Goal: Task Accomplishment & Management: Use online tool/utility

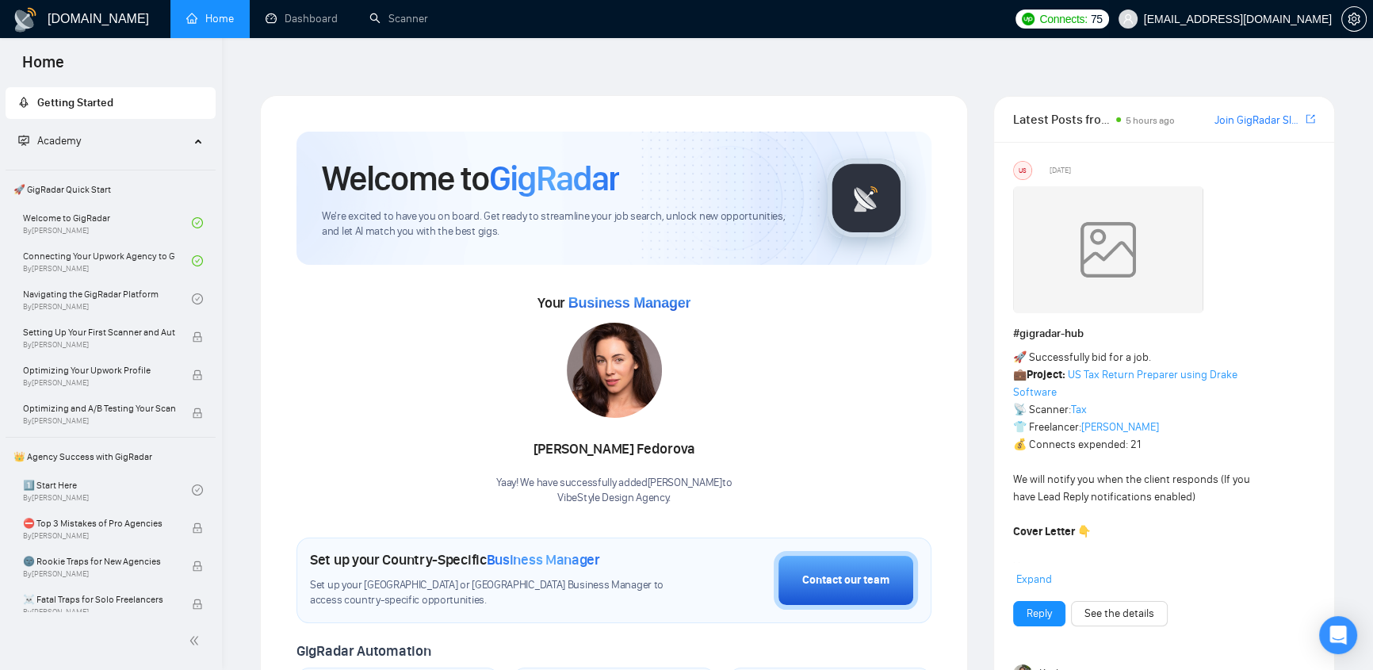
click at [1257, 19] on span "[EMAIL_ADDRESS][DOMAIN_NAME]" at bounding box center [1238, 19] width 188 height 0
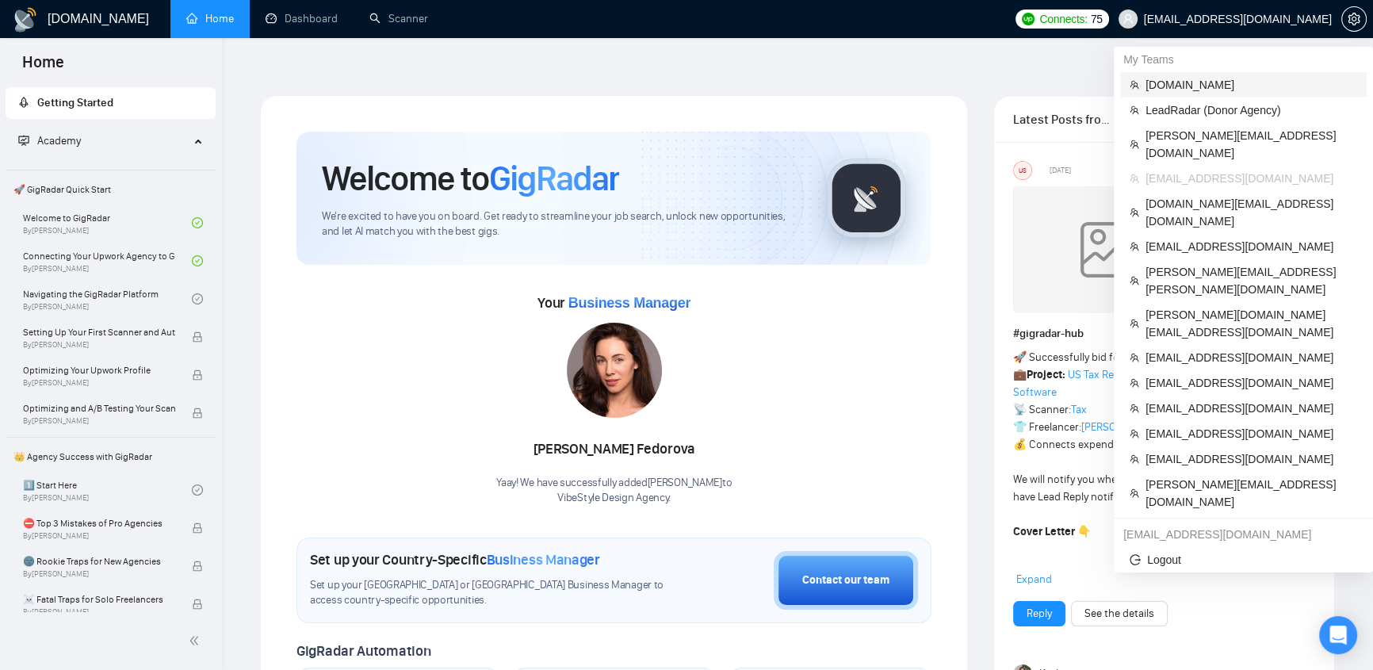
click at [1197, 86] on span "[DOMAIN_NAME]" at bounding box center [1252, 84] width 212 height 17
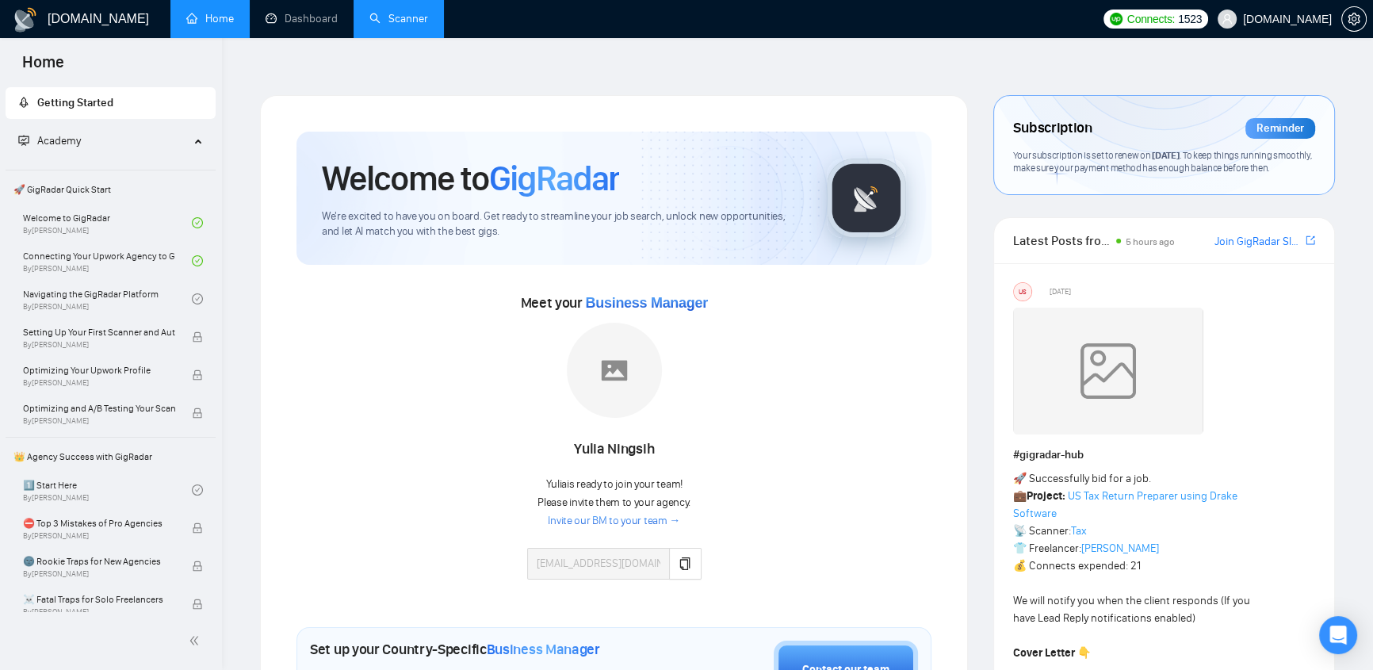
click at [406, 25] on link "Scanner" at bounding box center [398, 18] width 59 height 13
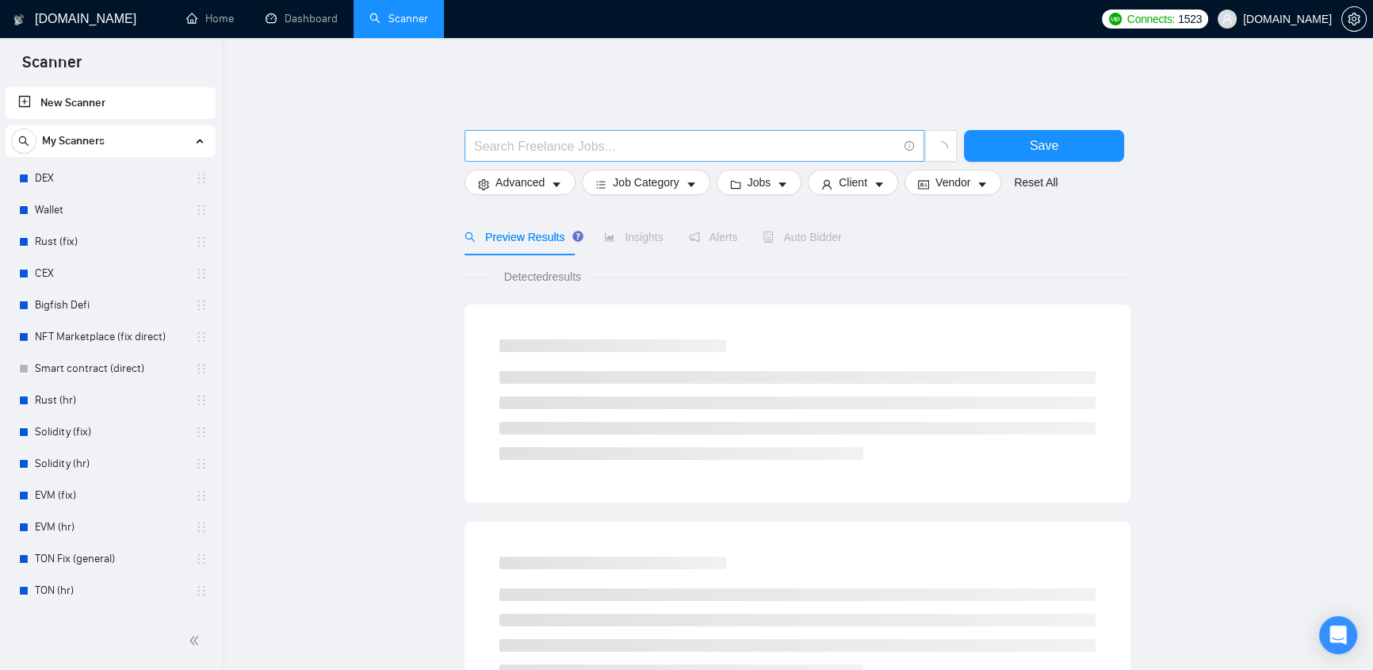
click at [614, 136] on input "text" at bounding box center [685, 146] width 423 height 20
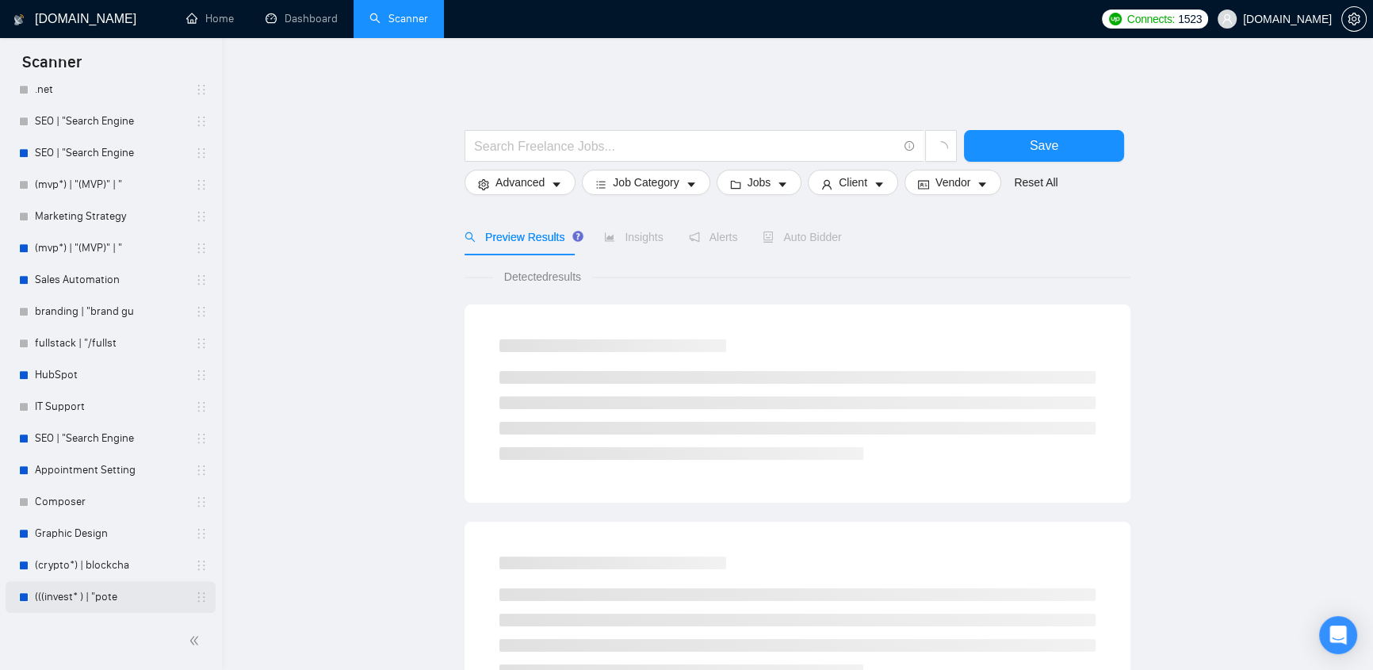
scroll to position [1177, 0]
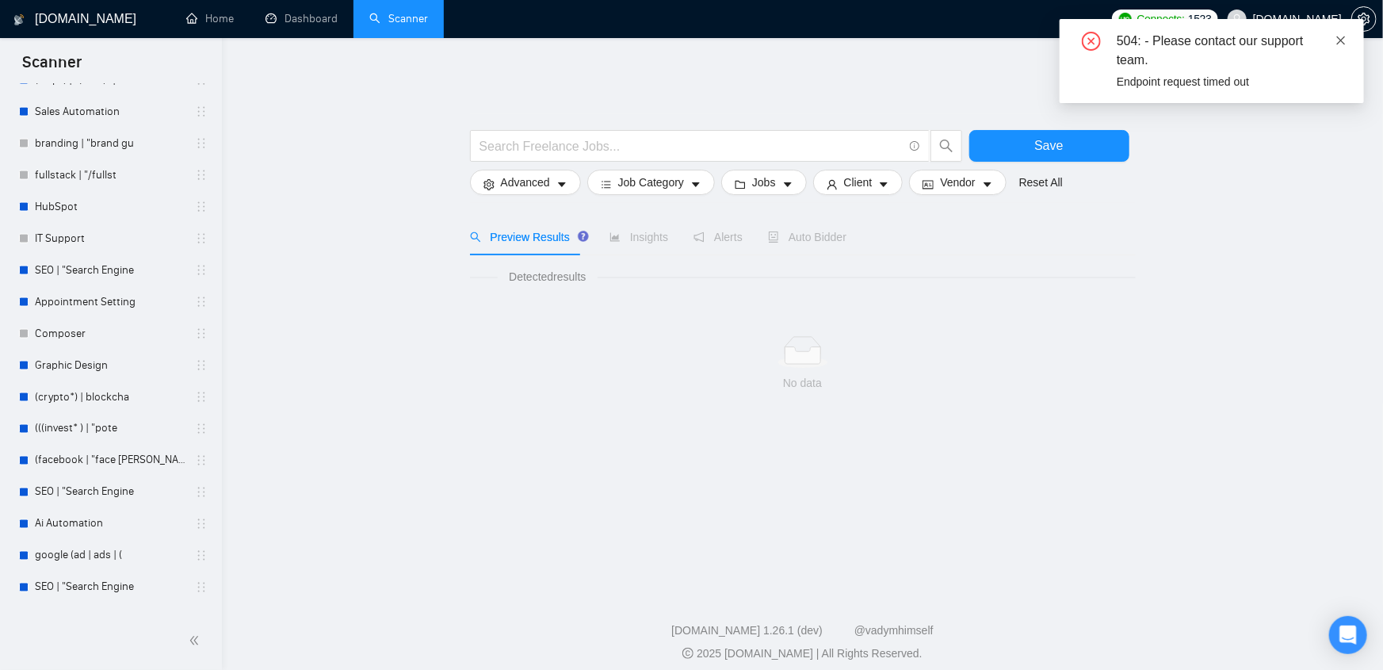
click at [1341, 43] on icon "close" at bounding box center [1341, 40] width 11 height 11
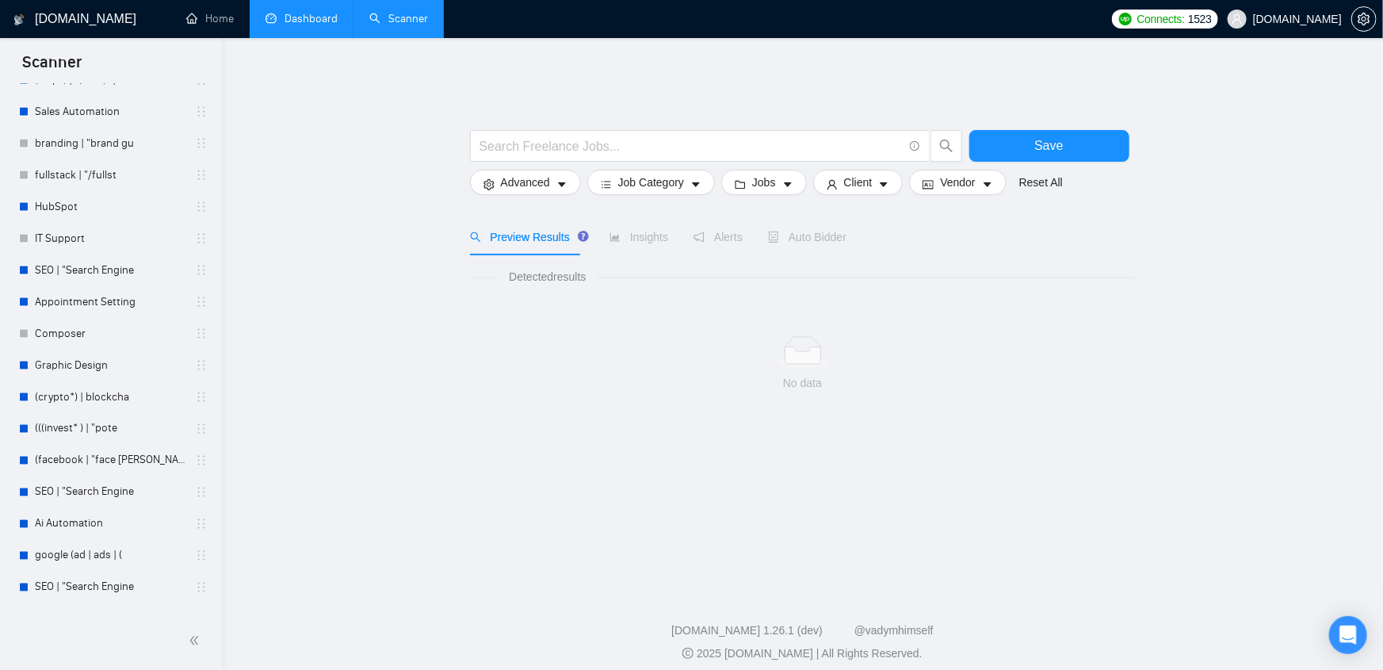
click at [288, 21] on link "Dashboard" at bounding box center [302, 18] width 72 height 13
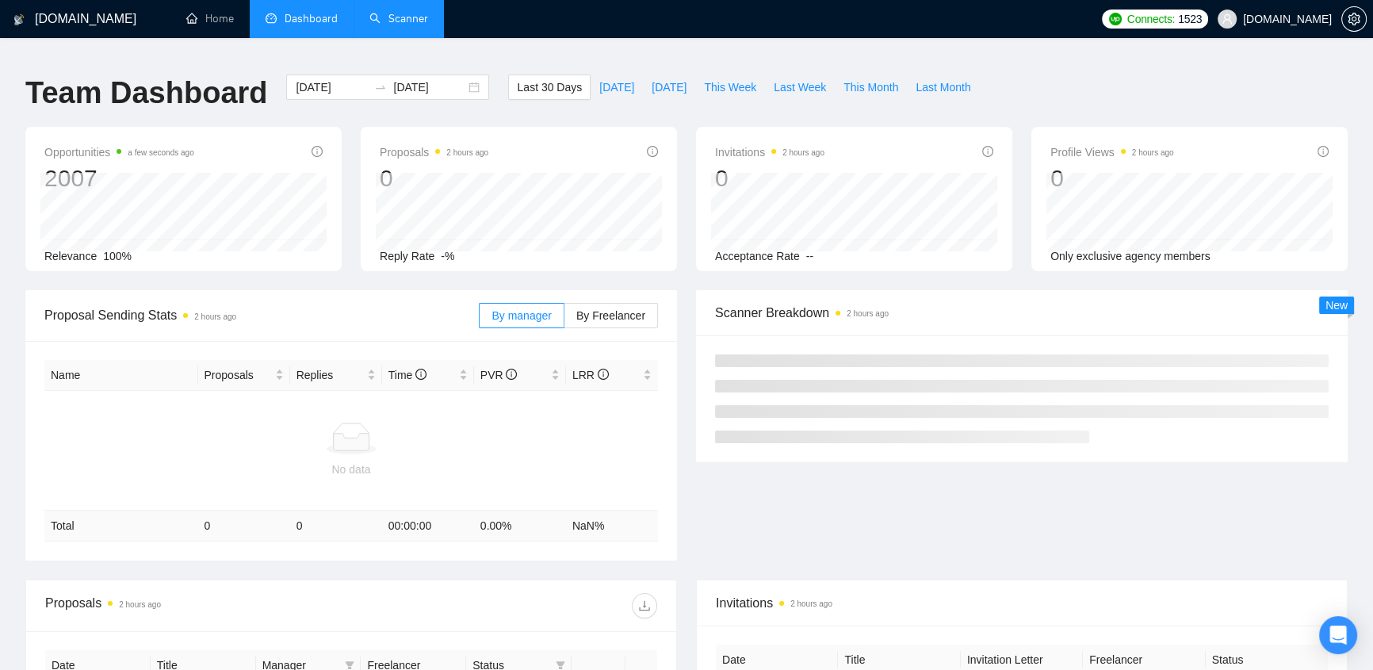
click at [385, 22] on link "Scanner" at bounding box center [398, 18] width 59 height 13
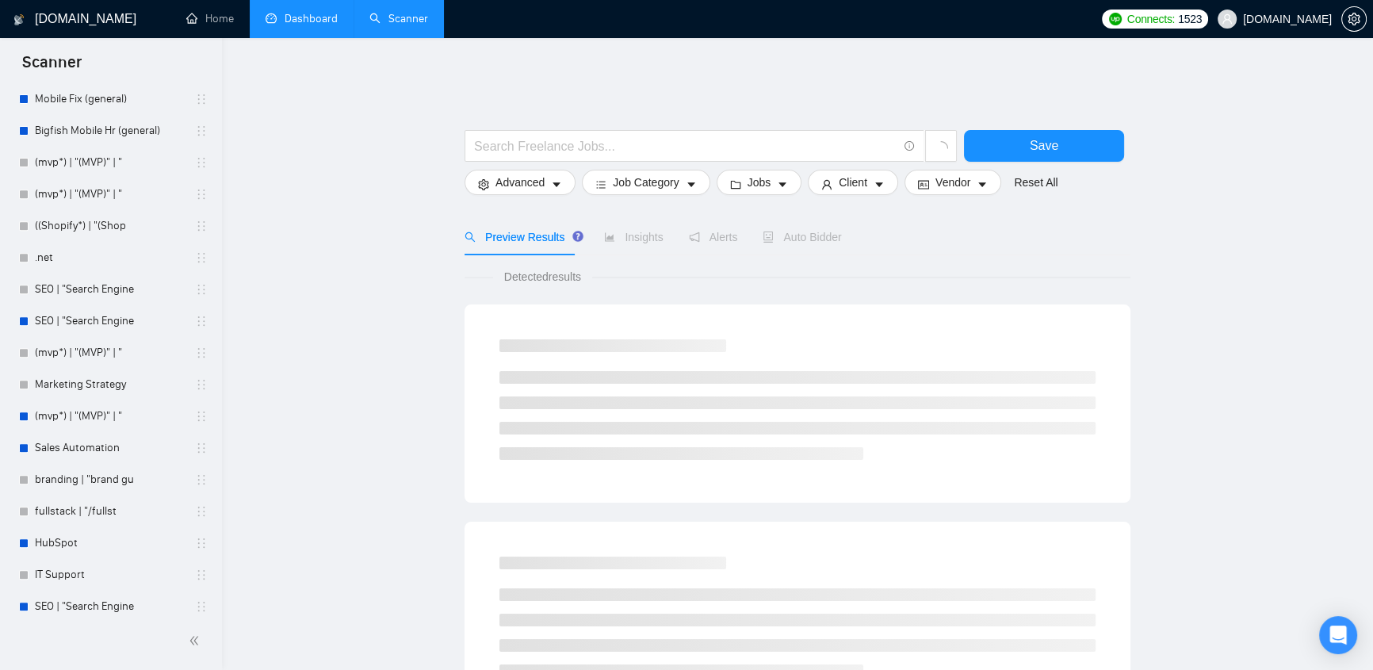
scroll to position [1177, 0]
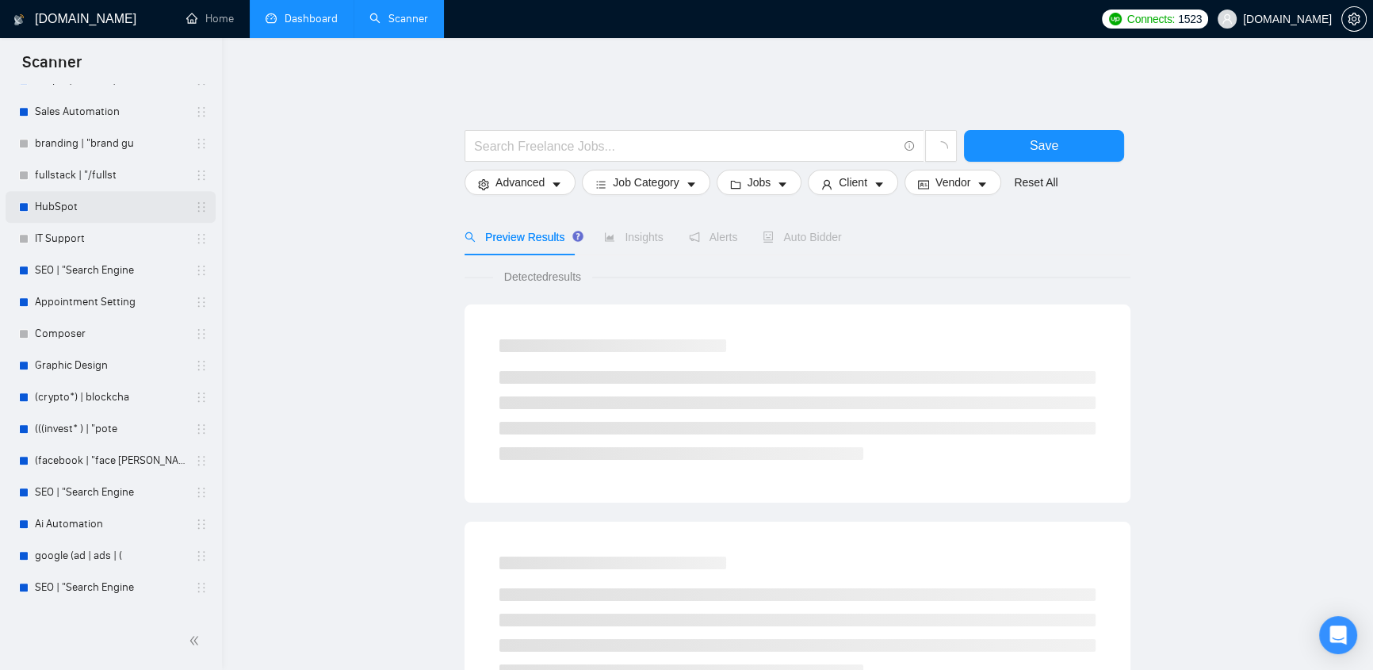
click at [63, 204] on link "HubSpot" at bounding box center [110, 207] width 151 height 32
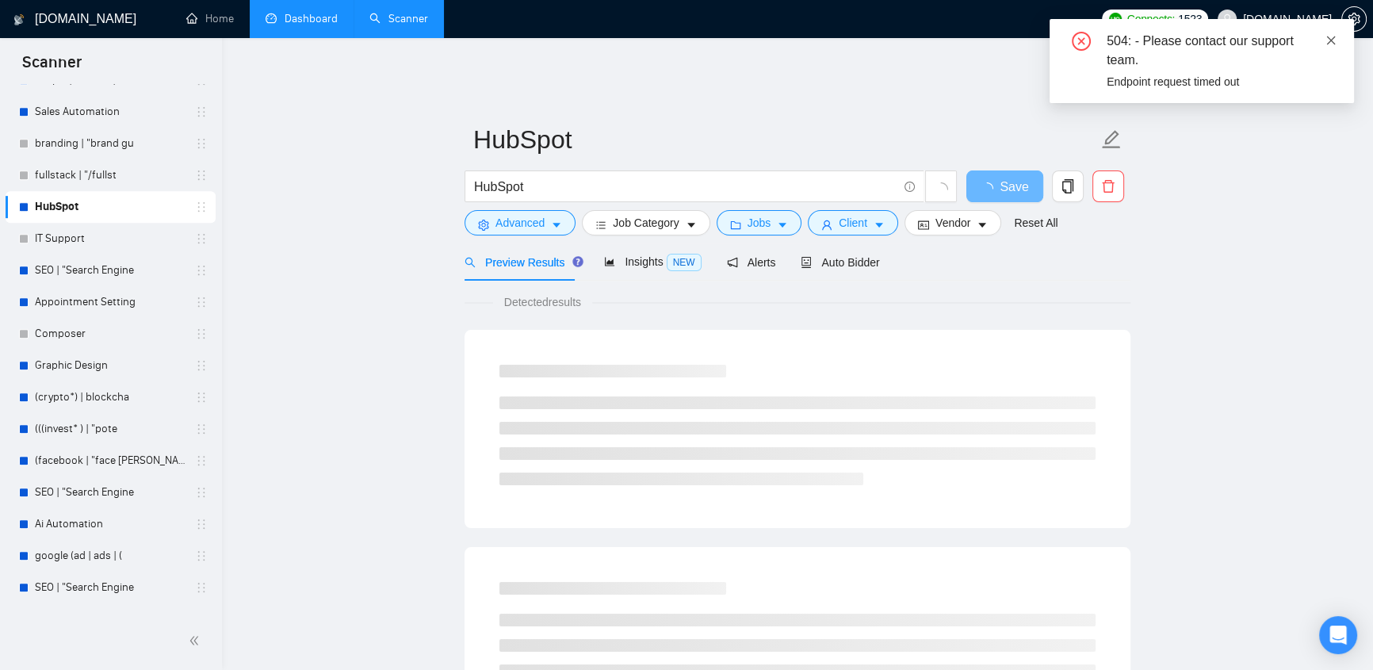
click at [1328, 40] on icon "close" at bounding box center [1331, 40] width 11 height 11
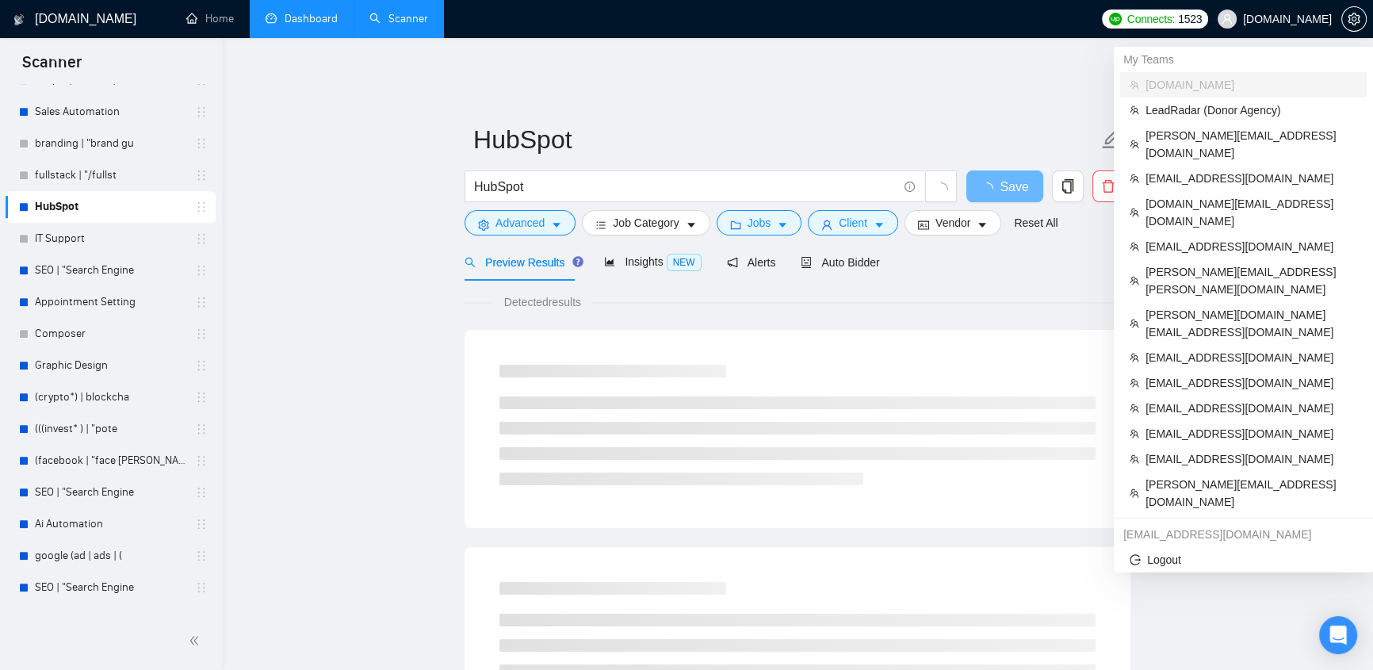
click at [1284, 25] on span "[DOMAIN_NAME]" at bounding box center [1274, 19] width 133 height 51
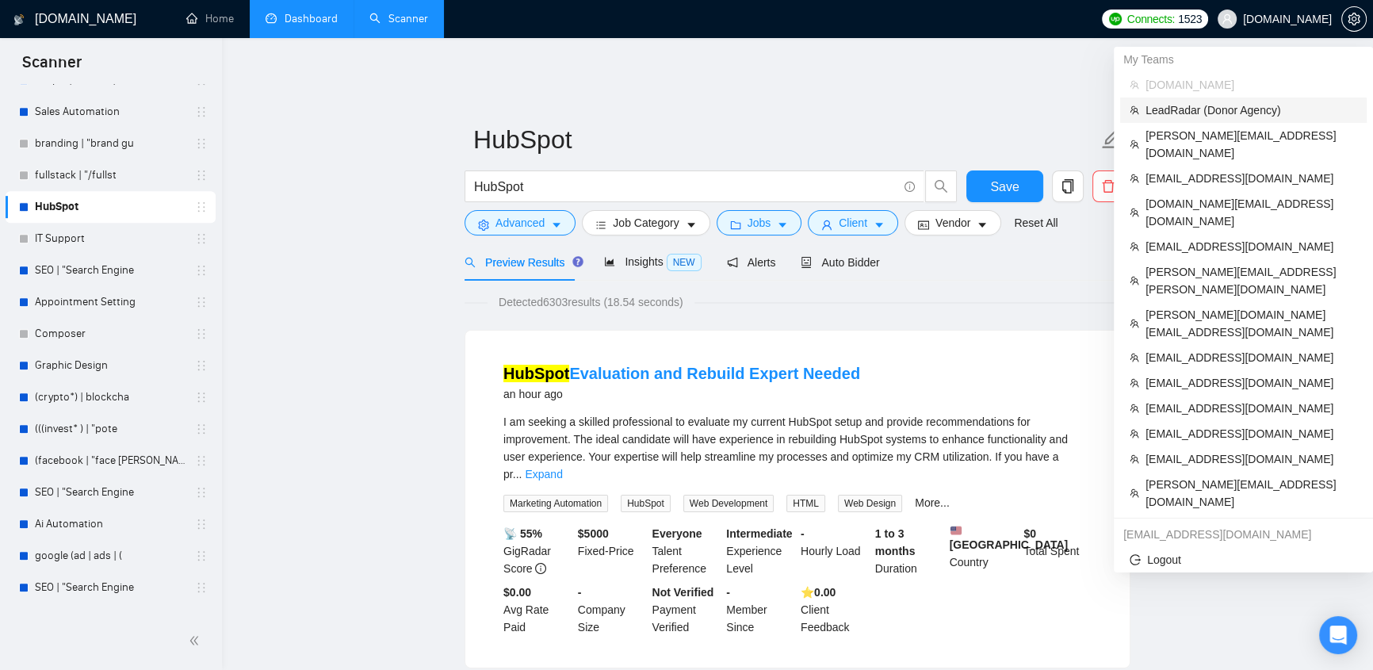
click at [1225, 112] on span "LeadRadar (Donor Agency)" at bounding box center [1252, 109] width 212 height 17
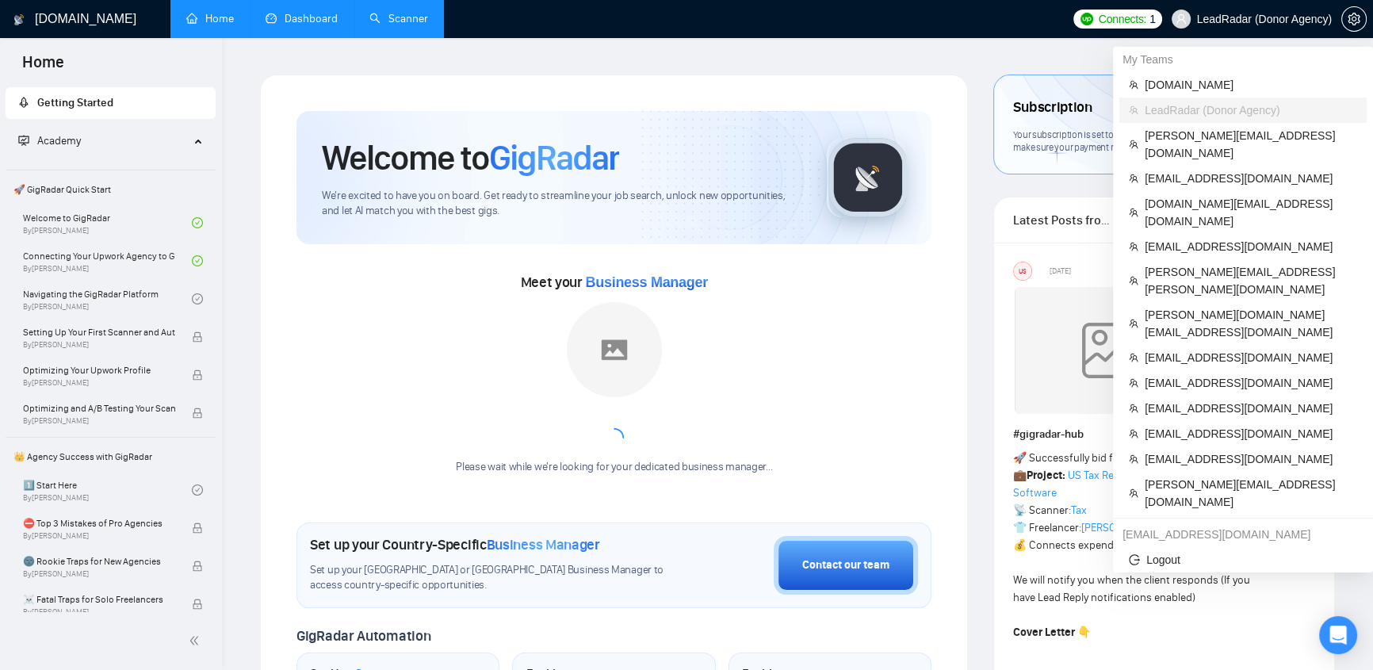
click at [1272, 19] on span "LeadRadar (Donor Agency)" at bounding box center [1264, 19] width 135 height 0
click at [1196, 86] on span "[DOMAIN_NAME]" at bounding box center [1251, 84] width 212 height 17
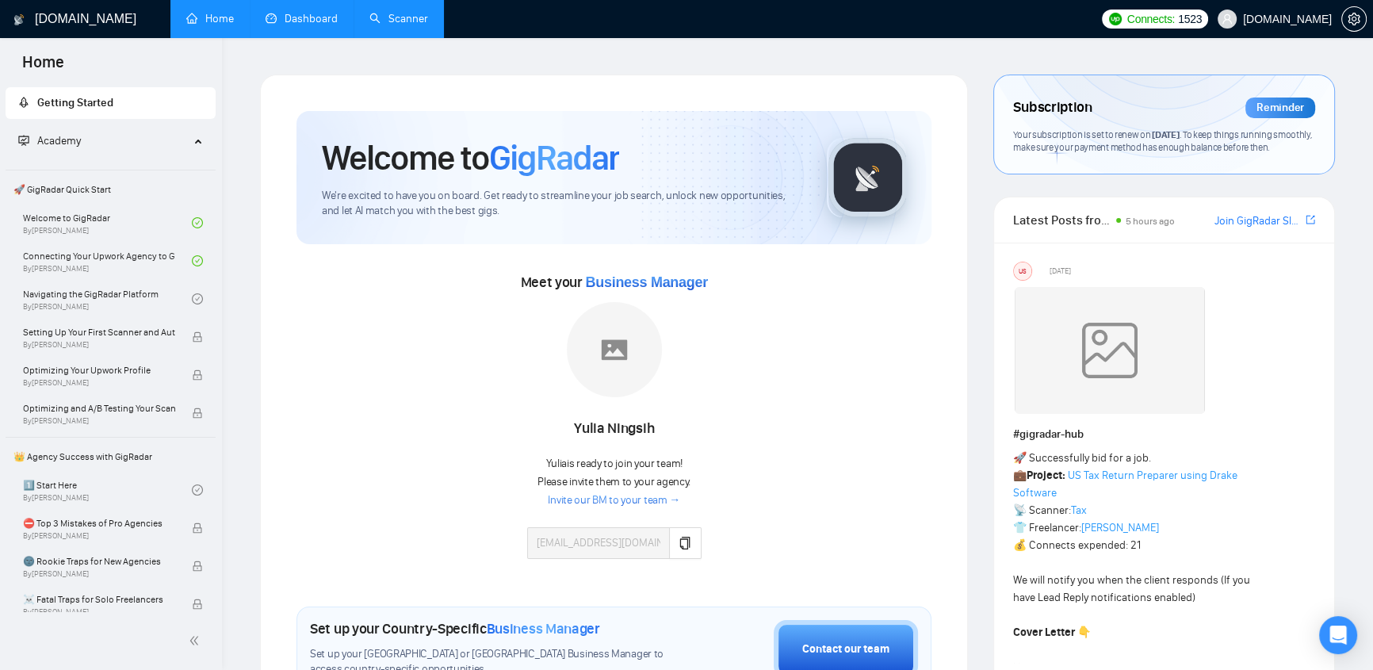
click at [408, 21] on link "Scanner" at bounding box center [398, 18] width 59 height 13
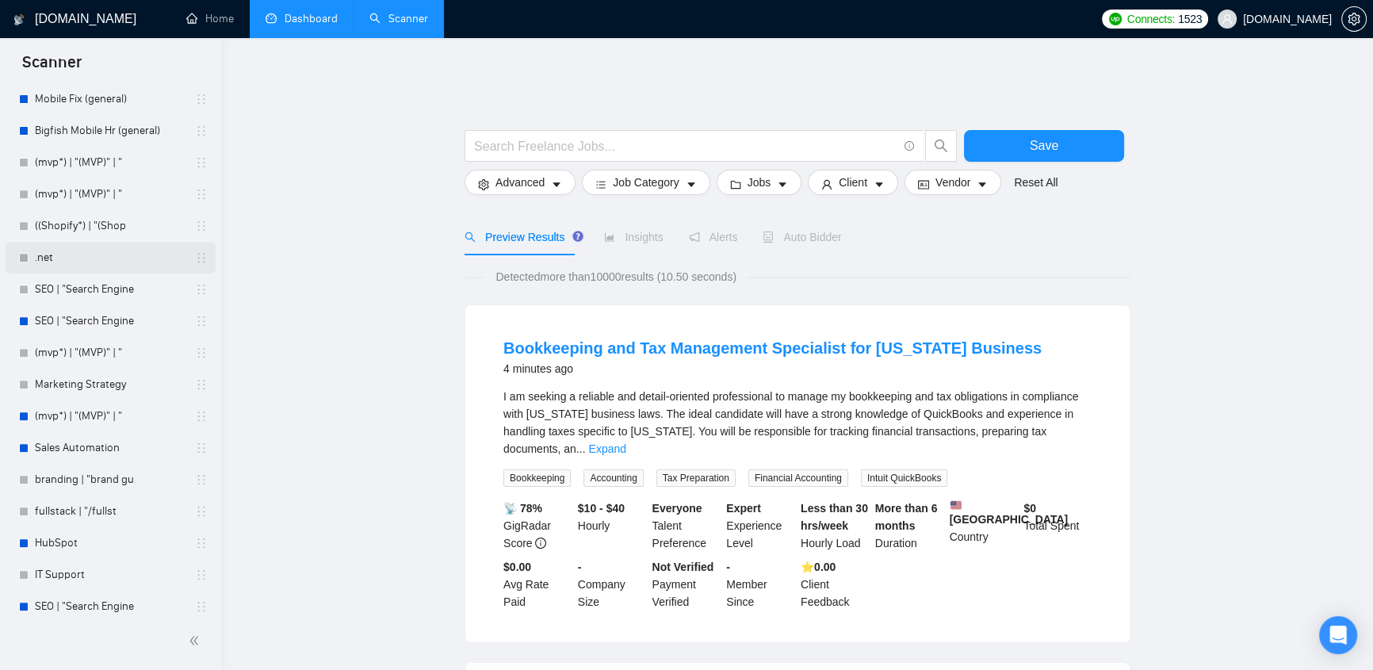
scroll to position [1008, 0]
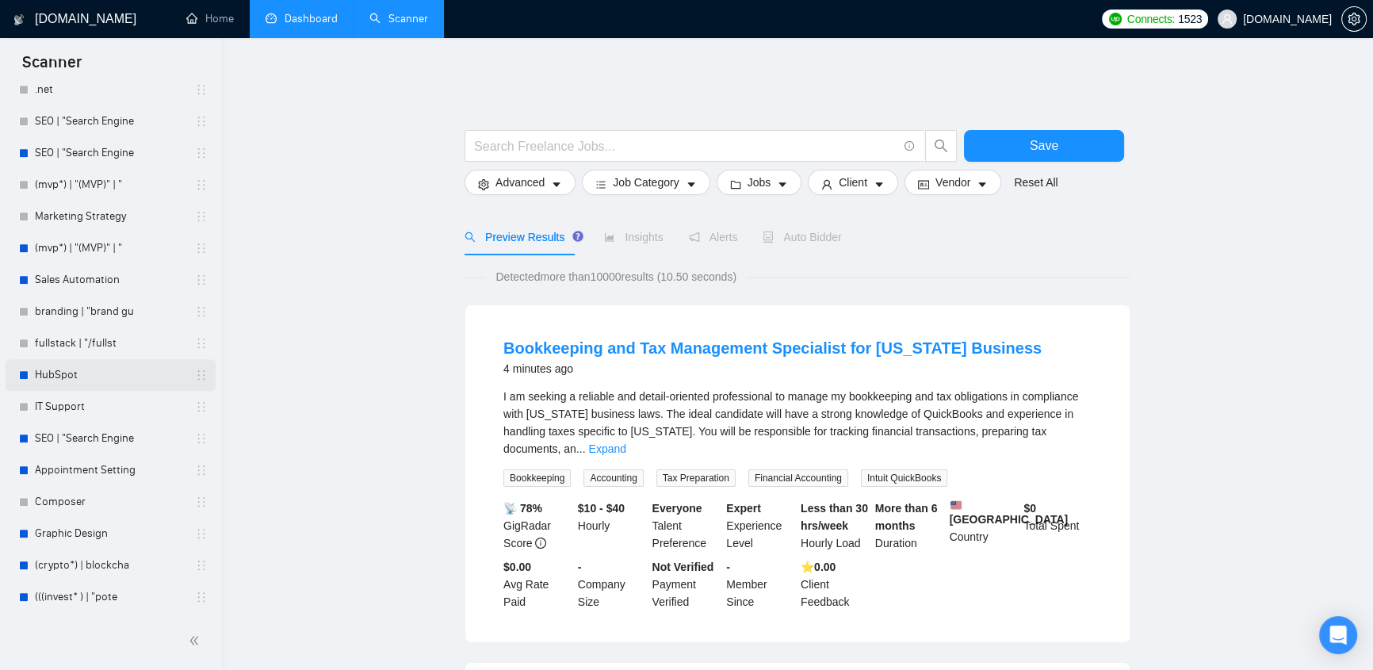
click at [61, 376] on link "HubSpot" at bounding box center [110, 375] width 151 height 32
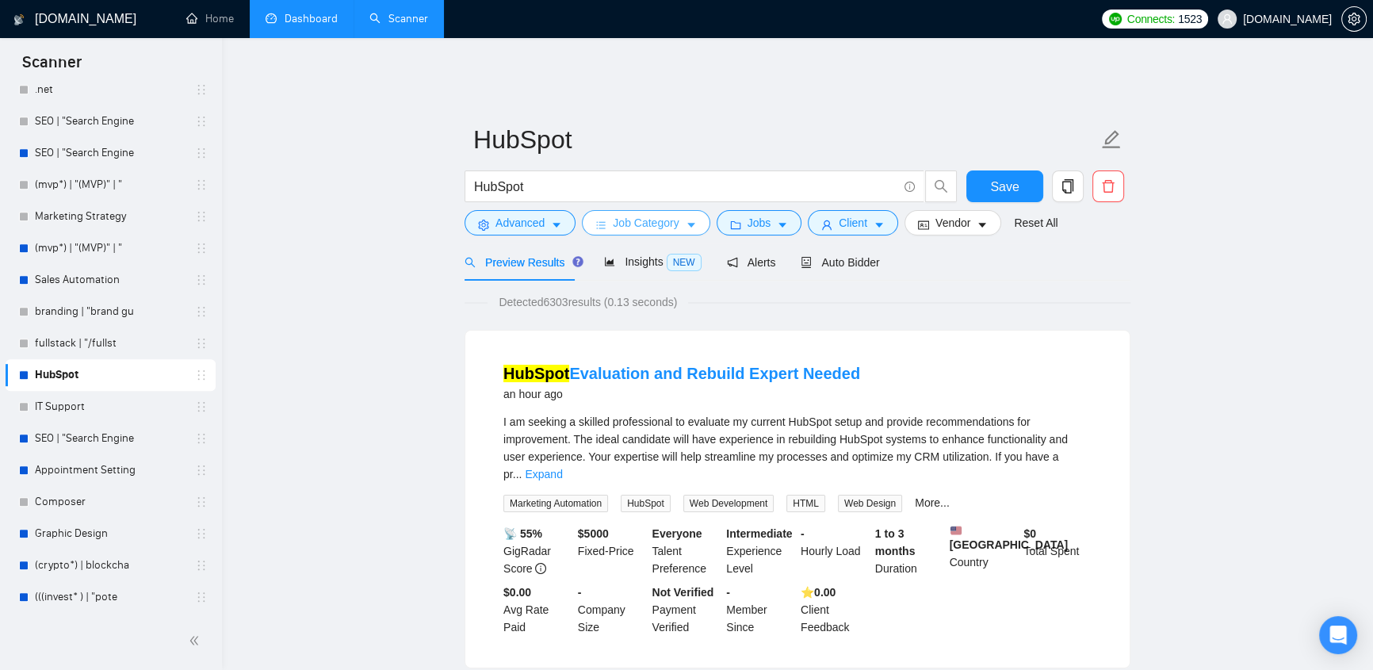
click at [656, 214] on span "Job Category" at bounding box center [646, 222] width 66 height 17
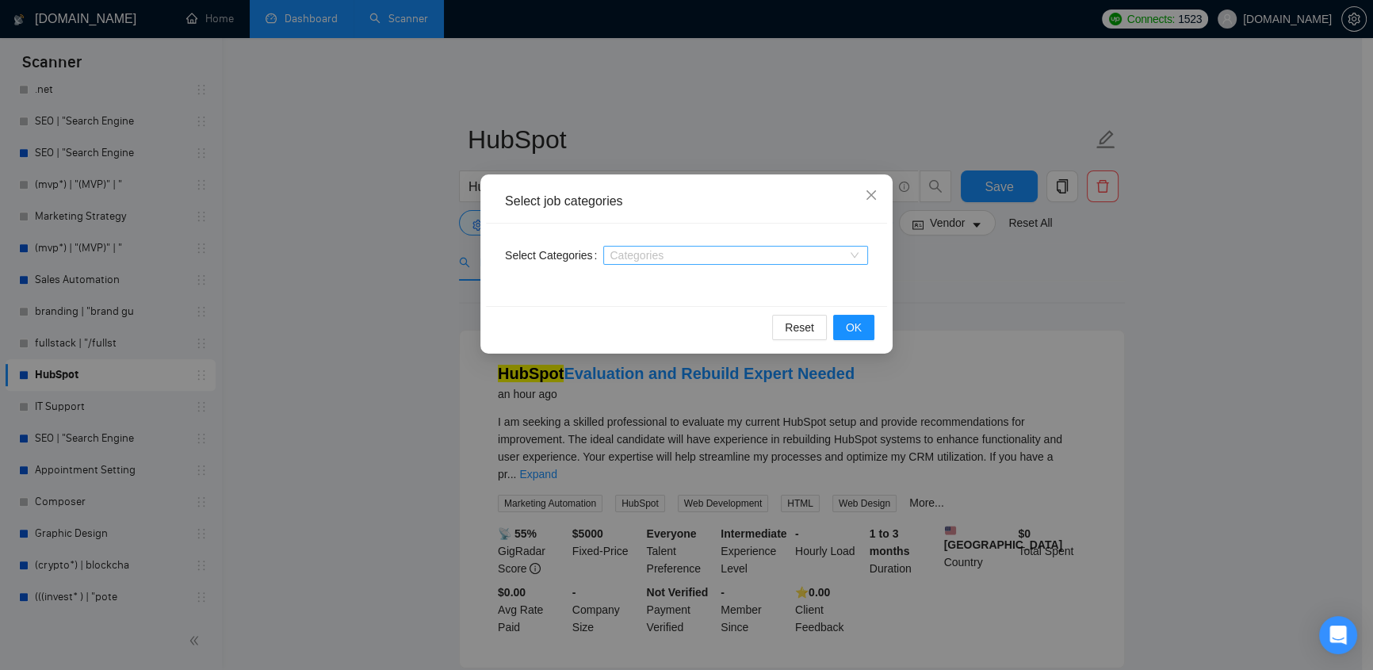
click at [644, 254] on div at bounding box center [727, 255] width 241 height 13
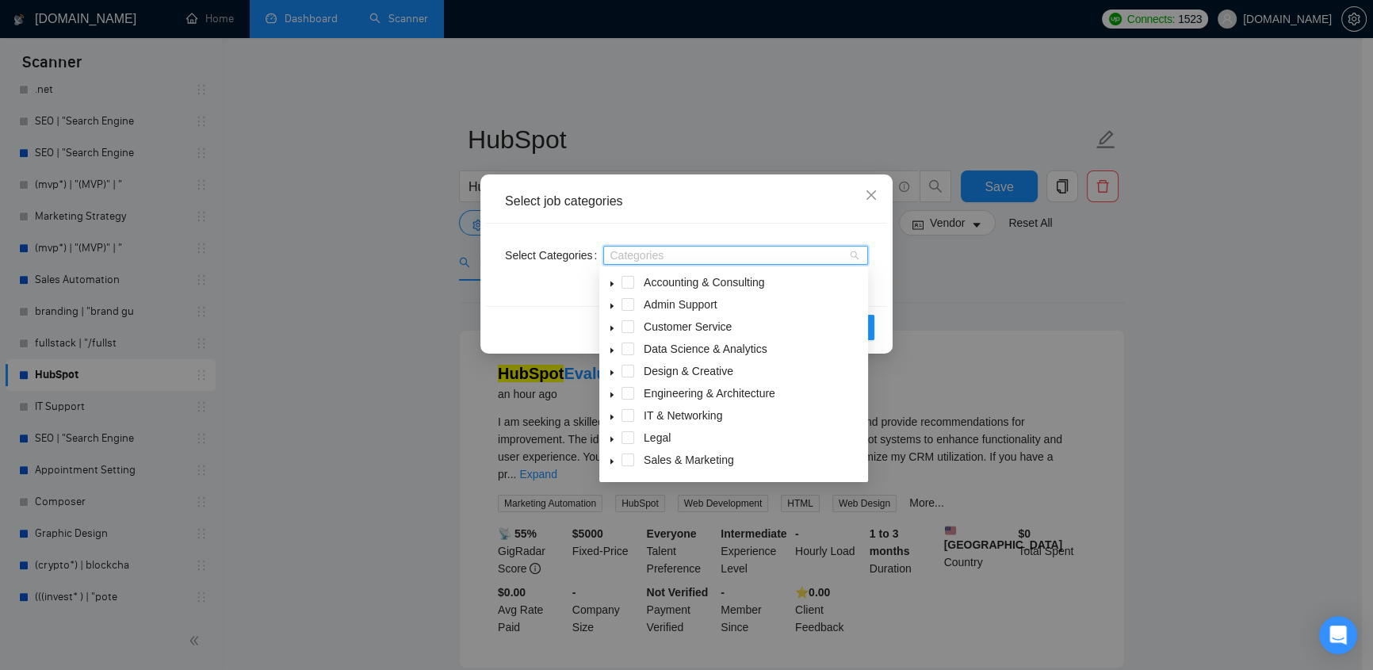
click at [611, 367] on span at bounding box center [612, 371] width 19 height 19
click at [873, 199] on icon "close" at bounding box center [871, 195] width 13 height 13
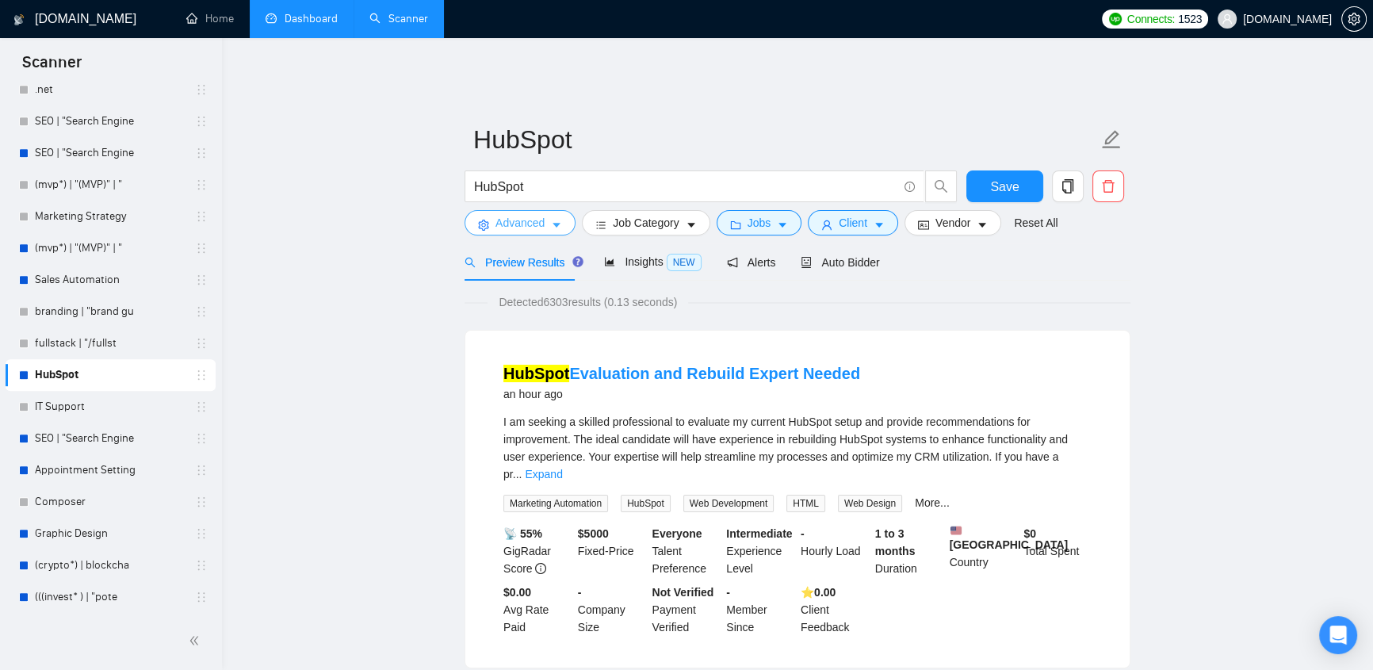
click at [534, 214] on span "Advanced" at bounding box center [520, 222] width 49 height 17
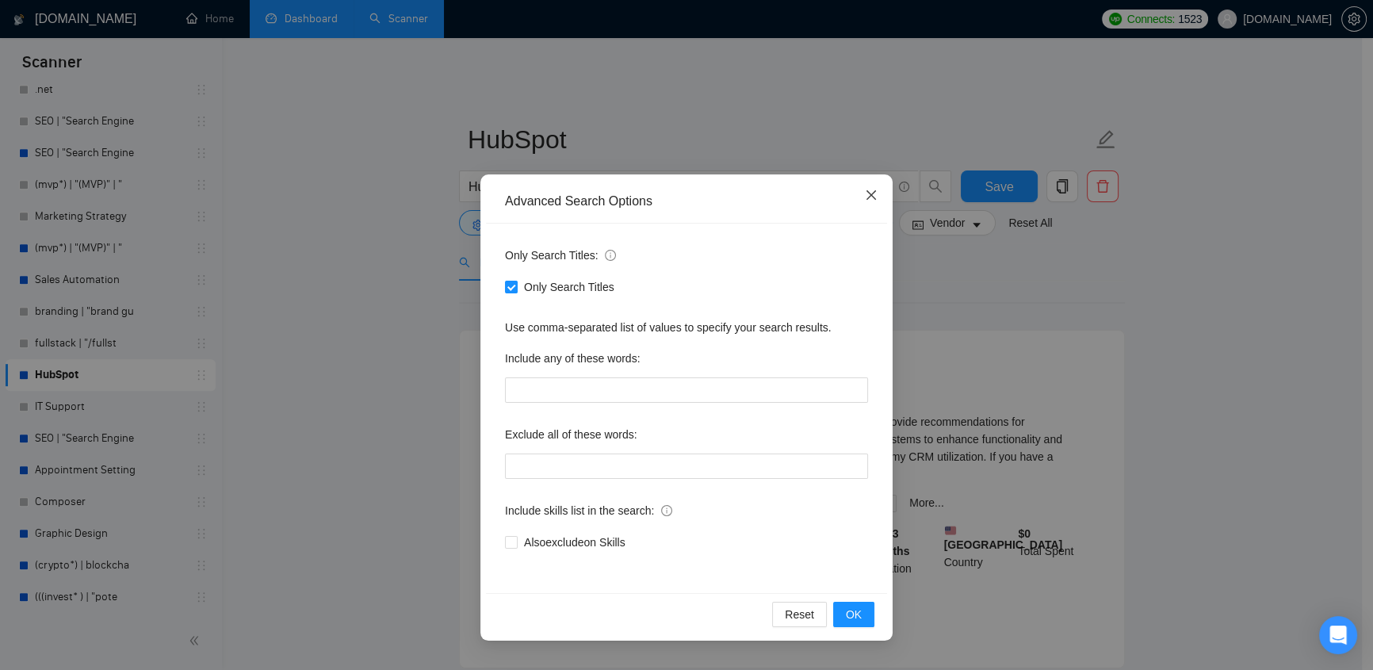
click at [871, 193] on icon "close" at bounding box center [871, 195] width 13 height 13
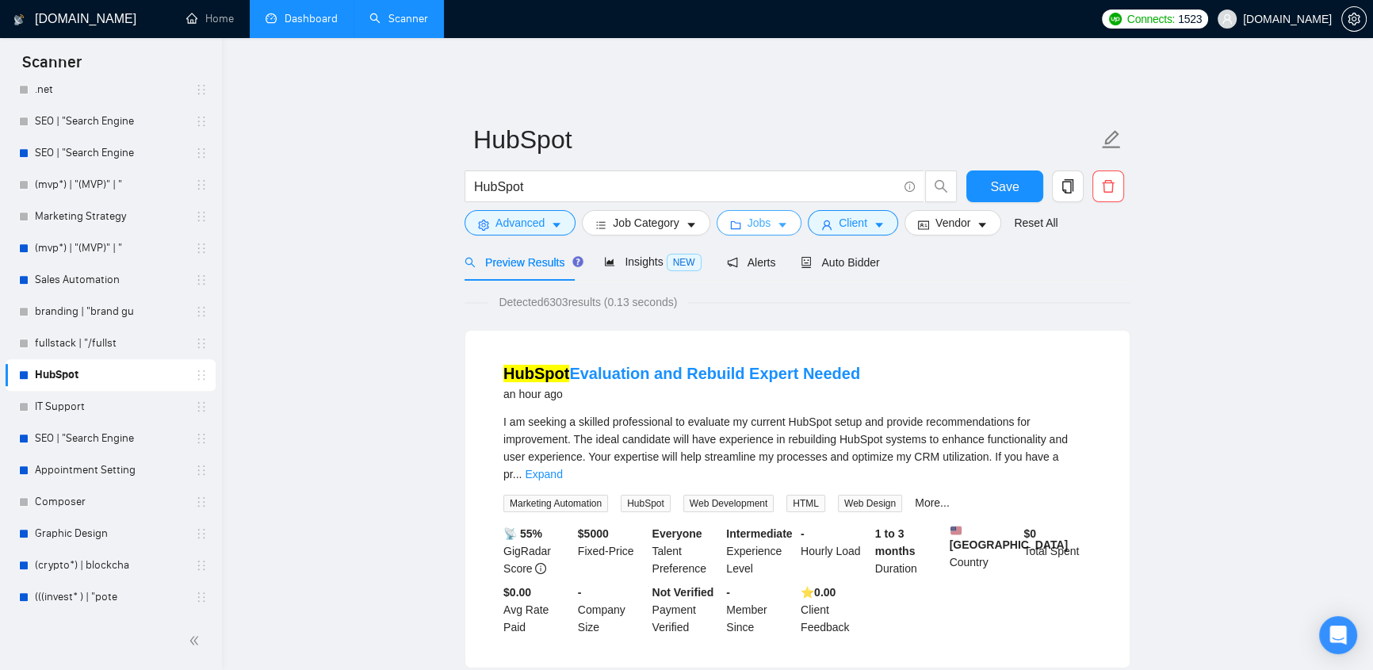
click at [777, 220] on icon "caret-down" at bounding box center [782, 225] width 11 height 11
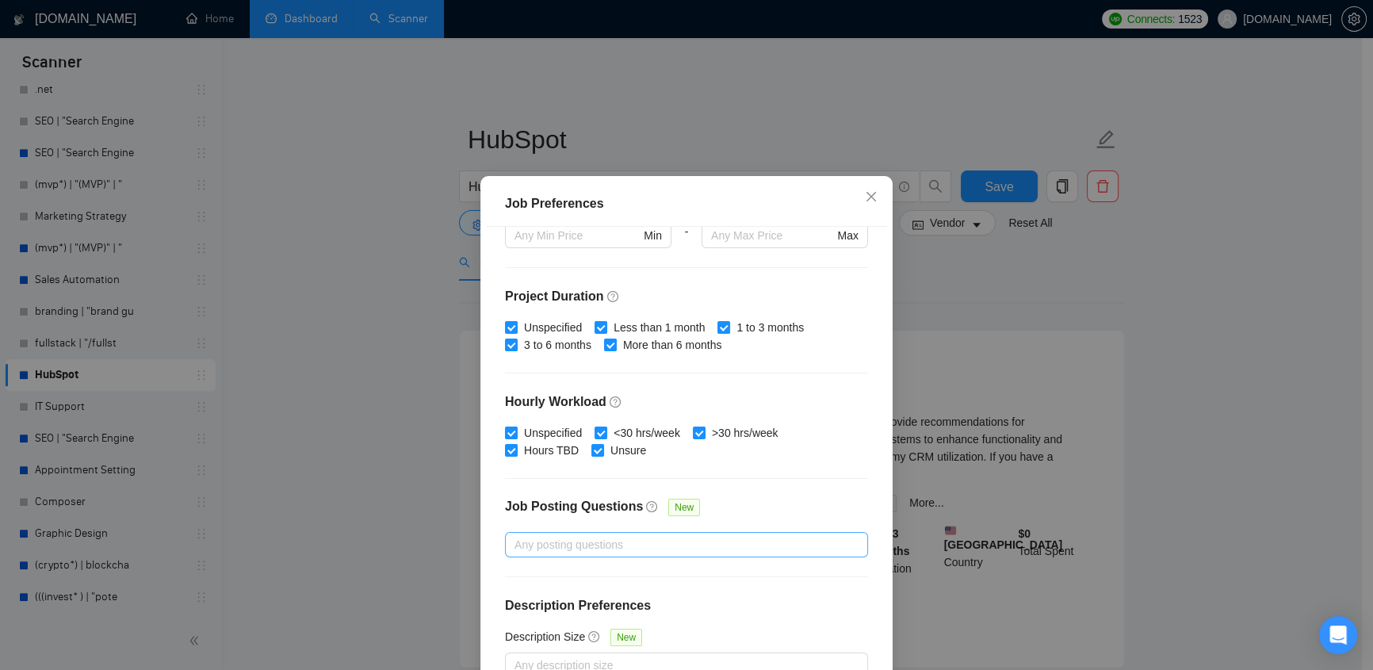
scroll to position [95, 0]
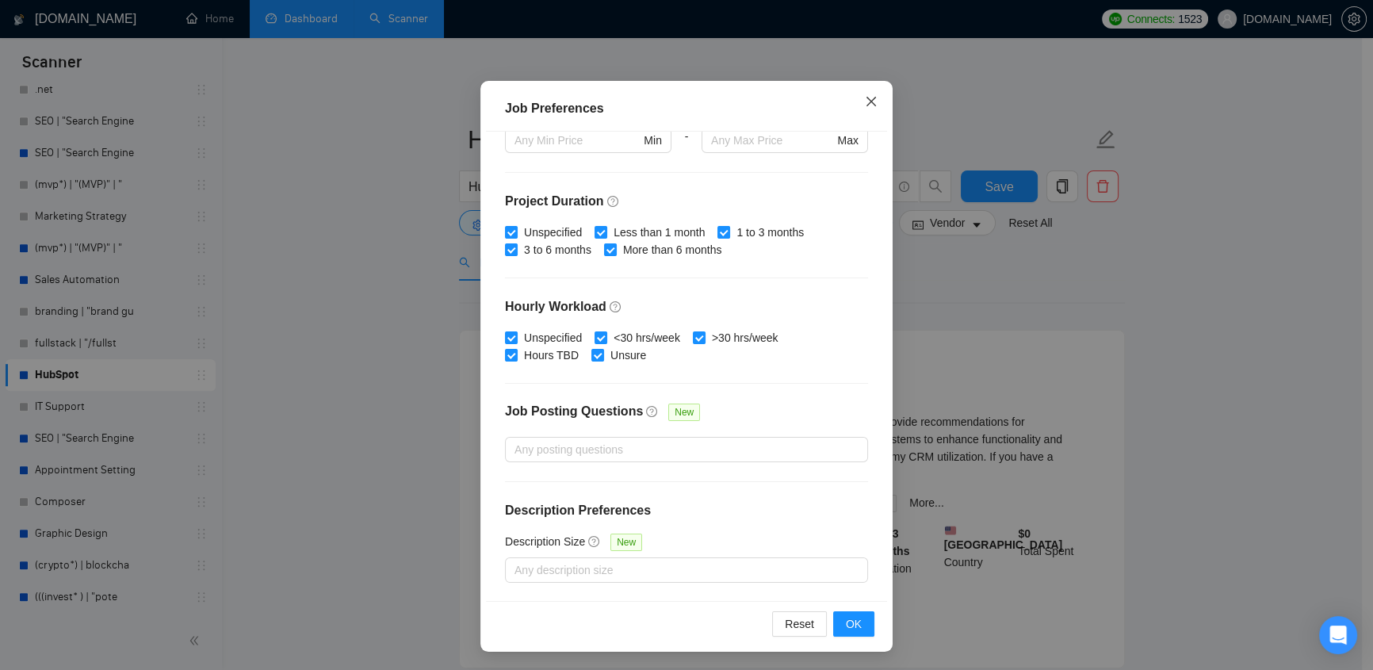
click at [865, 102] on icon "close" at bounding box center [871, 101] width 13 height 13
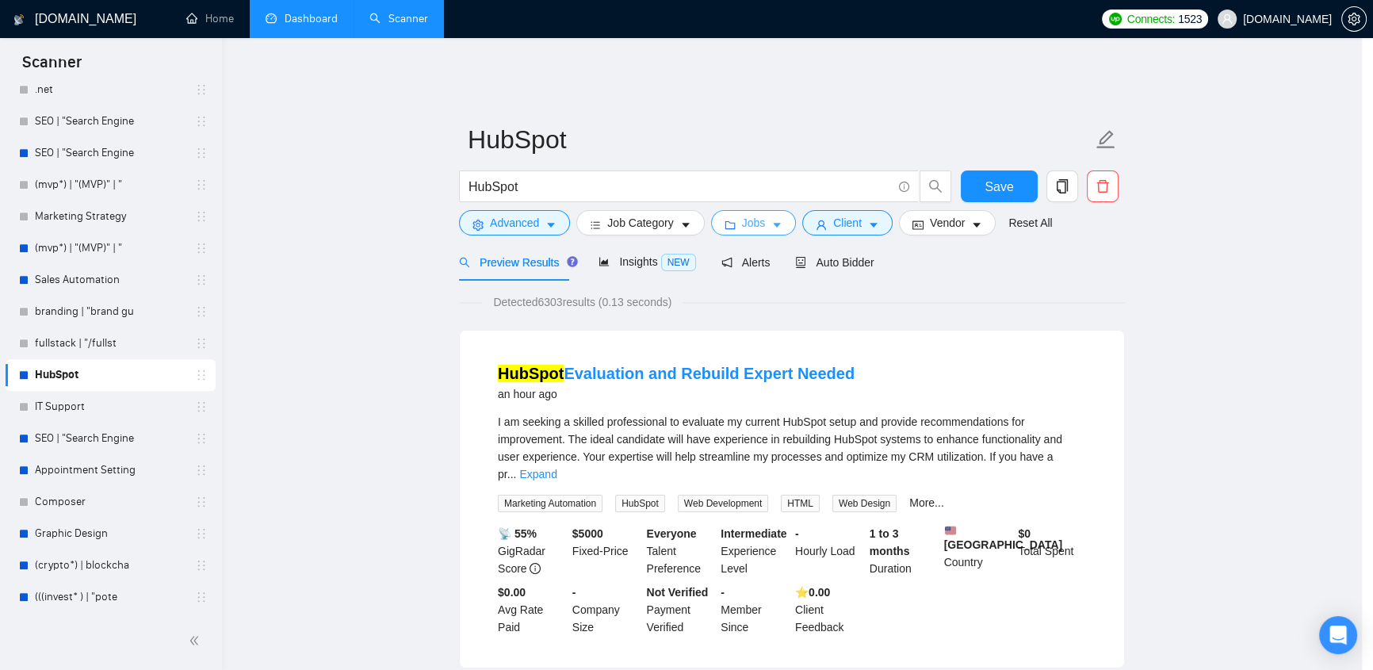
scroll to position [0, 0]
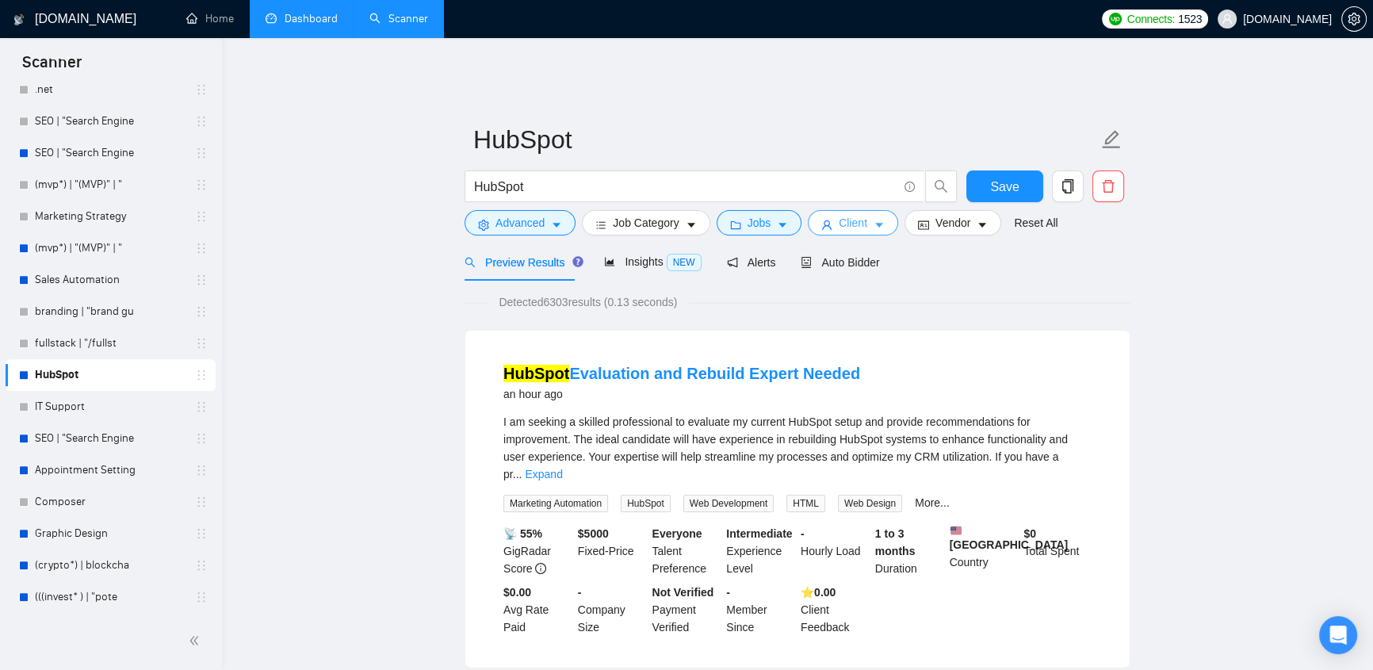
click at [876, 224] on icon "caret-down" at bounding box center [879, 226] width 8 height 5
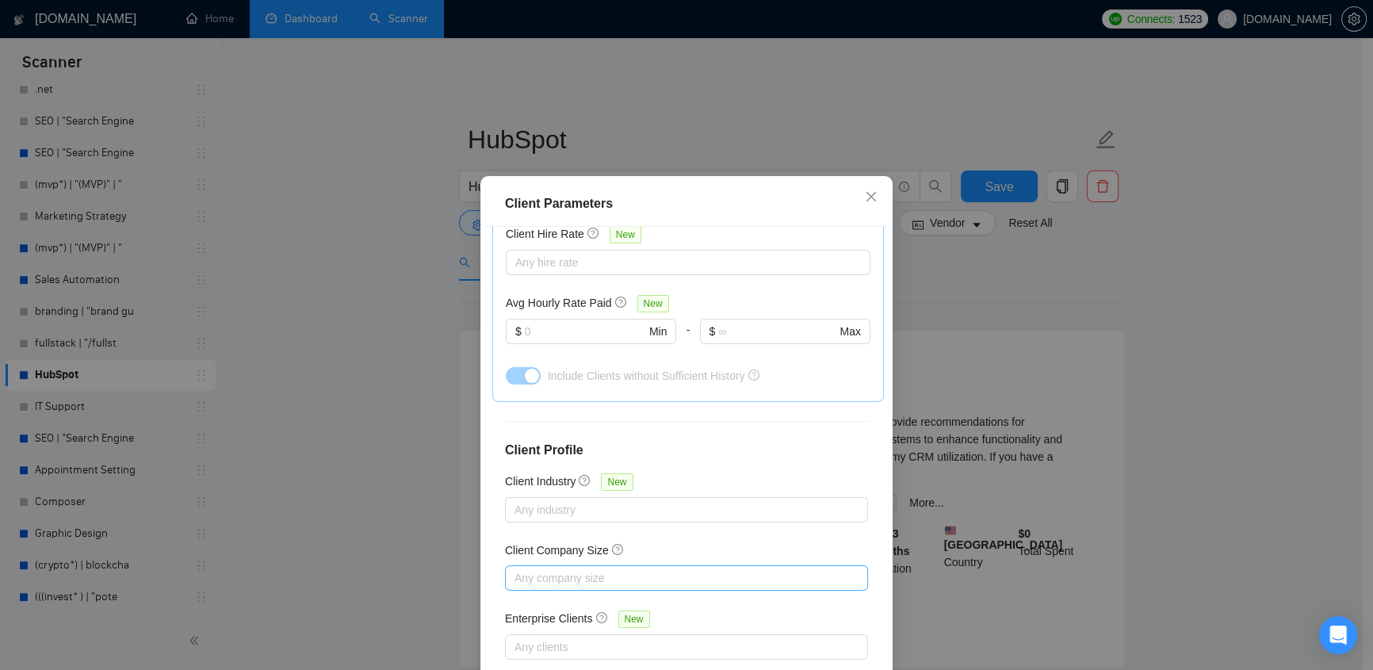
scroll to position [95, 0]
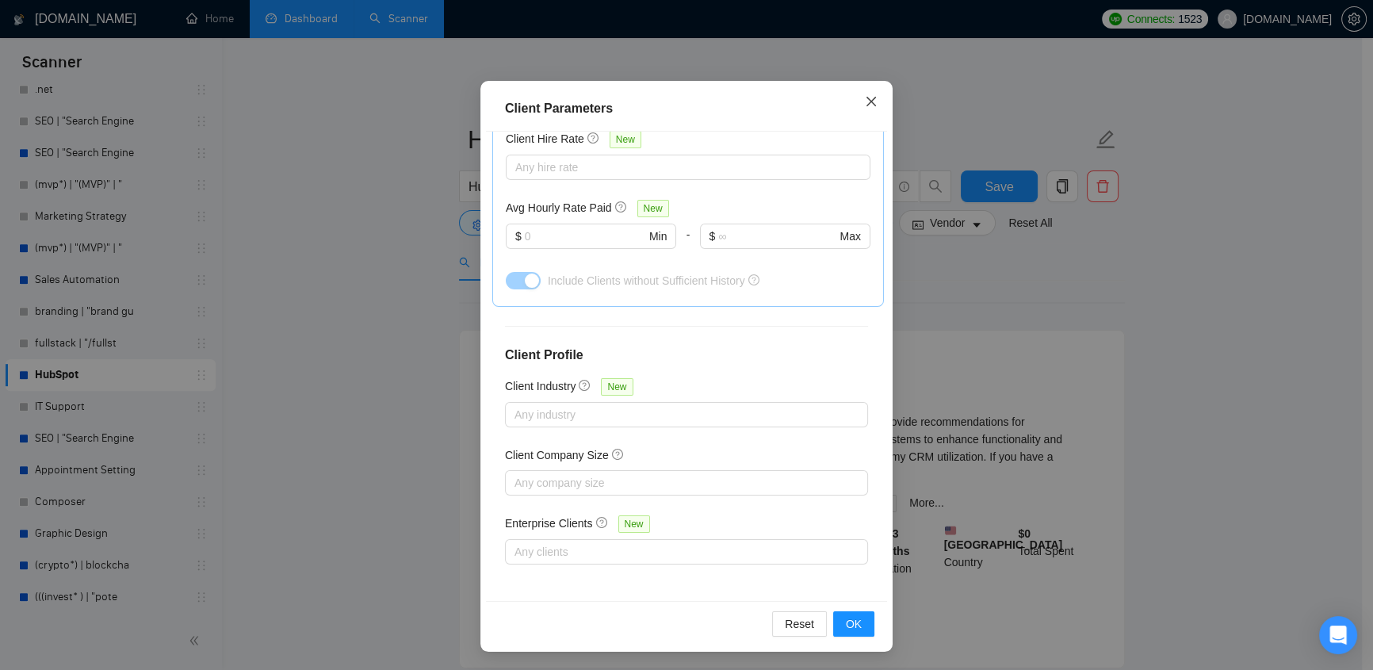
click at [868, 97] on icon "close" at bounding box center [871, 101] width 13 height 13
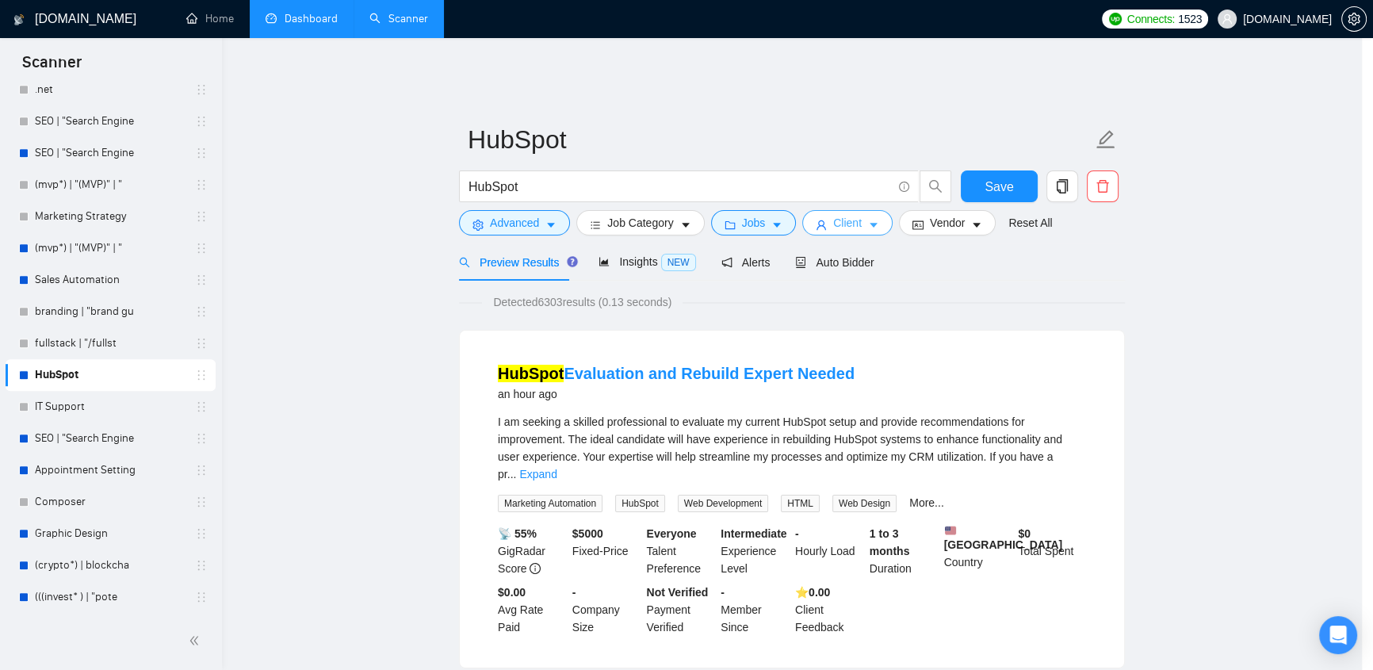
scroll to position [0, 0]
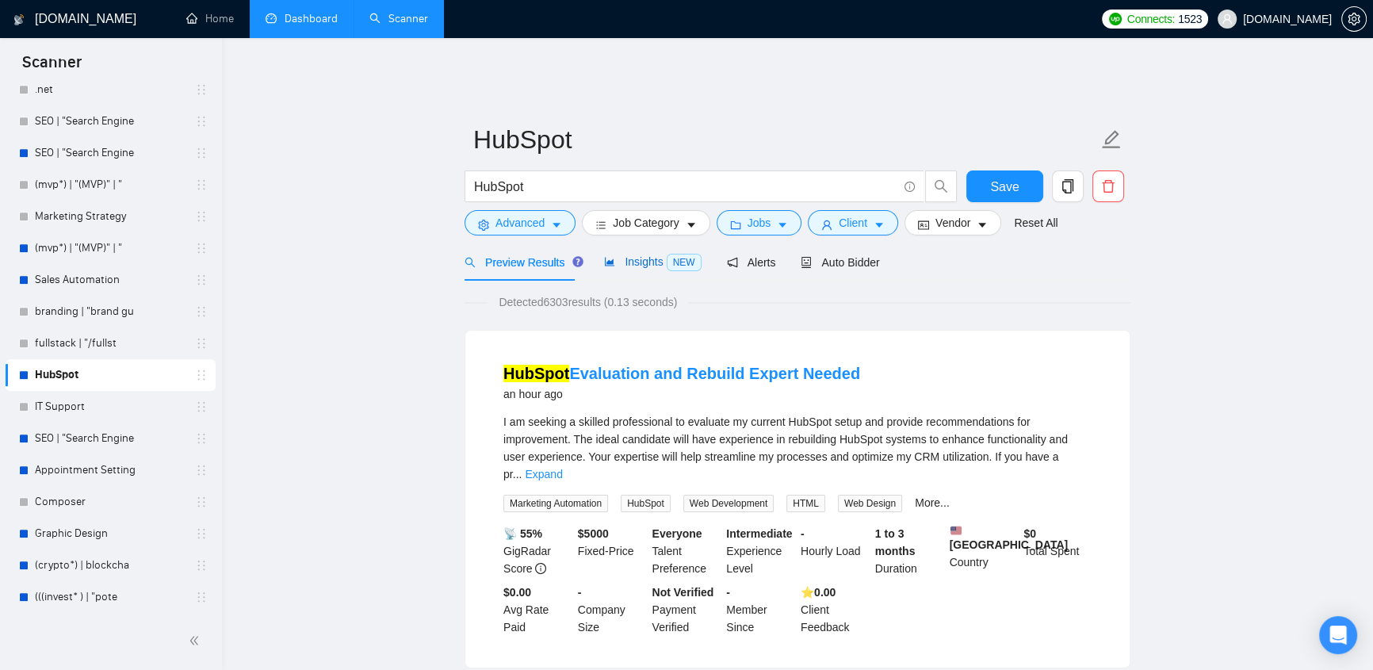
click at [642, 255] on span "Insights NEW" at bounding box center [652, 261] width 97 height 13
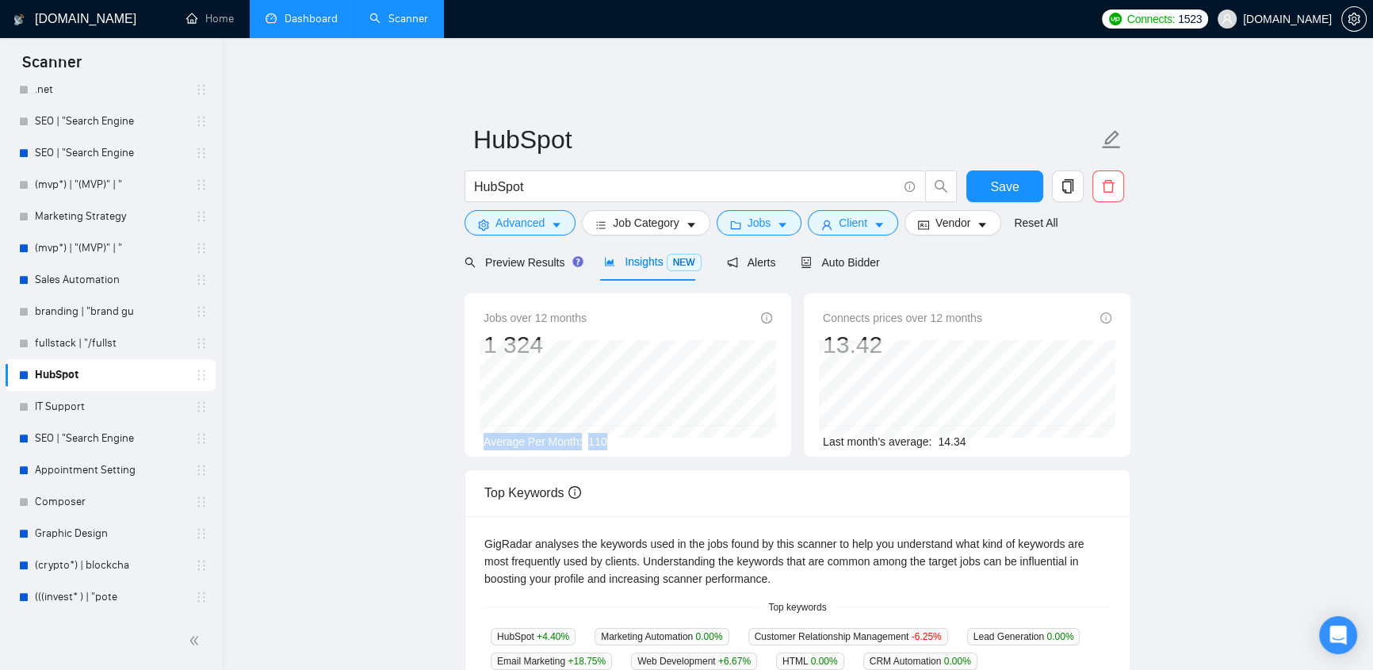
drag, startPoint x: 626, startPoint y: 431, endPoint x: 466, endPoint y: 422, distance: 159.6
click at [466, 422] on div "Jobs over 12 months 1 324 [DATE] 104 Average Per Month: 110" at bounding box center [628, 374] width 327 height 163
click at [613, 438] on div "Average Per Month: 110" at bounding box center [628, 441] width 289 height 17
drag, startPoint x: 613, startPoint y: 434, endPoint x: 481, endPoint y: 248, distance: 227.5
click at [586, 433] on div "Average Per Month: 110" at bounding box center [628, 441] width 289 height 17
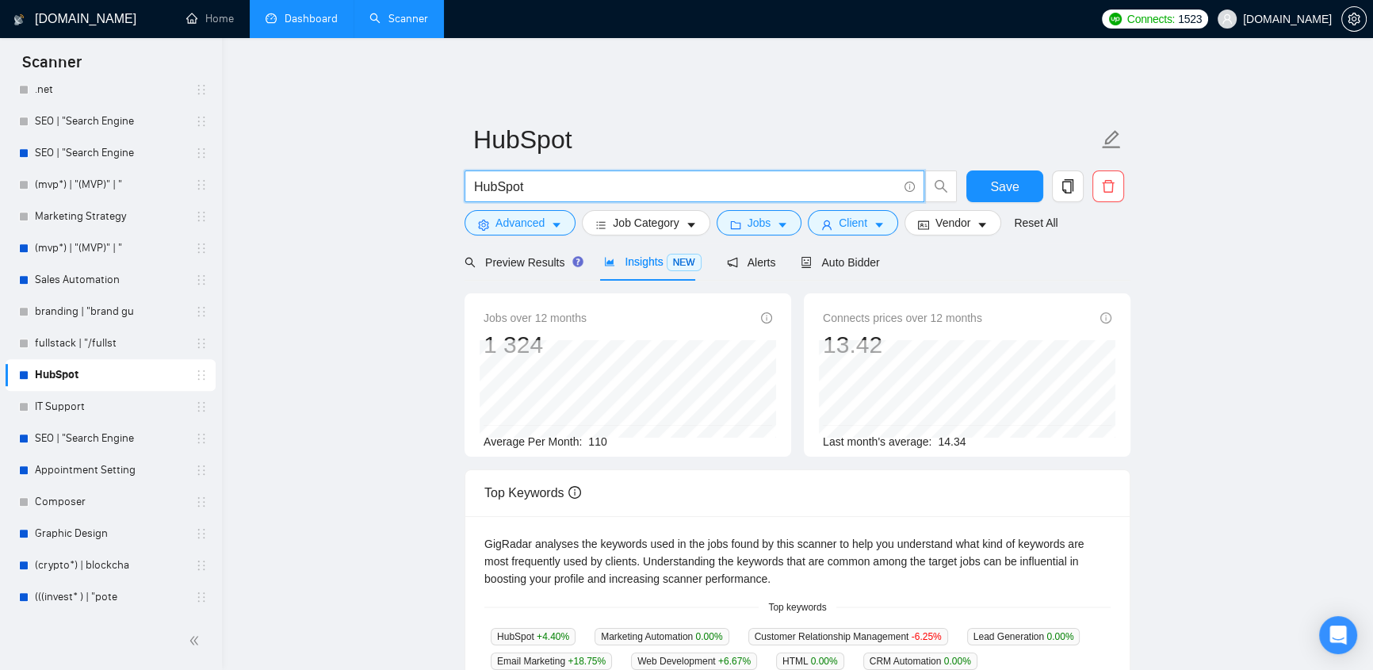
drag, startPoint x: 539, startPoint y: 172, endPoint x: 458, endPoint y: 174, distance: 80.9
click at [458, 174] on main "HubSpot HubSpot Save Advanced Job Category Jobs Client Vendor Reset All Preview…" at bounding box center [797, 619] width 1100 height 1088
drag, startPoint x: 599, startPoint y: 430, endPoint x: 584, endPoint y: 427, distance: 15.4
click at [584, 433] on div "Average Per Month: 110" at bounding box center [628, 441] width 289 height 17
drag, startPoint x: 606, startPoint y: 428, endPoint x: 588, endPoint y: 432, distance: 18.7
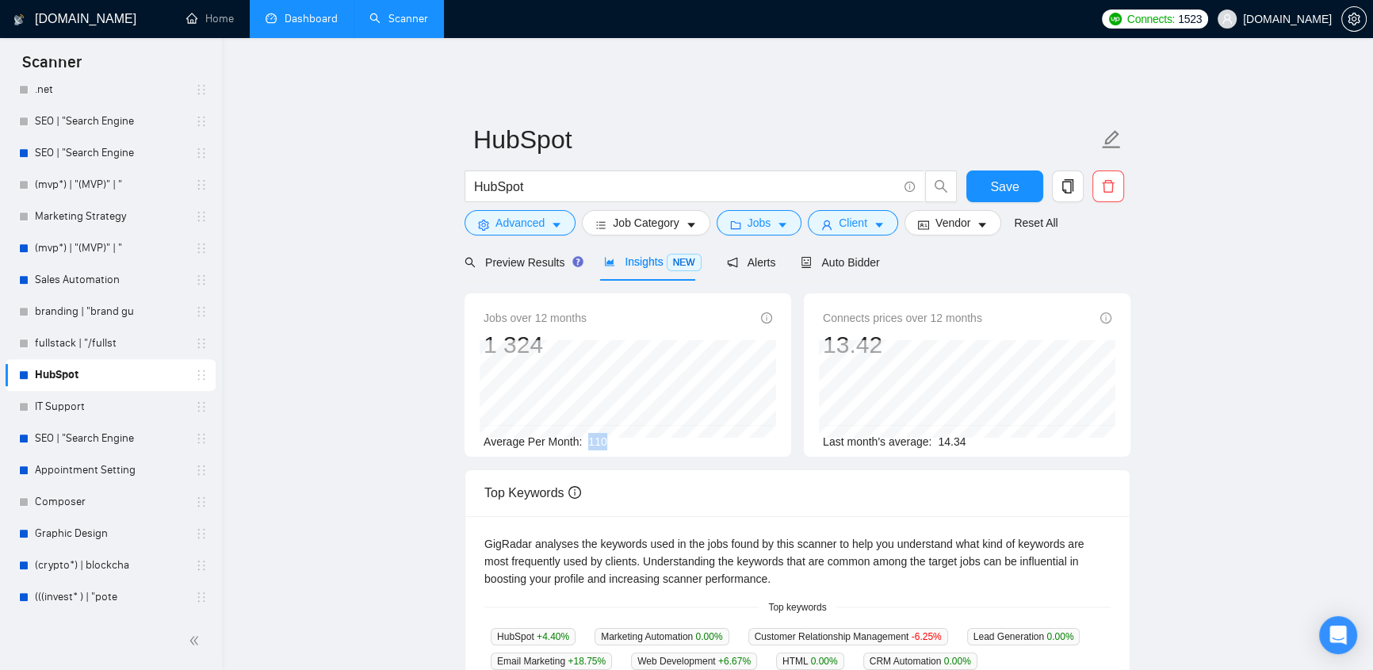
click at [588, 433] on div "Average Per Month: 110" at bounding box center [628, 441] width 289 height 17
click at [607, 433] on div "Average Per Month: 110" at bounding box center [628, 441] width 289 height 17
drag, startPoint x: 534, startPoint y: 171, endPoint x: 452, endPoint y: 161, distance: 82.3
click at [452, 161] on main "HubSpot HubSpot Save Advanced Job Category Jobs Client Vendor Reset All Preview…" at bounding box center [797, 619] width 1100 height 1088
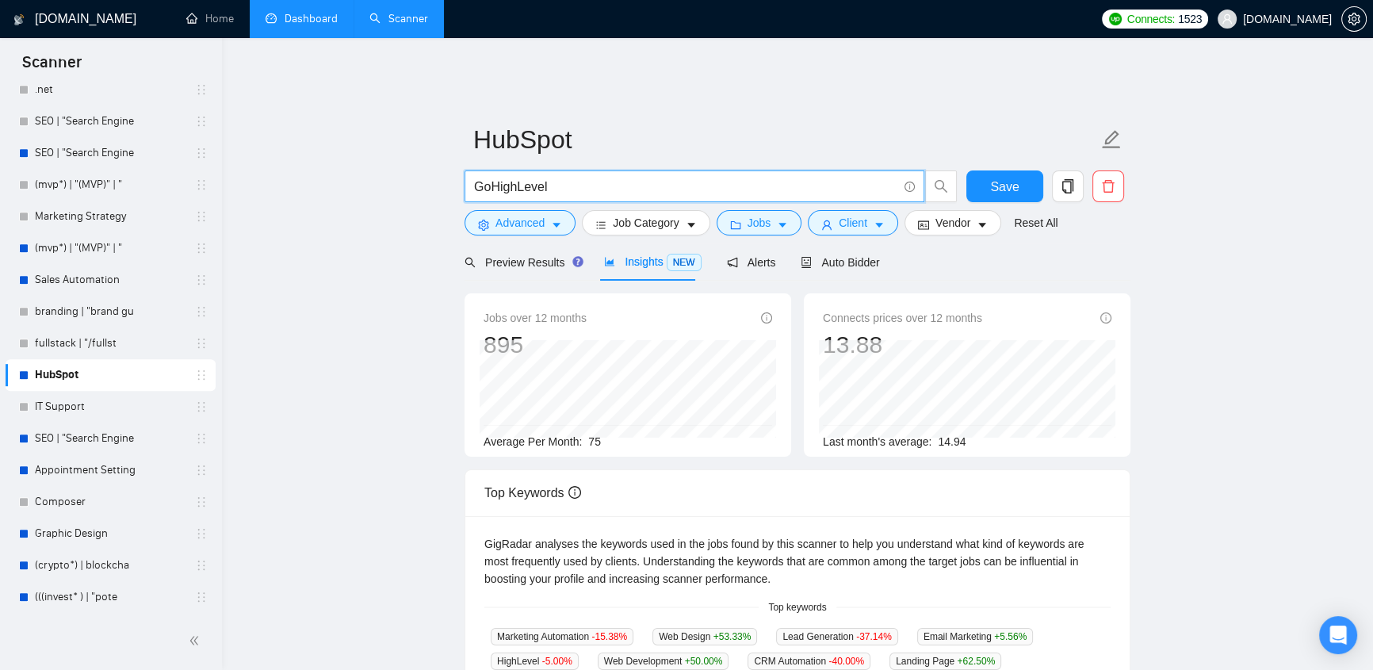
type input "GoHighLevel"
drag, startPoint x: 597, startPoint y: 430, endPoint x: 587, endPoint y: 431, distance: 10.3
click at [588, 435] on span "75" at bounding box center [594, 441] width 13 height 13
click at [602, 433] on div "Average Per Month: 75" at bounding box center [628, 441] width 289 height 17
drag, startPoint x: 602, startPoint y: 430, endPoint x: 582, endPoint y: 430, distance: 19.8
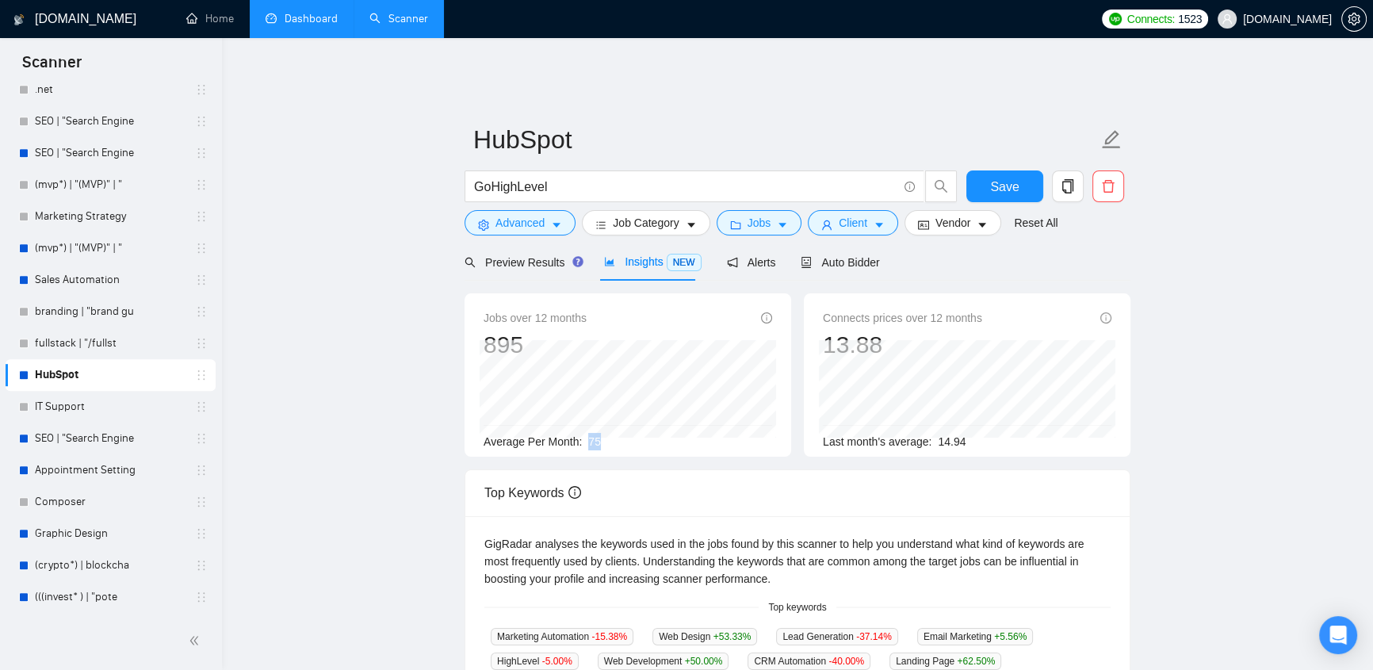
click at [582, 433] on div "Average Per Month: 75" at bounding box center [628, 441] width 289 height 17
click at [1005, 179] on span "Save" at bounding box center [1004, 187] width 29 height 20
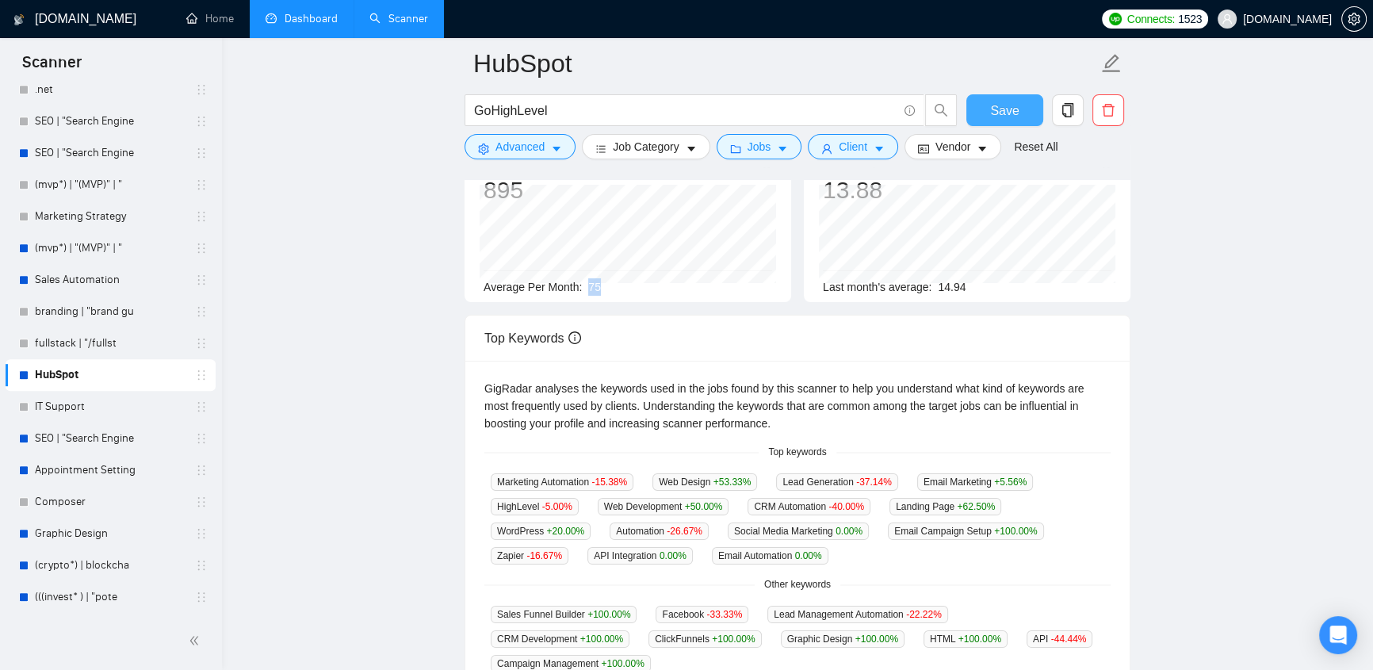
scroll to position [336, 0]
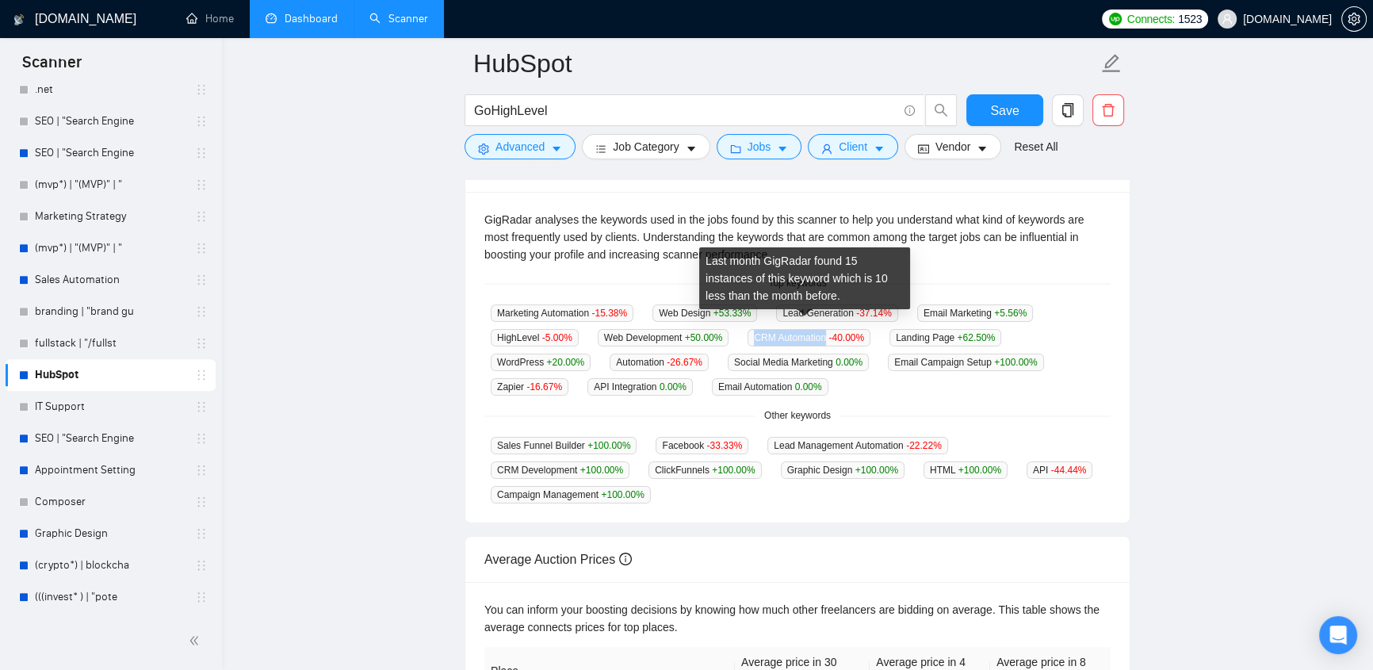
drag, startPoint x: 752, startPoint y: 325, endPoint x: 822, endPoint y: 332, distance: 70.1
click at [822, 332] on span "CRM Automation -40.00 %" at bounding box center [809, 337] width 123 height 17
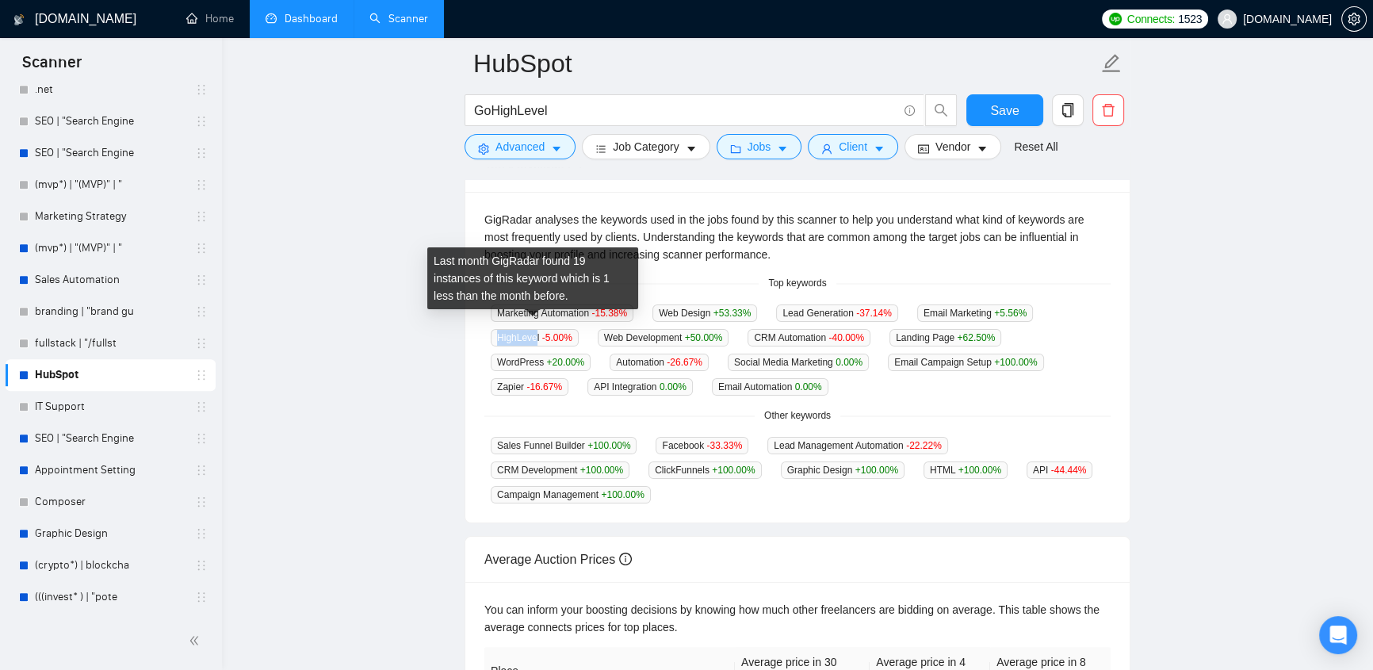
drag, startPoint x: 497, startPoint y: 326, endPoint x: 535, endPoint y: 326, distance: 38.1
click at [535, 329] on span "HighLevel -5.00 %" at bounding box center [535, 337] width 88 height 17
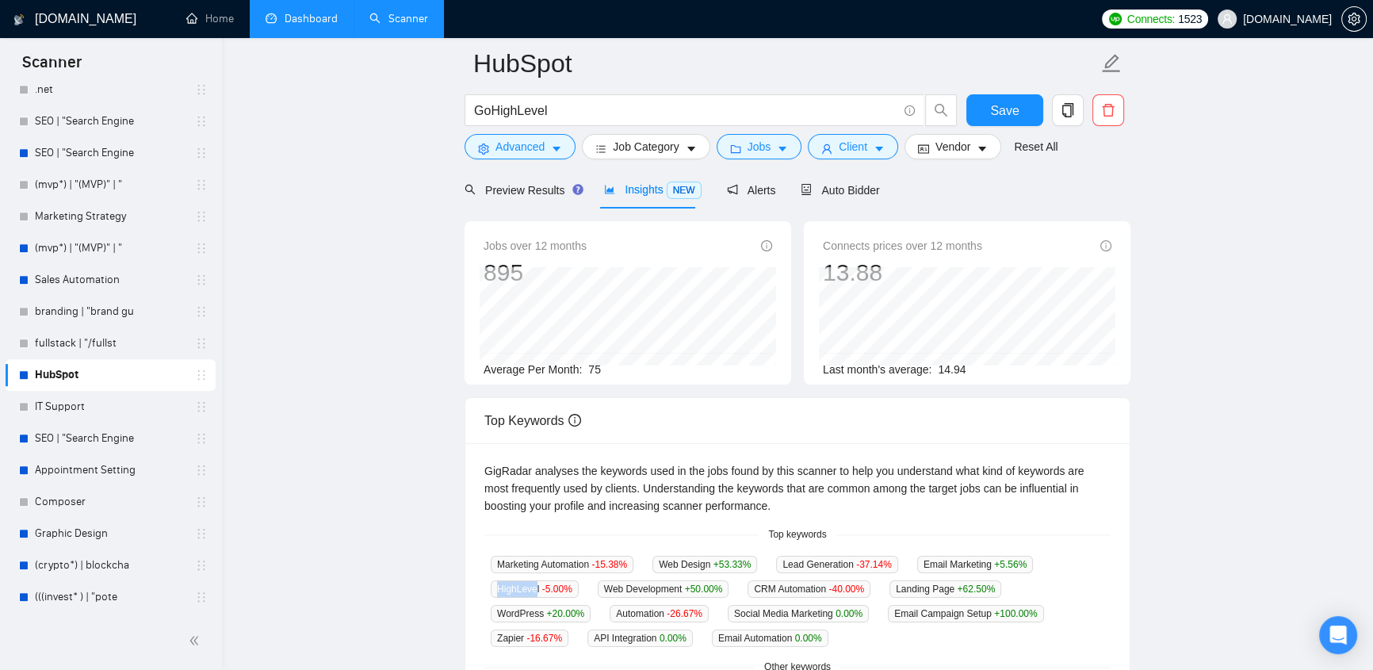
scroll to position [0, 0]
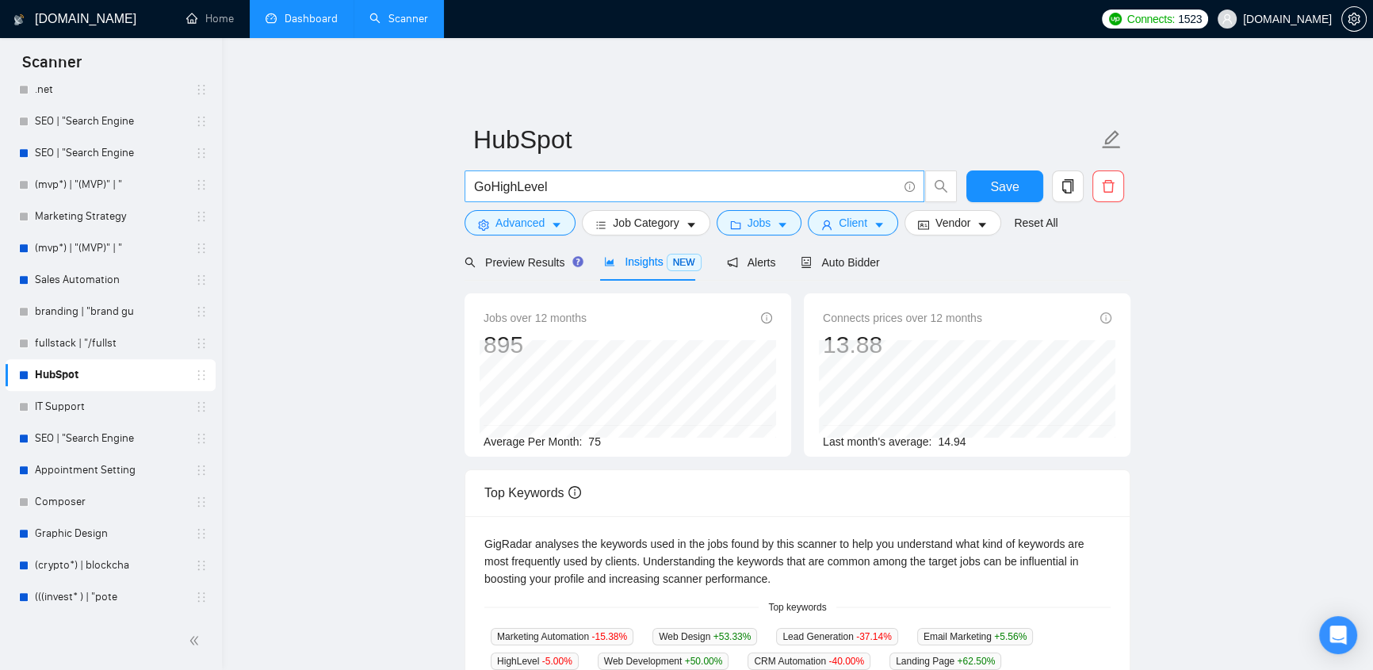
drag, startPoint x: 470, startPoint y: 176, endPoint x: 569, endPoint y: 181, distance: 99.2
click at [569, 181] on span "GoHighLevel" at bounding box center [695, 186] width 460 height 32
drag, startPoint x: 569, startPoint y: 181, endPoint x: 468, endPoint y: 173, distance: 101.8
click at [468, 173] on span "GoHighLevel" at bounding box center [695, 186] width 460 height 32
click at [863, 256] on span "Auto Bidder" at bounding box center [840, 262] width 78 height 13
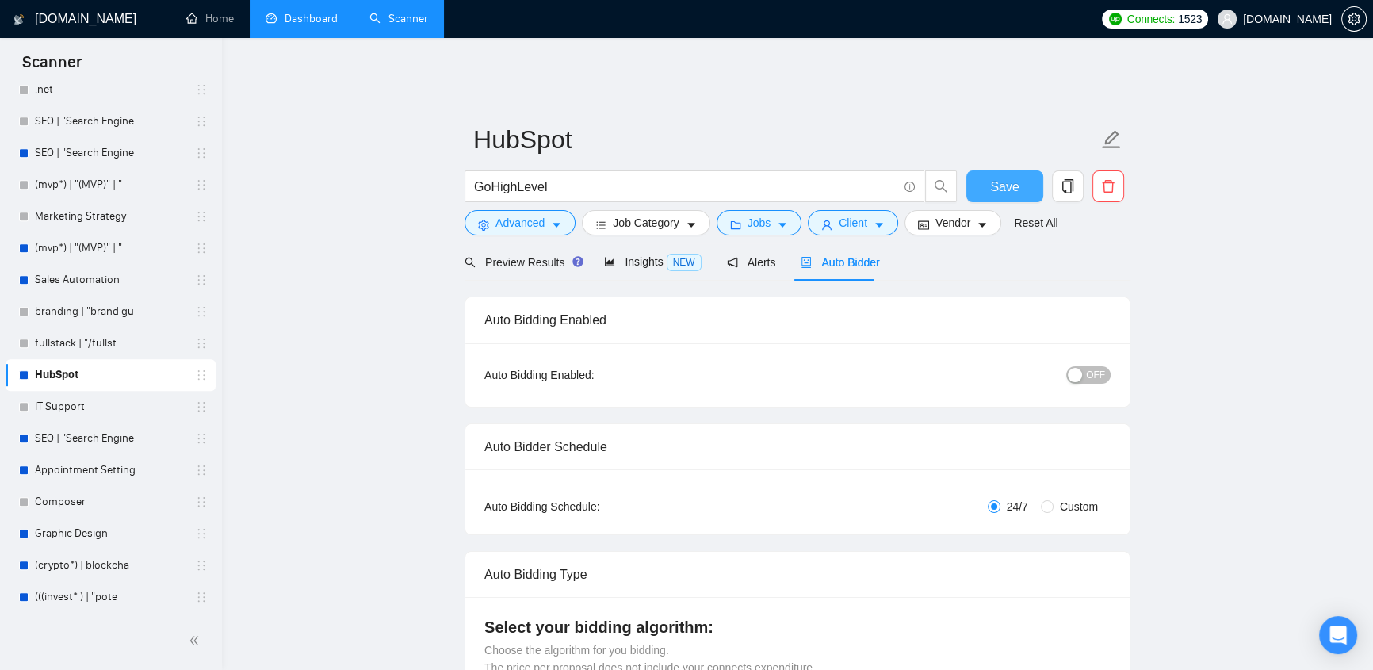
click at [993, 178] on span "Save" at bounding box center [1004, 187] width 29 height 20
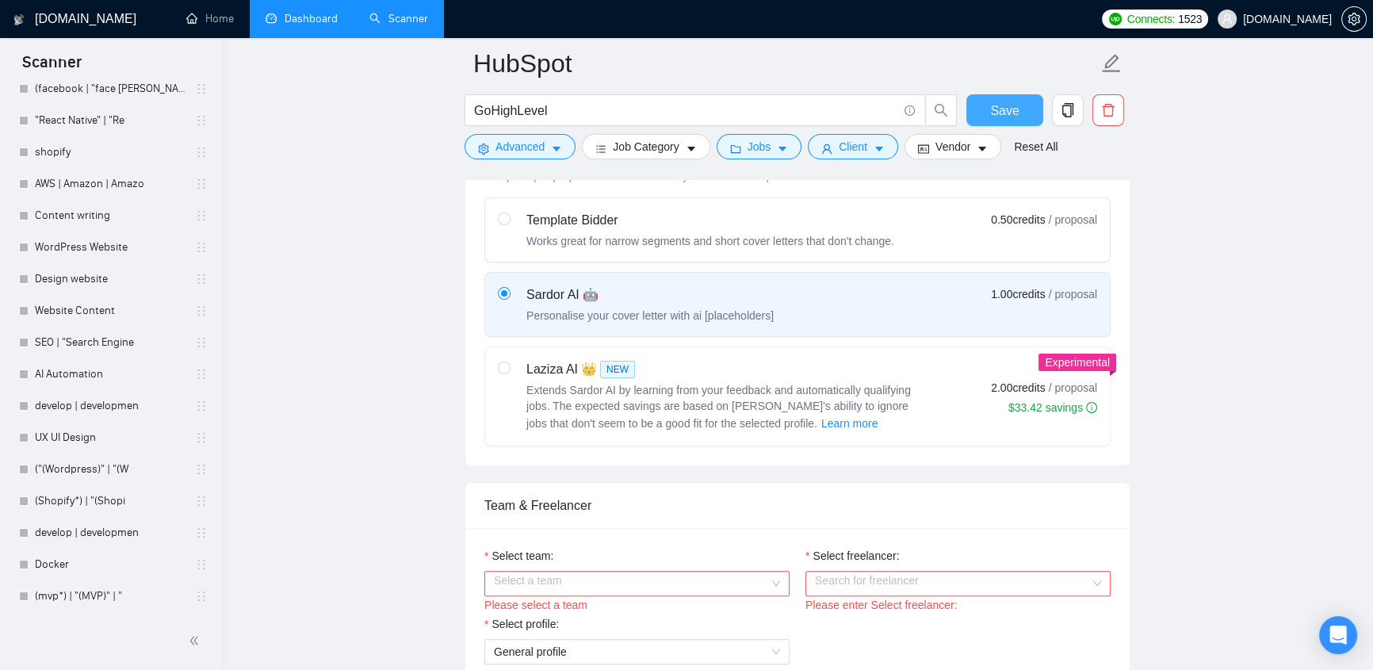
scroll to position [672, 0]
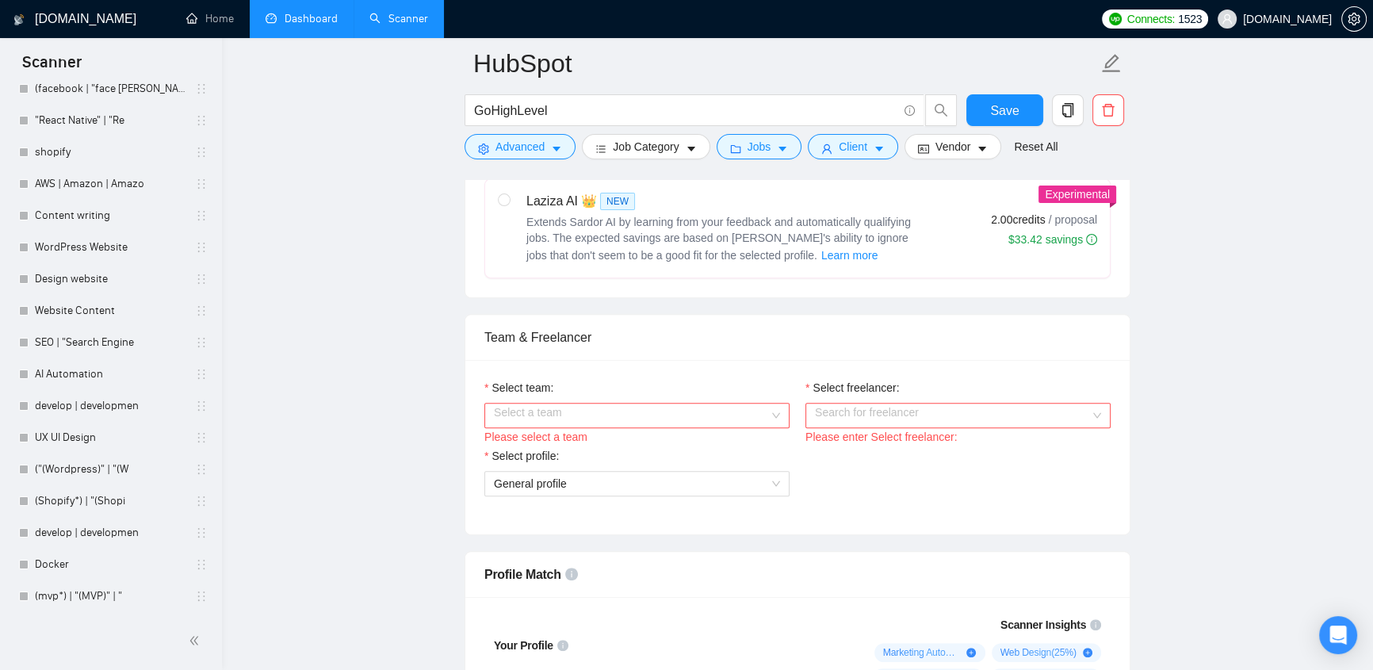
click at [689, 404] on input "Select team:" at bounding box center [631, 416] width 275 height 24
click at [929, 404] on input "Select freelancer:" at bounding box center [952, 416] width 275 height 24
click at [968, 360] on div "Select team: Select a team Please select a team Select freelancer: Search for f…" at bounding box center [797, 447] width 664 height 174
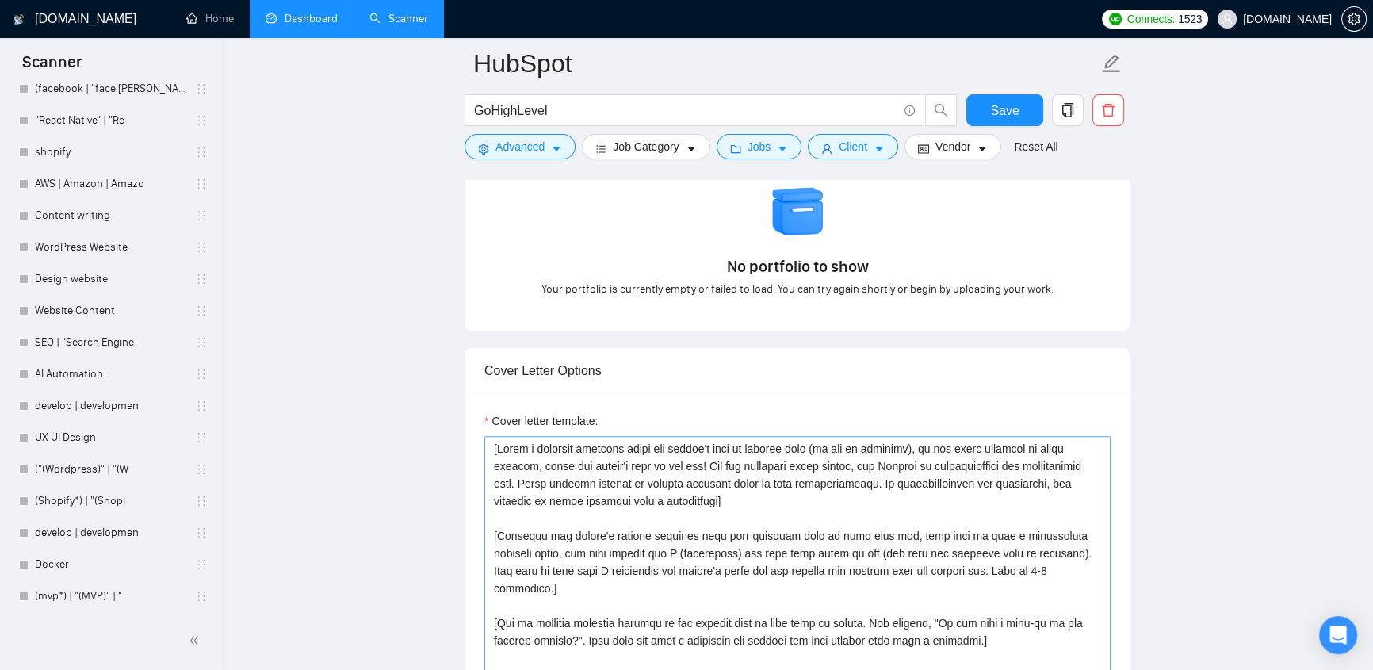
scroll to position [1681, 0]
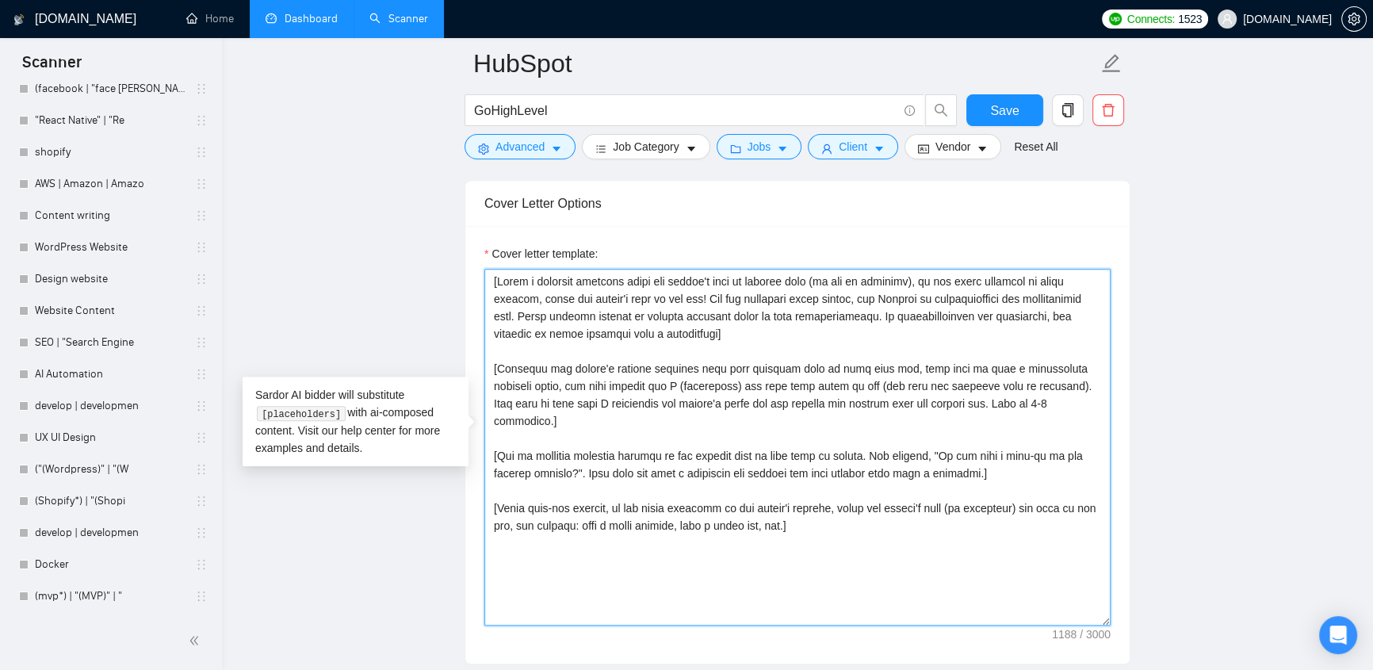
drag, startPoint x: 494, startPoint y: 267, endPoint x: 959, endPoint y: 501, distance: 520.8
click at [959, 501] on textarea "Cover letter template:" at bounding box center [797, 447] width 626 height 357
click at [943, 499] on textarea "Cover letter template:" at bounding box center [797, 447] width 626 height 357
drag, startPoint x: 497, startPoint y: 265, endPoint x: 742, endPoint y: 300, distance: 247.6
click at [742, 300] on textarea "Cover letter template:" at bounding box center [797, 447] width 626 height 357
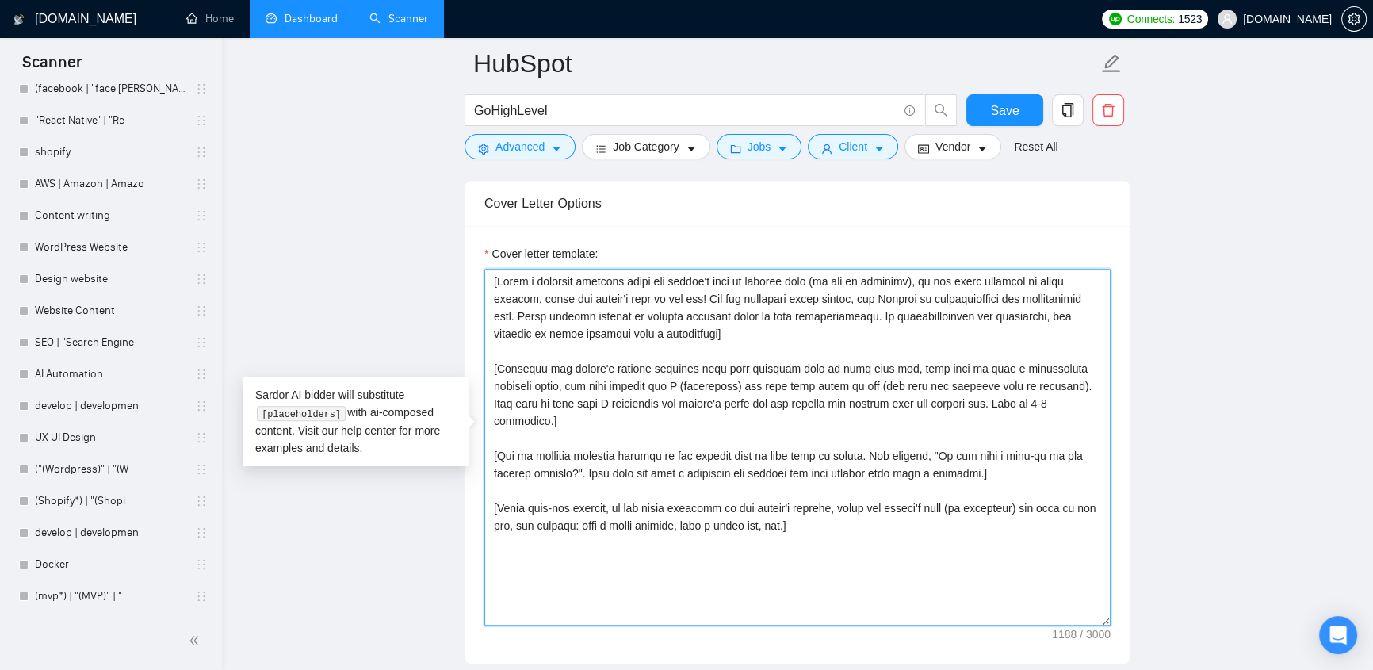
click at [832, 507] on textarea "Cover letter template:" at bounding box center [797, 447] width 626 height 357
drag, startPoint x: 830, startPoint y: 505, endPoint x: 470, endPoint y: 262, distance: 434.1
click at [470, 262] on div "Cover letter template:" at bounding box center [797, 445] width 664 height 438
click at [862, 508] on textarea "Cover letter template:" at bounding box center [797, 447] width 626 height 357
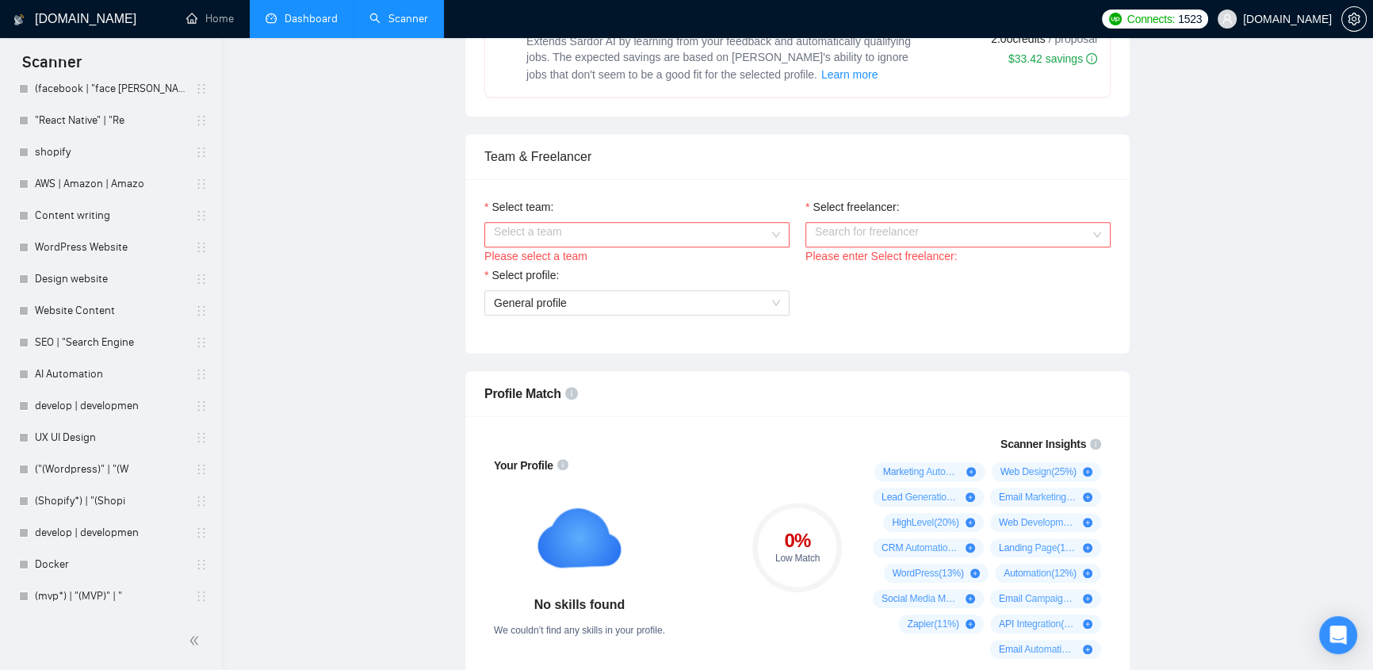
scroll to position [0, 0]
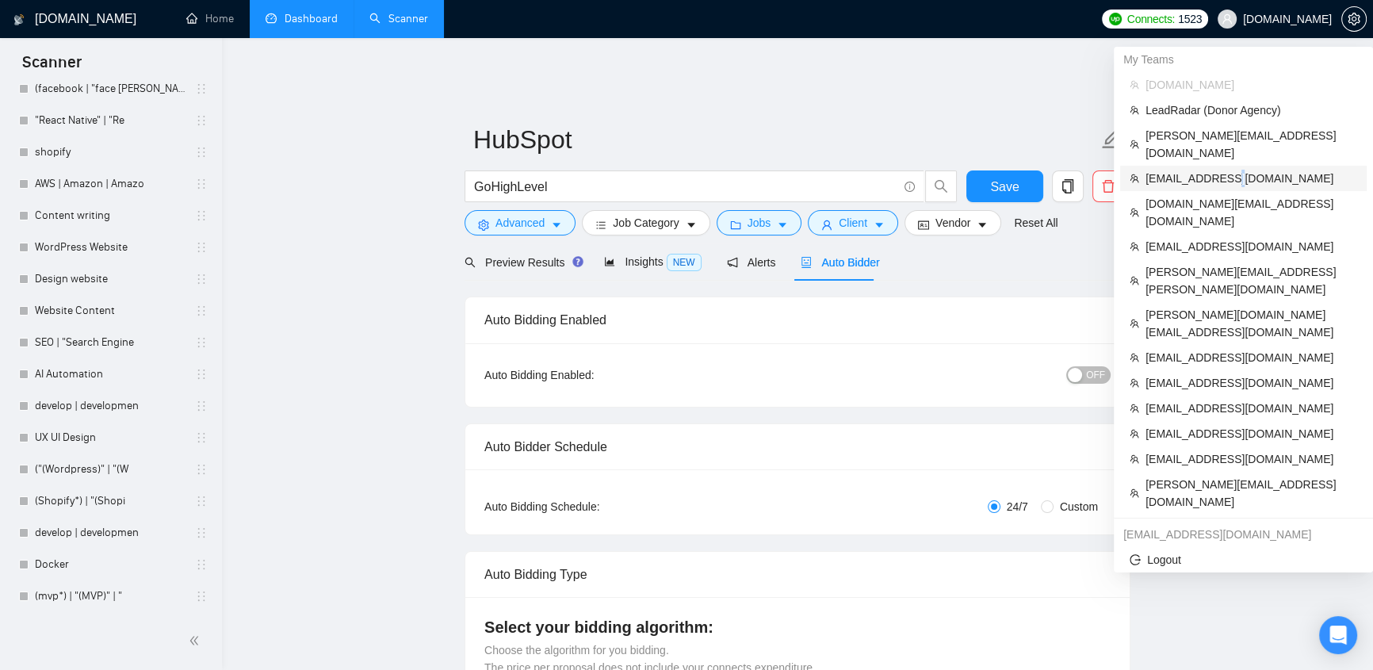
click at [1229, 170] on span "[EMAIL_ADDRESS][DOMAIN_NAME]" at bounding box center [1252, 178] width 212 height 17
click at [1226, 238] on span "[EMAIL_ADDRESS][DOMAIN_NAME]" at bounding box center [1252, 246] width 212 height 17
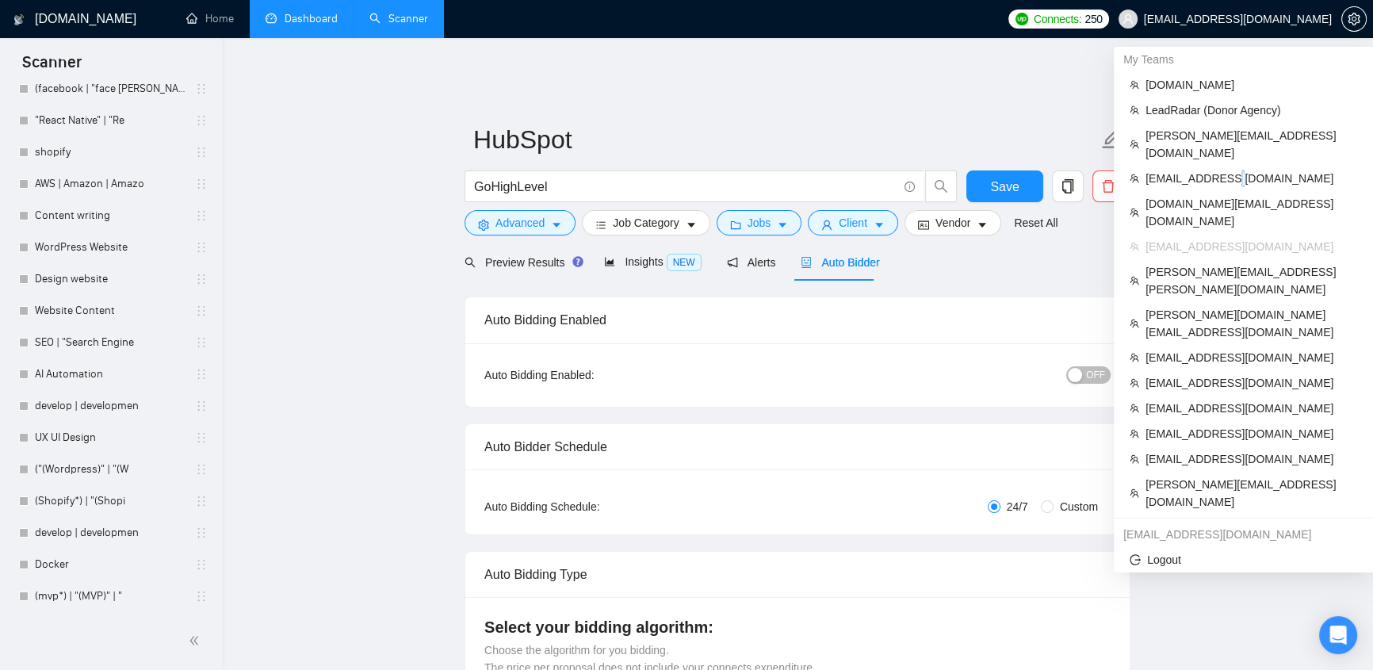
click at [1207, 238] on span "[EMAIL_ADDRESS][DOMAIN_NAME]" at bounding box center [1252, 246] width 212 height 17
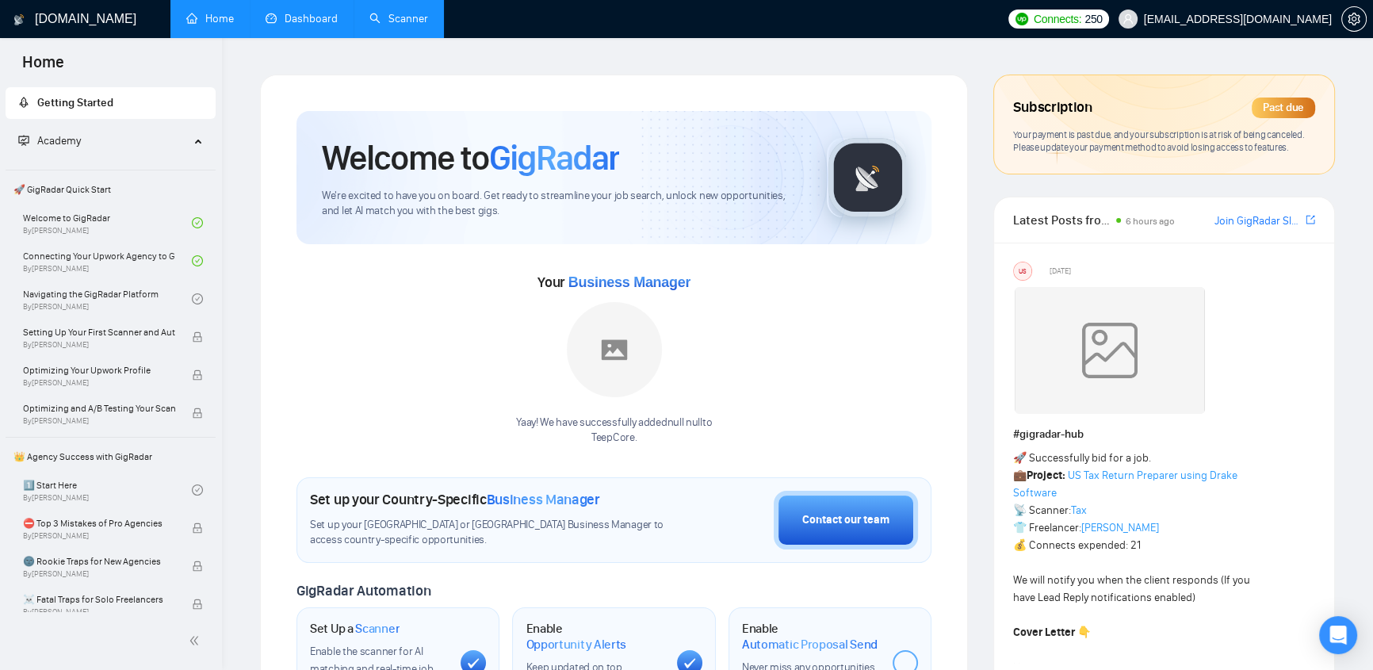
click at [297, 22] on link "Dashboard" at bounding box center [302, 18] width 72 height 13
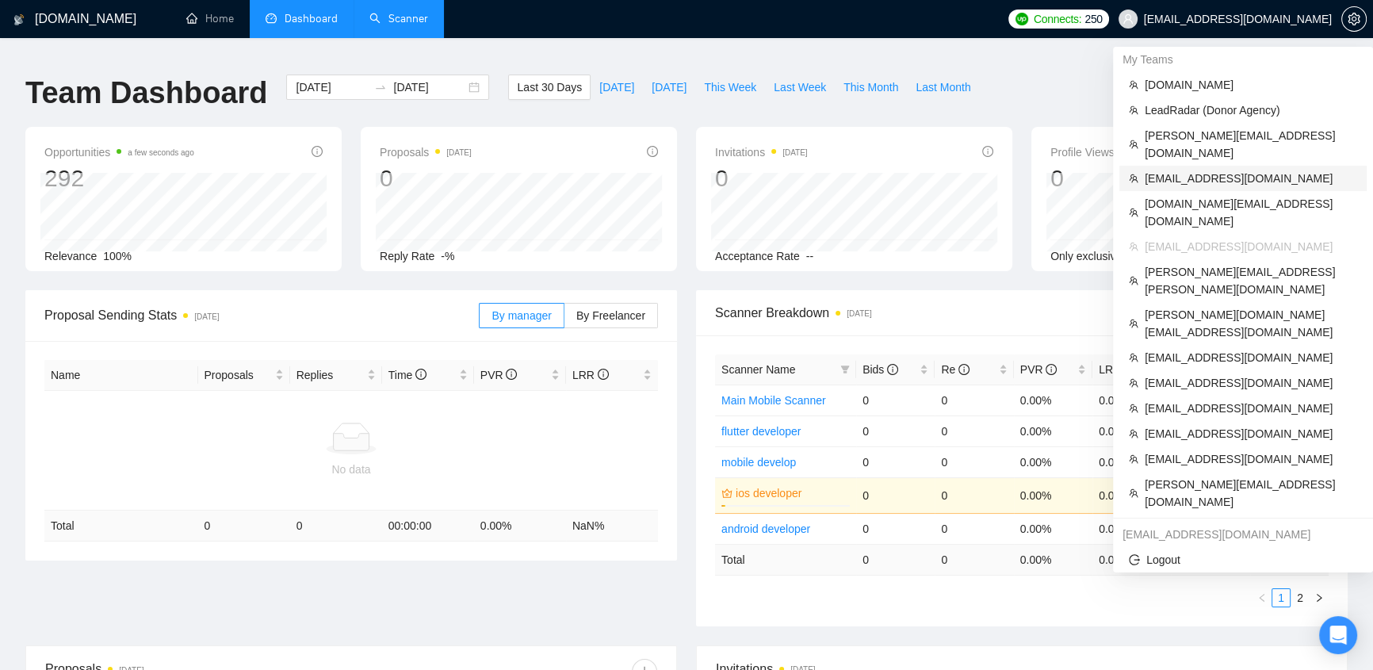
click at [1200, 170] on span "[EMAIL_ADDRESS][DOMAIN_NAME]" at bounding box center [1251, 178] width 212 height 17
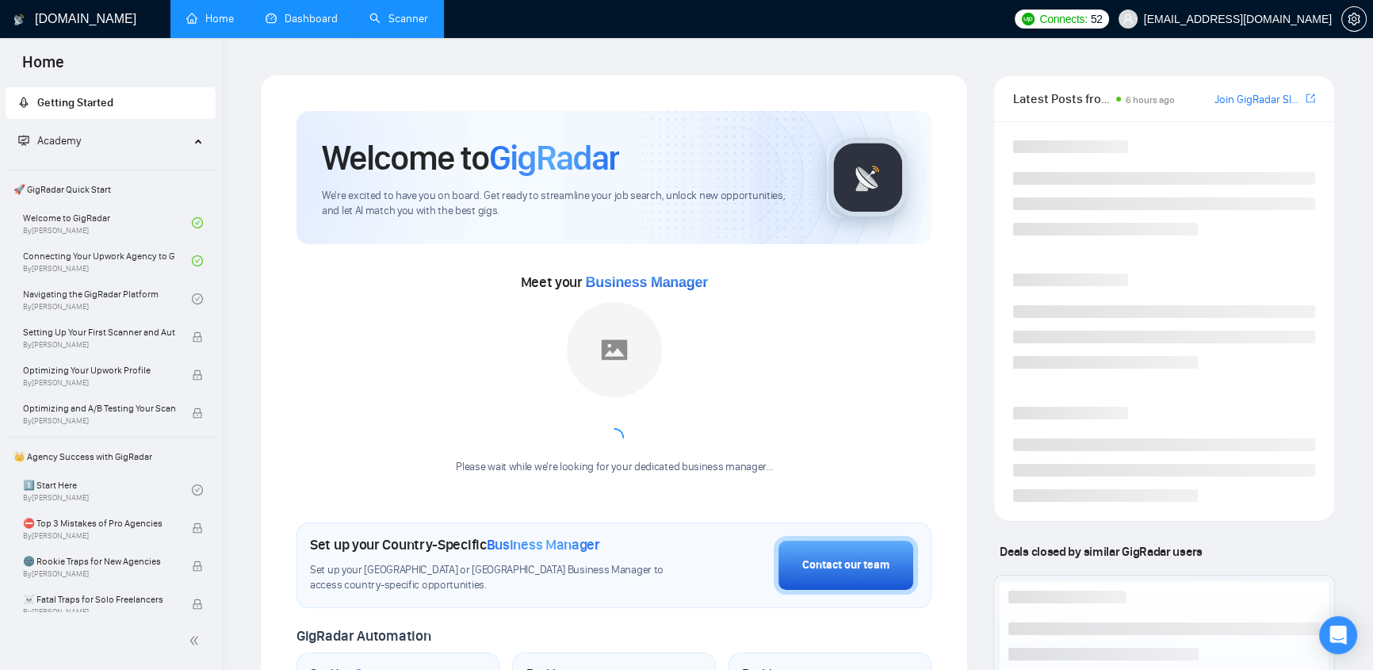
click at [289, 18] on link "Dashboard" at bounding box center [302, 18] width 72 height 13
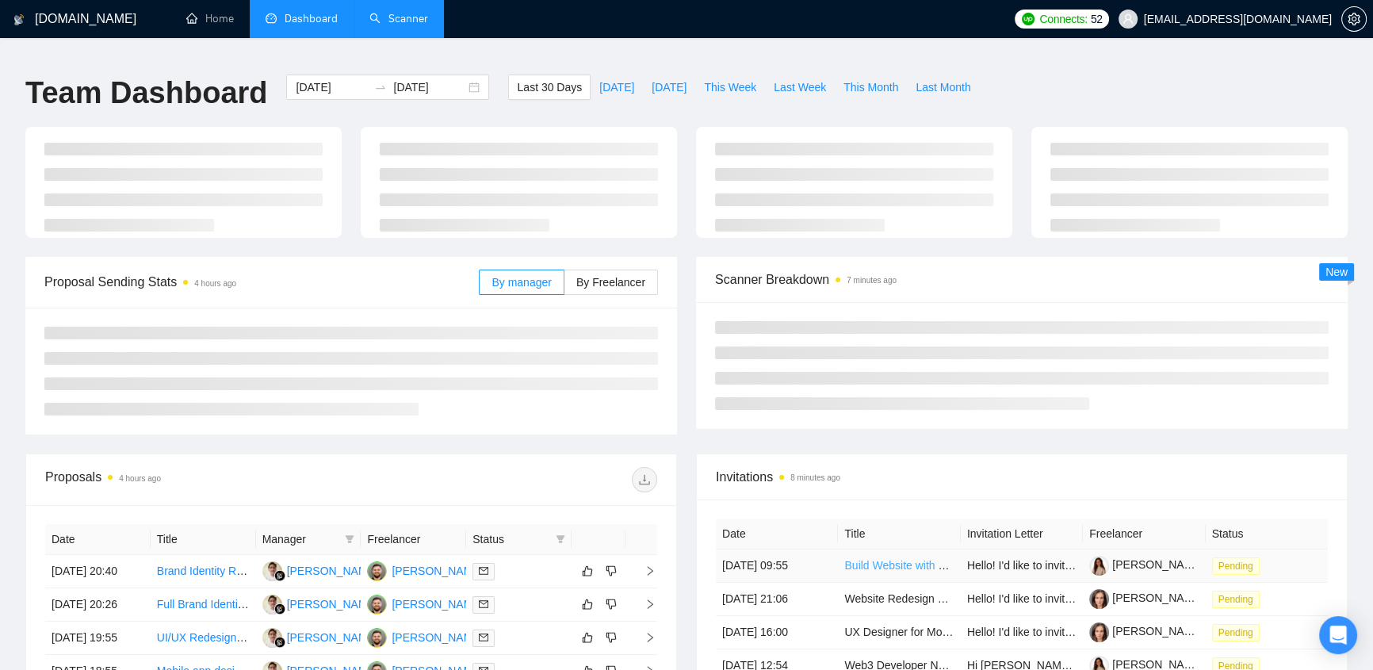
type input "[DATE]"
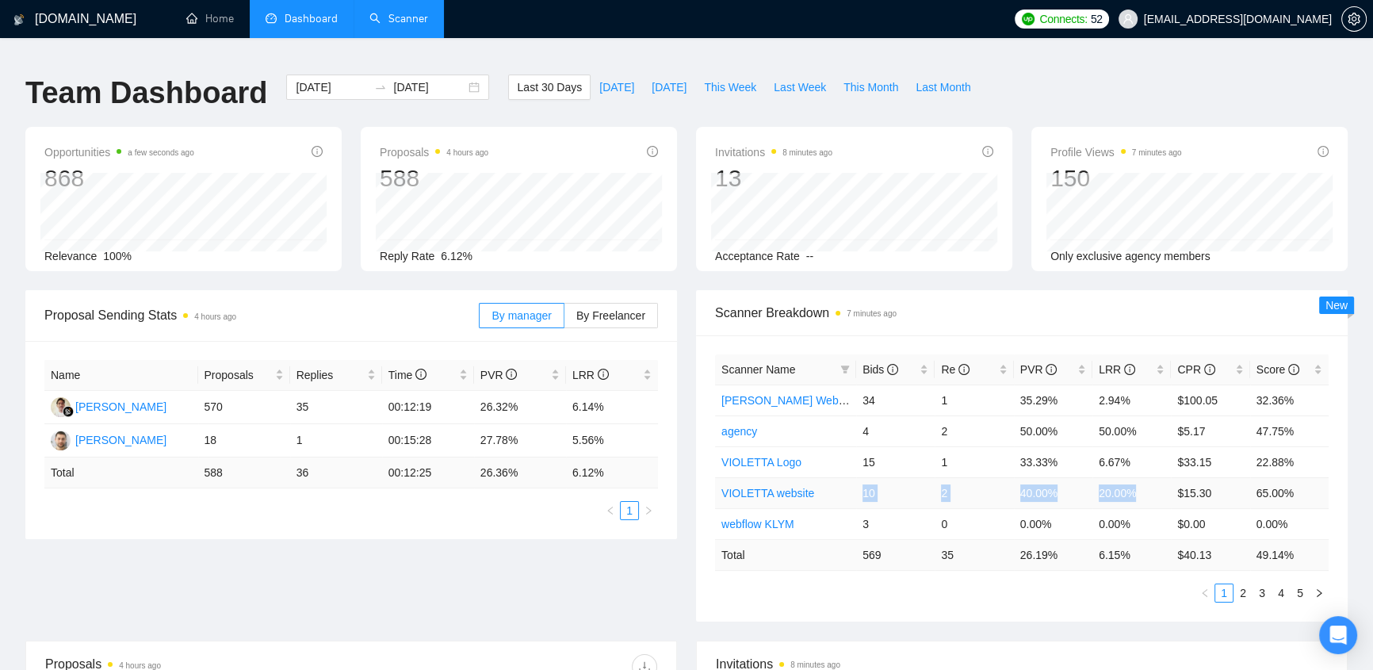
drag, startPoint x: 1150, startPoint y: 483, endPoint x: 857, endPoint y: 480, distance: 292.6
click at [857, 480] on tr "VIOLETTA website 10 2 40.00% 20.00% $15.30 65.00%" at bounding box center [1022, 492] width 614 height 31
click at [1098, 479] on td "20.00%" at bounding box center [1131, 492] width 78 height 31
drag, startPoint x: 1098, startPoint y: 479, endPoint x: 1144, endPoint y: 476, distance: 46.1
click at [1144, 477] on td "20.00%" at bounding box center [1131, 492] width 78 height 31
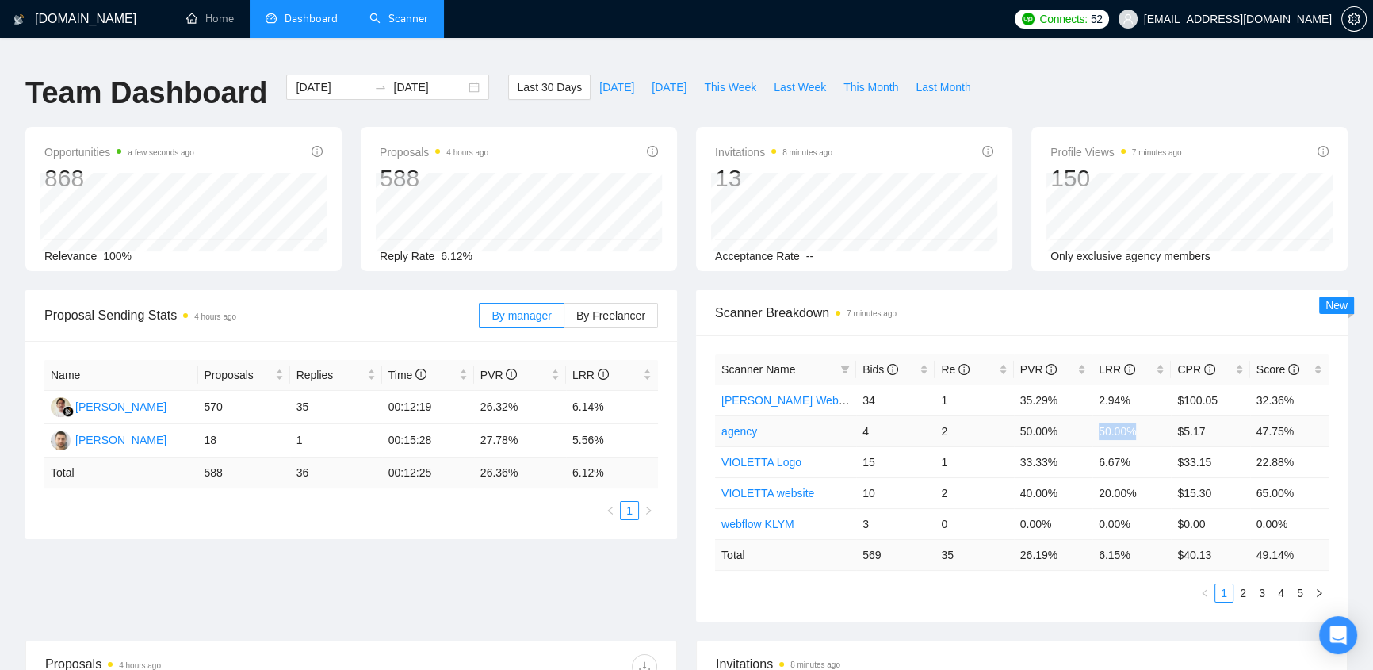
drag, startPoint x: 1126, startPoint y: 422, endPoint x: 1081, endPoint y: 420, distance: 44.4
click at [1081, 420] on tr "agency 4 2 50.00% 50.00% $5.17 47.75%" at bounding box center [1022, 430] width 614 height 31
click at [1138, 420] on td "50.00%" at bounding box center [1131, 430] width 78 height 31
drag, startPoint x: 1135, startPoint y: 446, endPoint x: 1084, endPoint y: 449, distance: 51.6
click at [1084, 449] on tr "VIOLETTA Logo 15 1 33.33% 6.67% $33.15 22.88%" at bounding box center [1022, 461] width 614 height 31
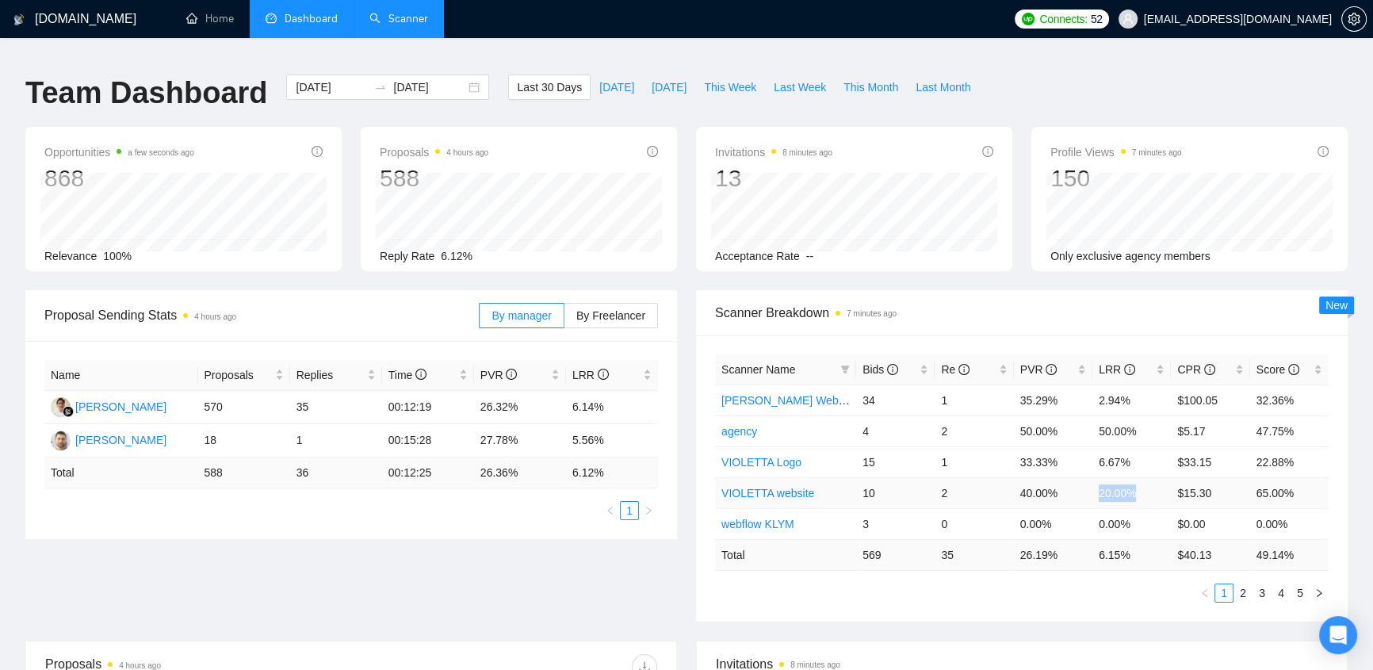
drag, startPoint x: 1127, startPoint y: 481, endPoint x: 1089, endPoint y: 476, distance: 38.4
click at [1089, 477] on tr "VIOLETTA website 10 2 40.00% 20.00% $15.30 65.00%" at bounding box center [1022, 492] width 614 height 31
drag, startPoint x: 1109, startPoint y: 416, endPoint x: 1089, endPoint y: 416, distance: 19.8
click at [1089, 416] on tr "agency 4 2 50.00% 50.00% $5.17 47.75%" at bounding box center [1022, 430] width 614 height 31
drag, startPoint x: 1134, startPoint y: 486, endPoint x: 1094, endPoint y: 484, distance: 39.7
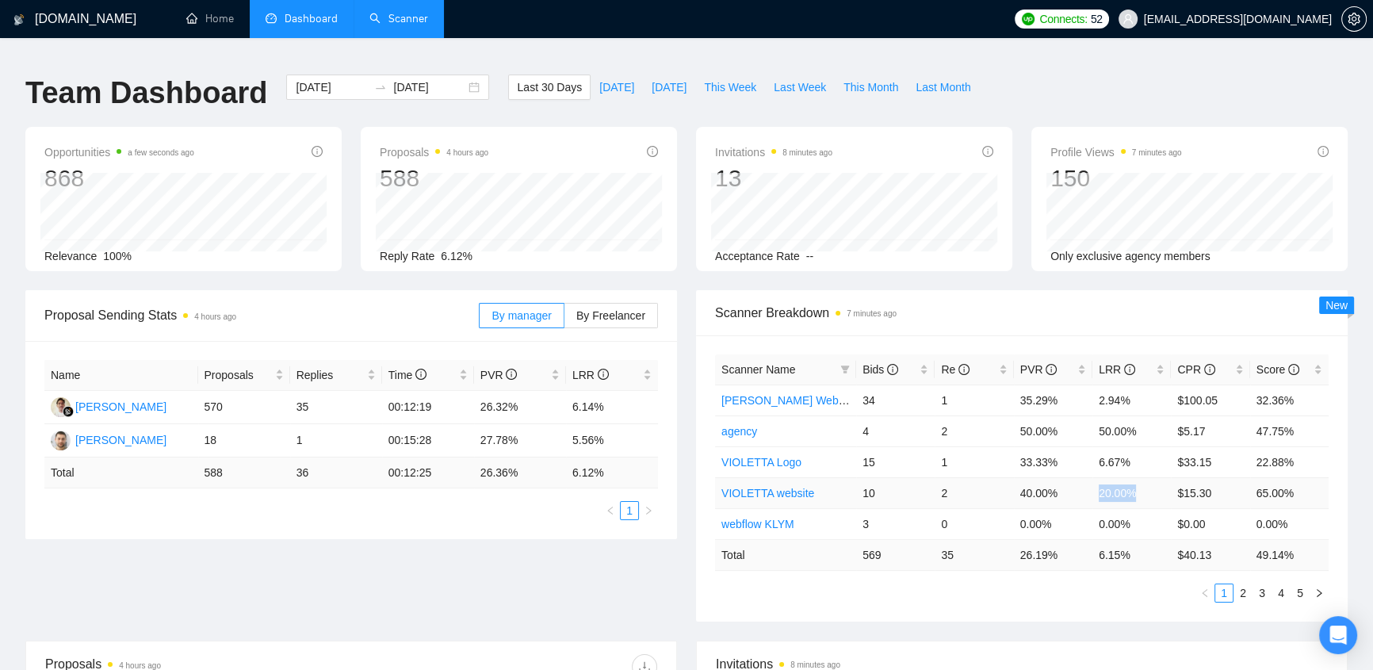
click at [1094, 484] on td "20.00%" at bounding box center [1131, 492] width 78 height 31
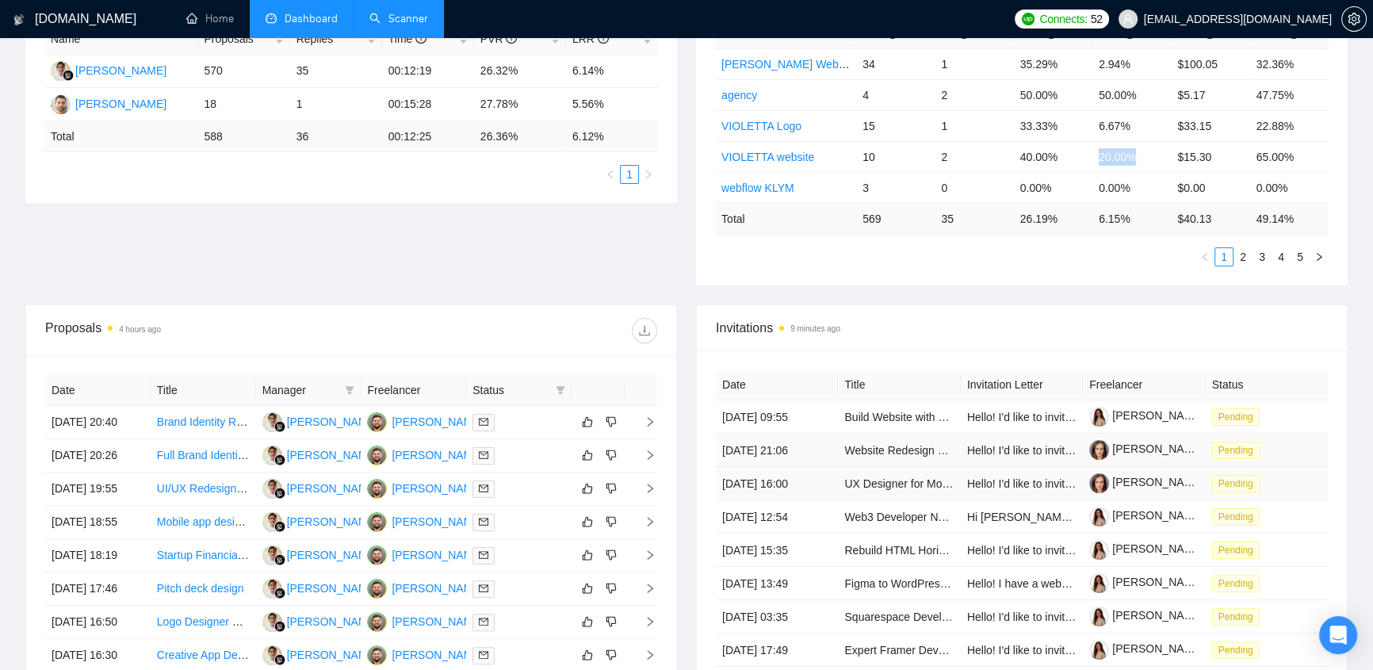
scroll to position [504, 0]
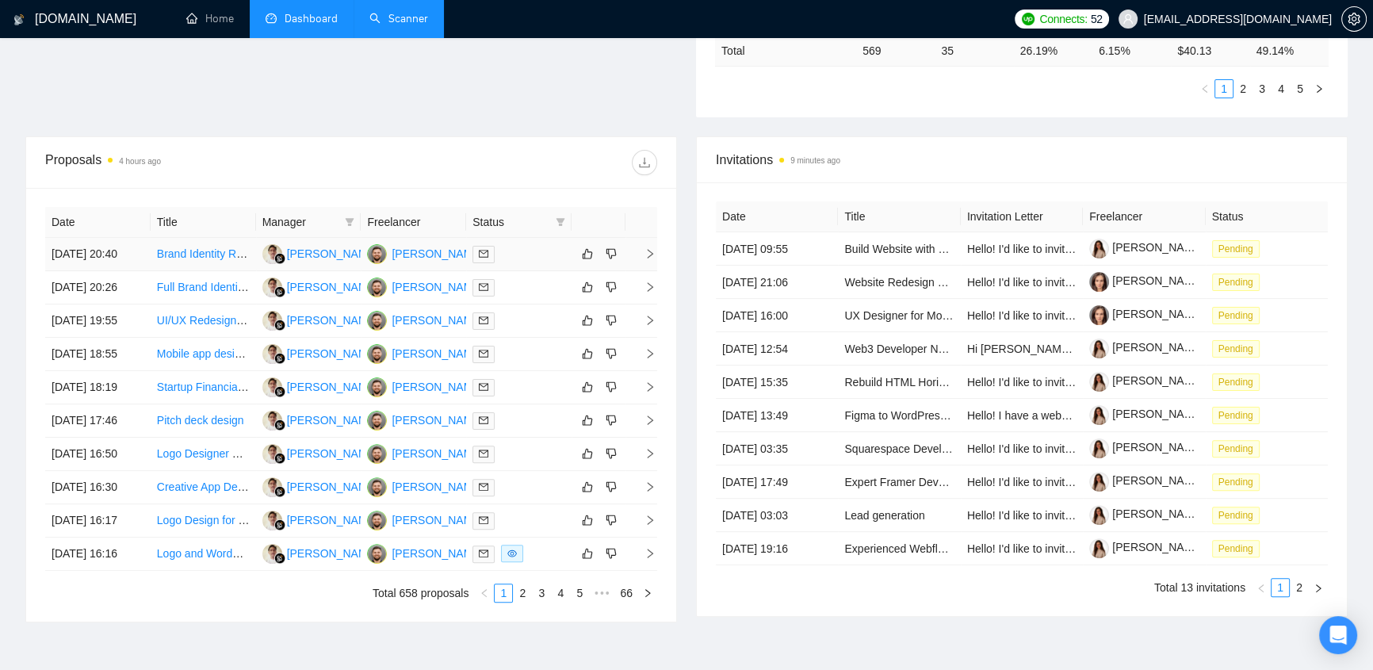
click at [518, 245] on div at bounding box center [519, 254] width 93 height 18
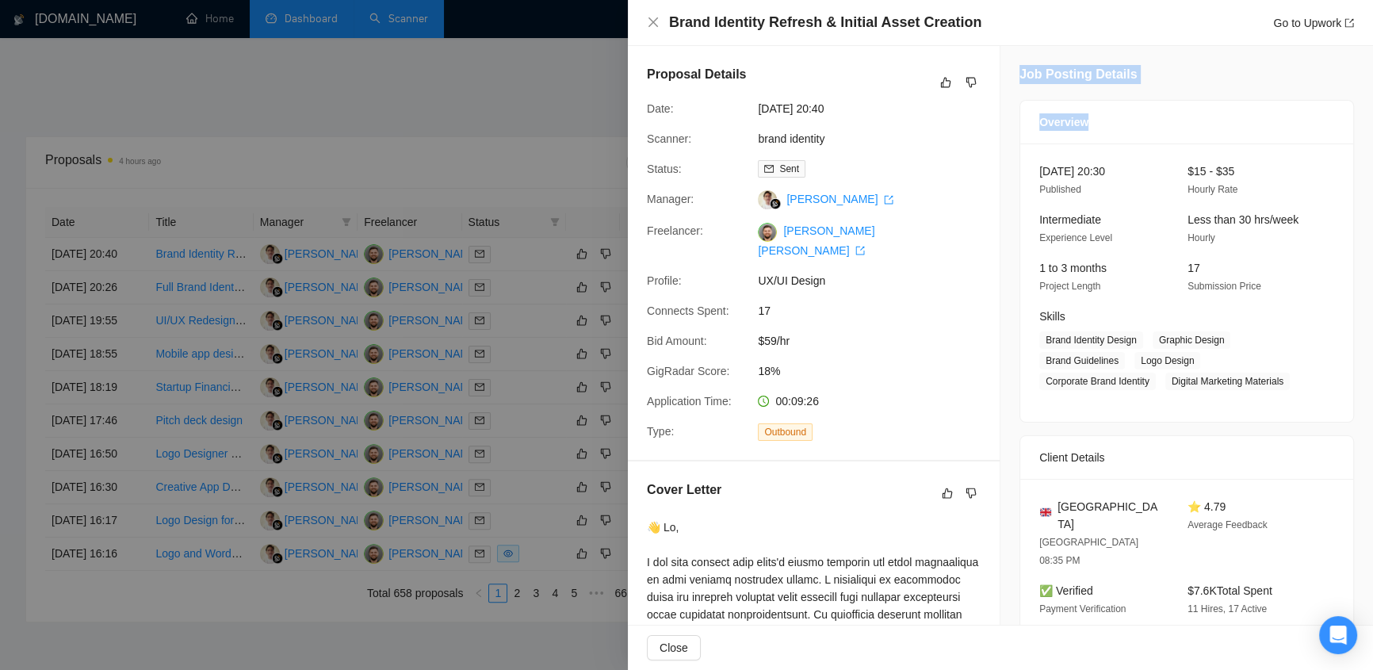
drag, startPoint x: 1012, startPoint y: 71, endPoint x: 1192, endPoint y: 64, distance: 180.1
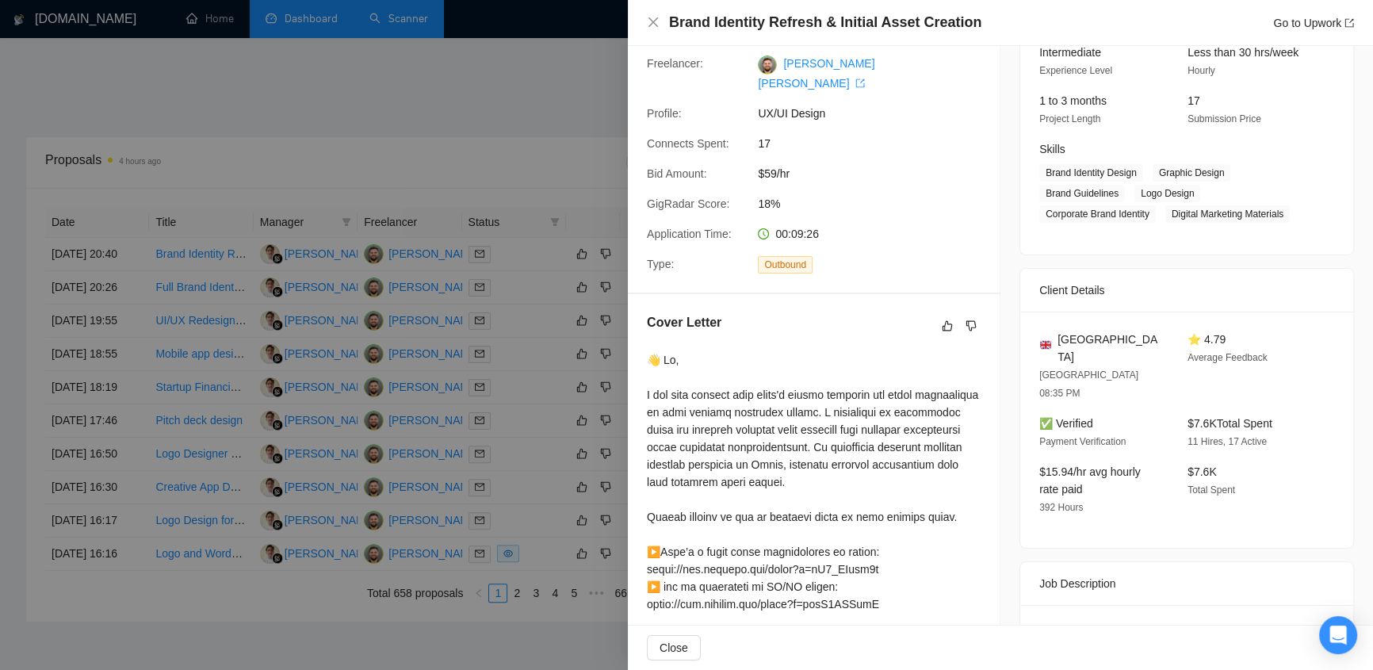
scroll to position [336, 0]
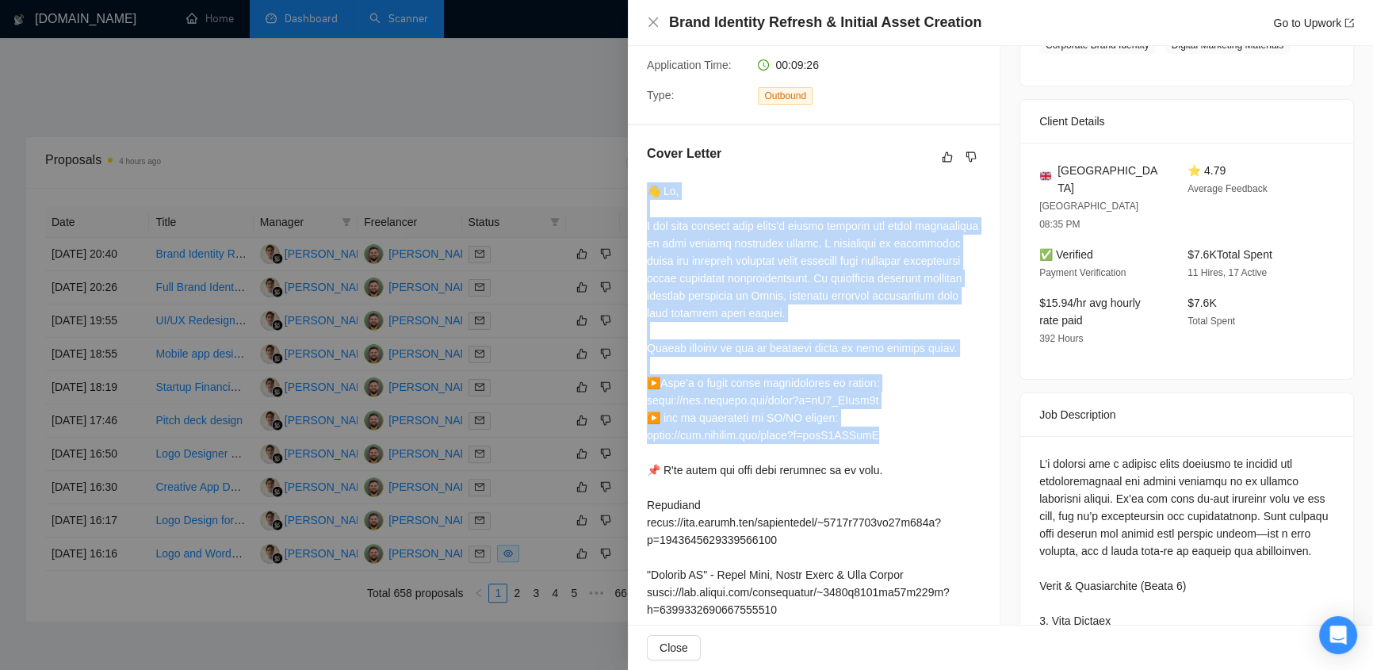
drag, startPoint x: 646, startPoint y: 175, endPoint x: 905, endPoint y: 427, distance: 361.1
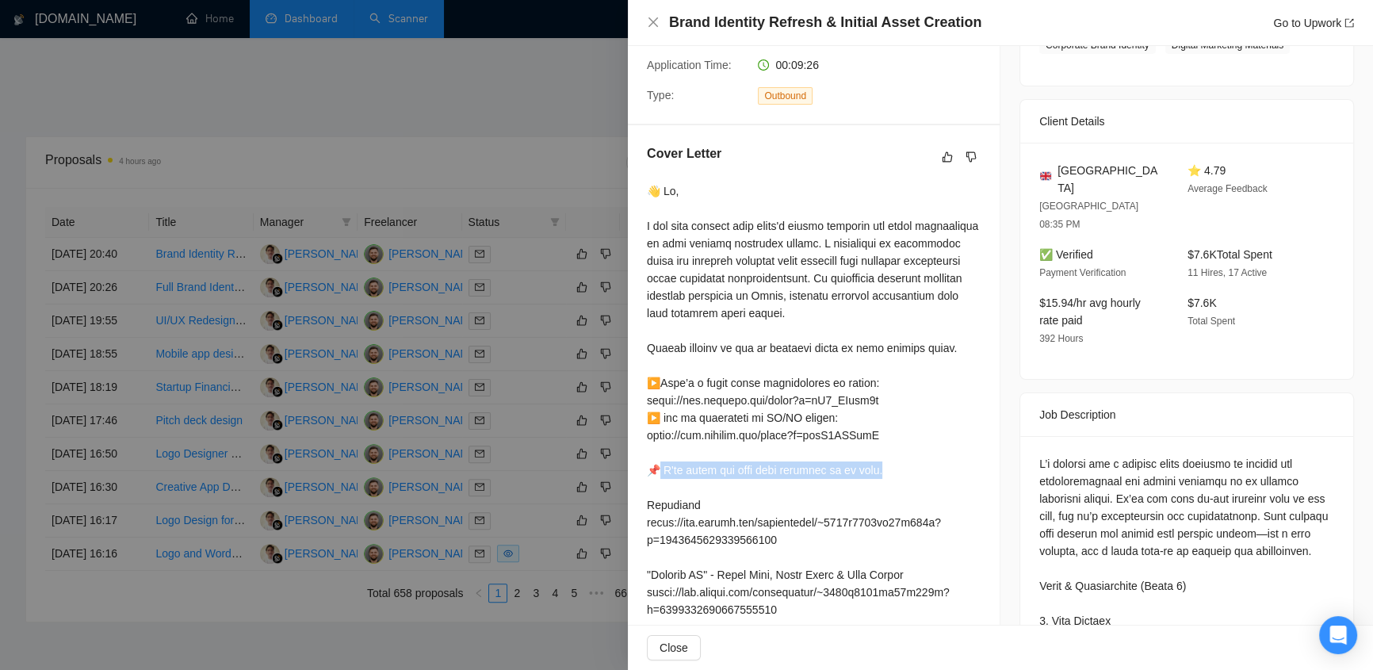
drag, startPoint x: 659, startPoint y: 453, endPoint x: 911, endPoint y: 446, distance: 252.2
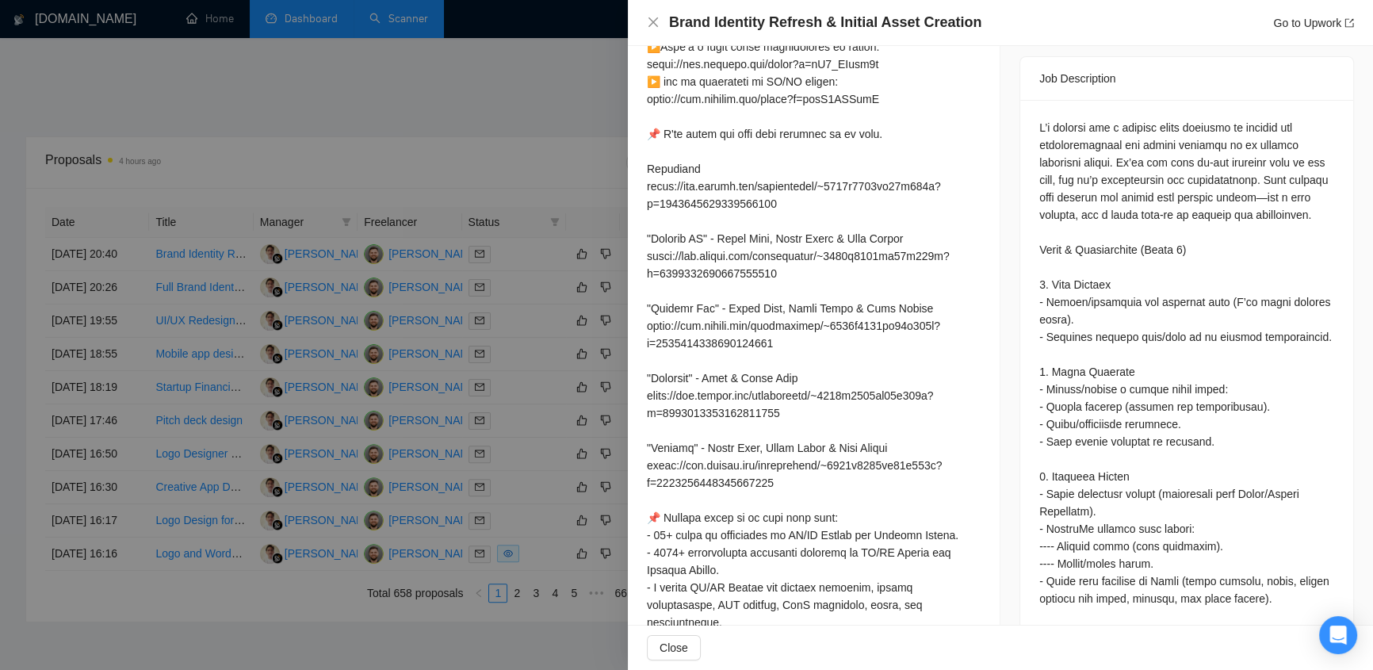
scroll to position [840, 0]
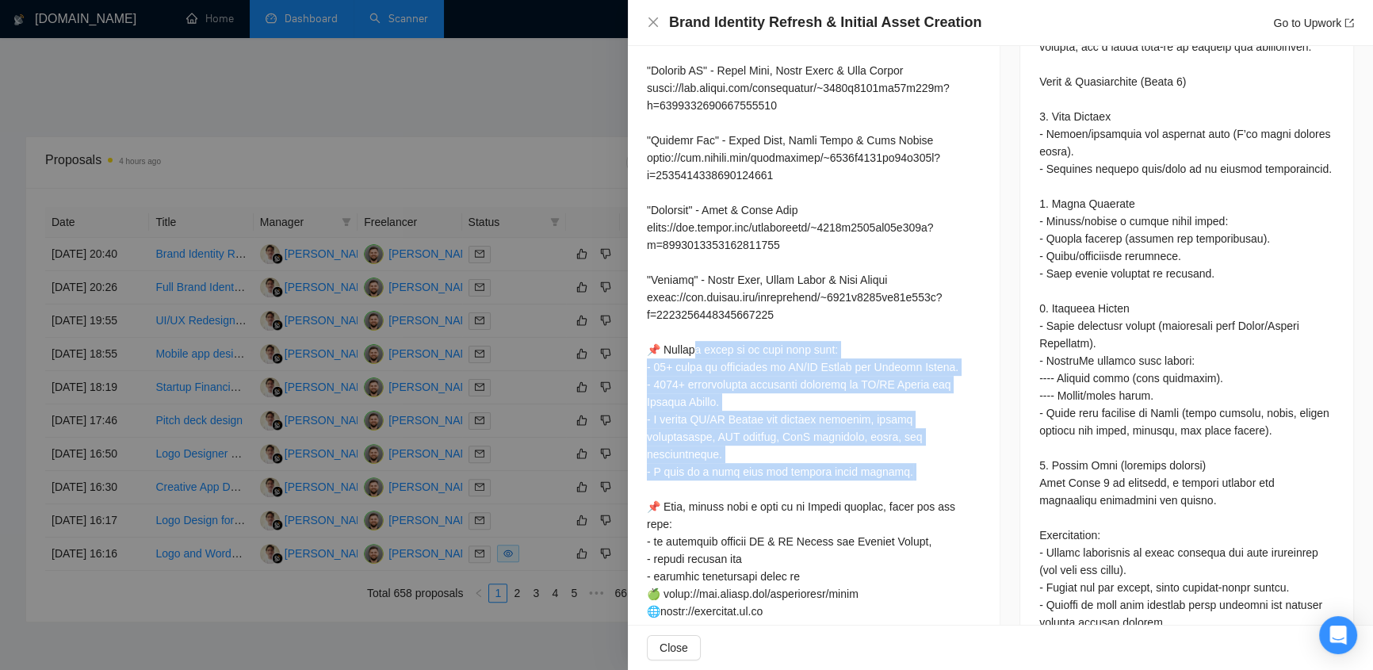
drag, startPoint x: 689, startPoint y: 335, endPoint x: 975, endPoint y: 455, distance: 310.5
click at [975, 455] on div "Cover Letter" at bounding box center [814, 177] width 372 height 1112
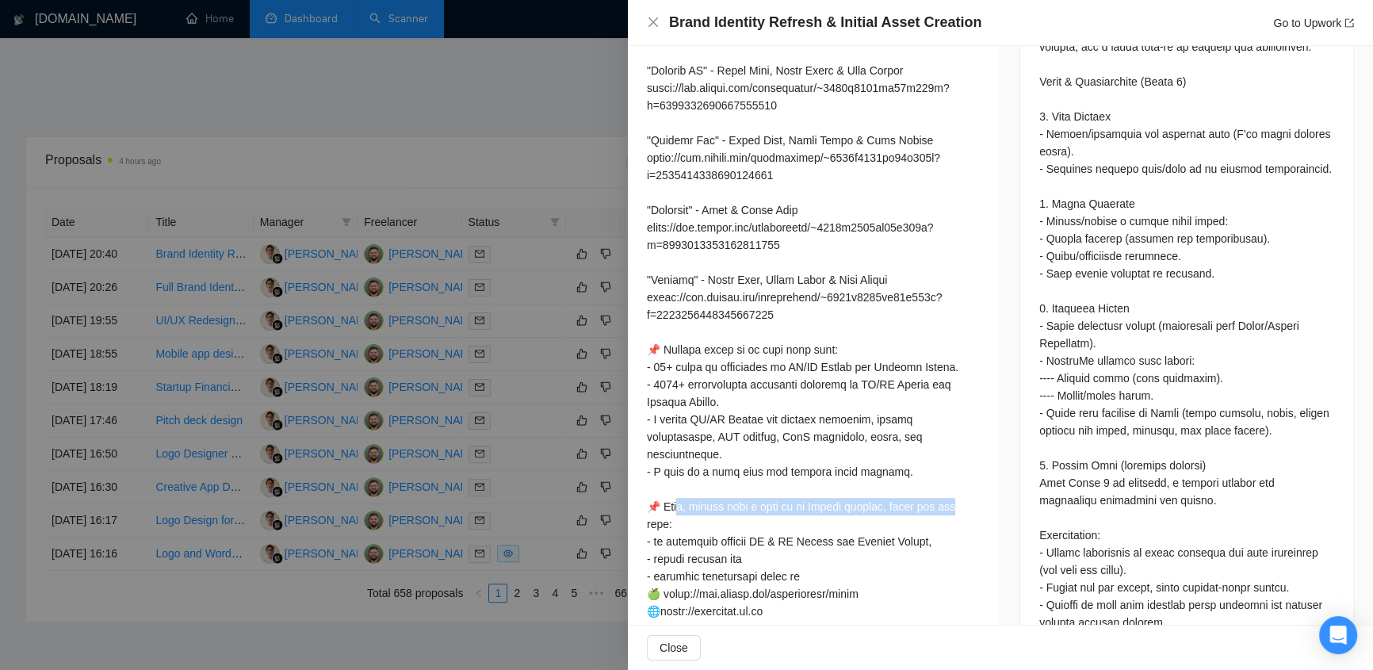
drag, startPoint x: 682, startPoint y: 474, endPoint x: 963, endPoint y: 480, distance: 281.5
click at [963, 480] on div at bounding box center [814, 192] width 334 height 1029
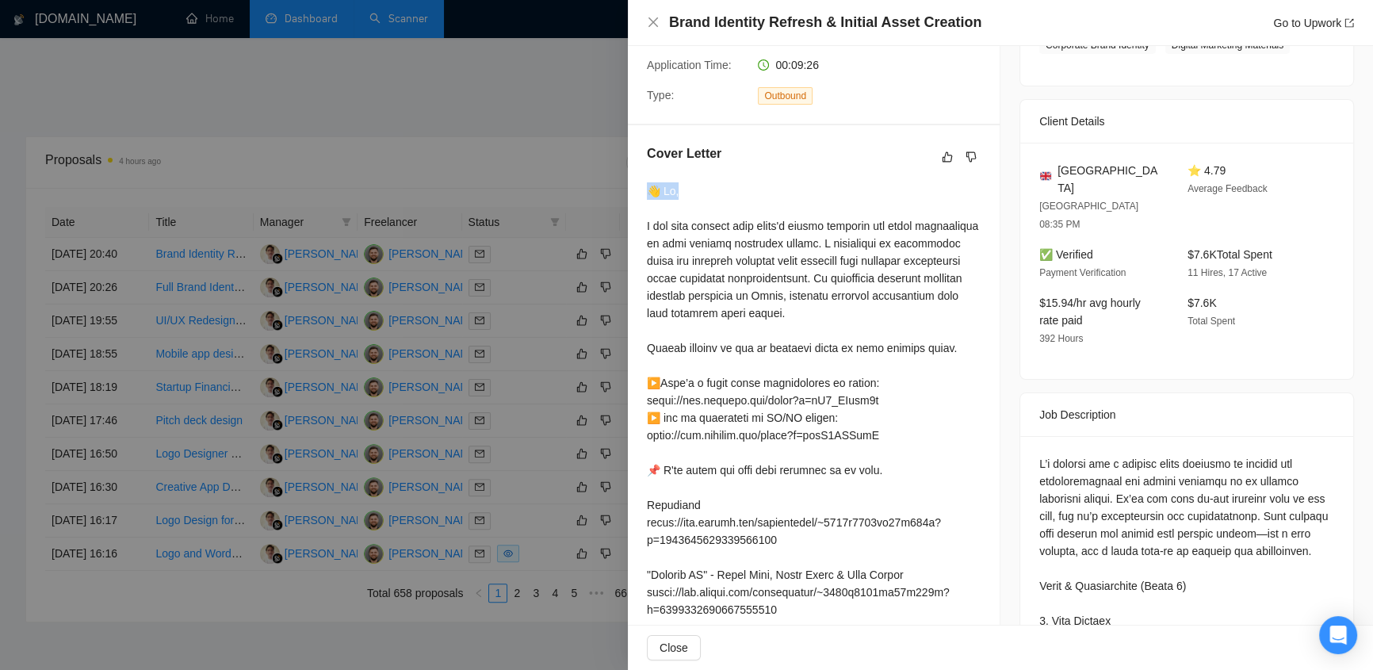
drag, startPoint x: 648, startPoint y: 171, endPoint x: 694, endPoint y: 174, distance: 46.1
drag, startPoint x: 643, startPoint y: 208, endPoint x: 840, endPoint y: 203, distance: 197.5
click at [840, 203] on div "Cover Letter" at bounding box center [814, 681] width 372 height 1112
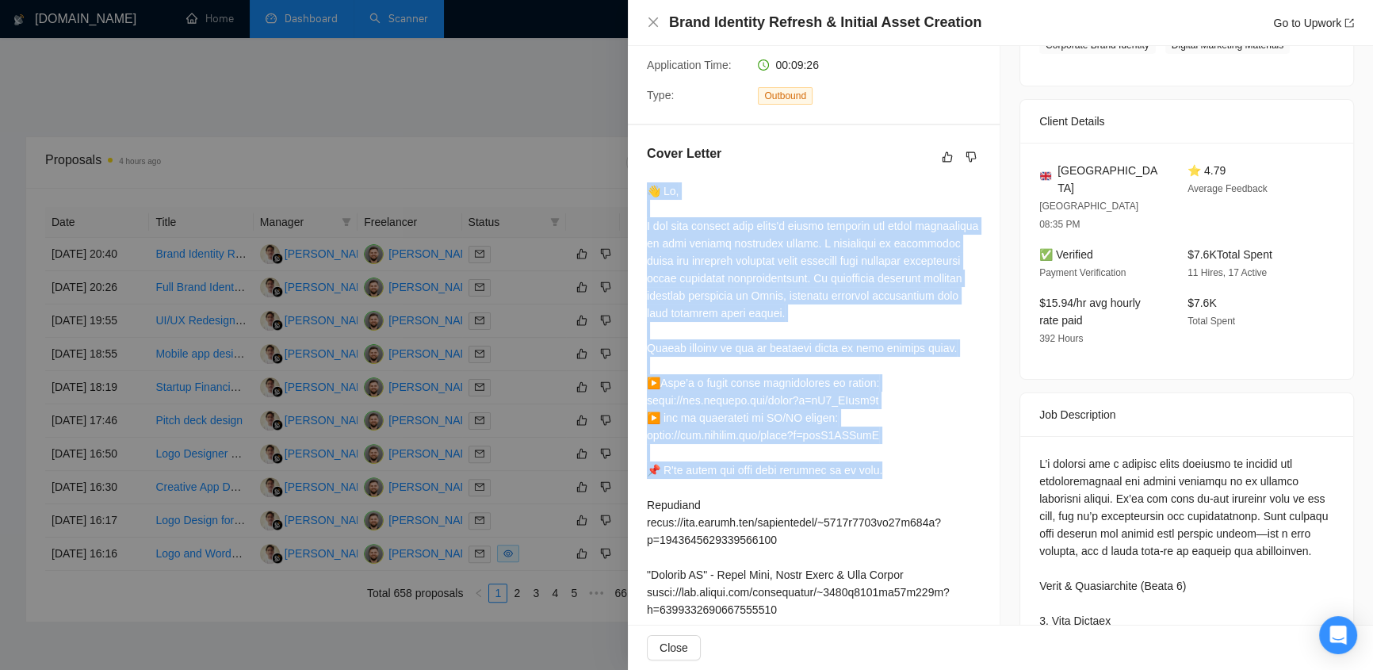
drag, startPoint x: 645, startPoint y: 172, endPoint x: 962, endPoint y: 450, distance: 421.9
click at [962, 450] on div "Cover Letter" at bounding box center [814, 681] width 372 height 1112
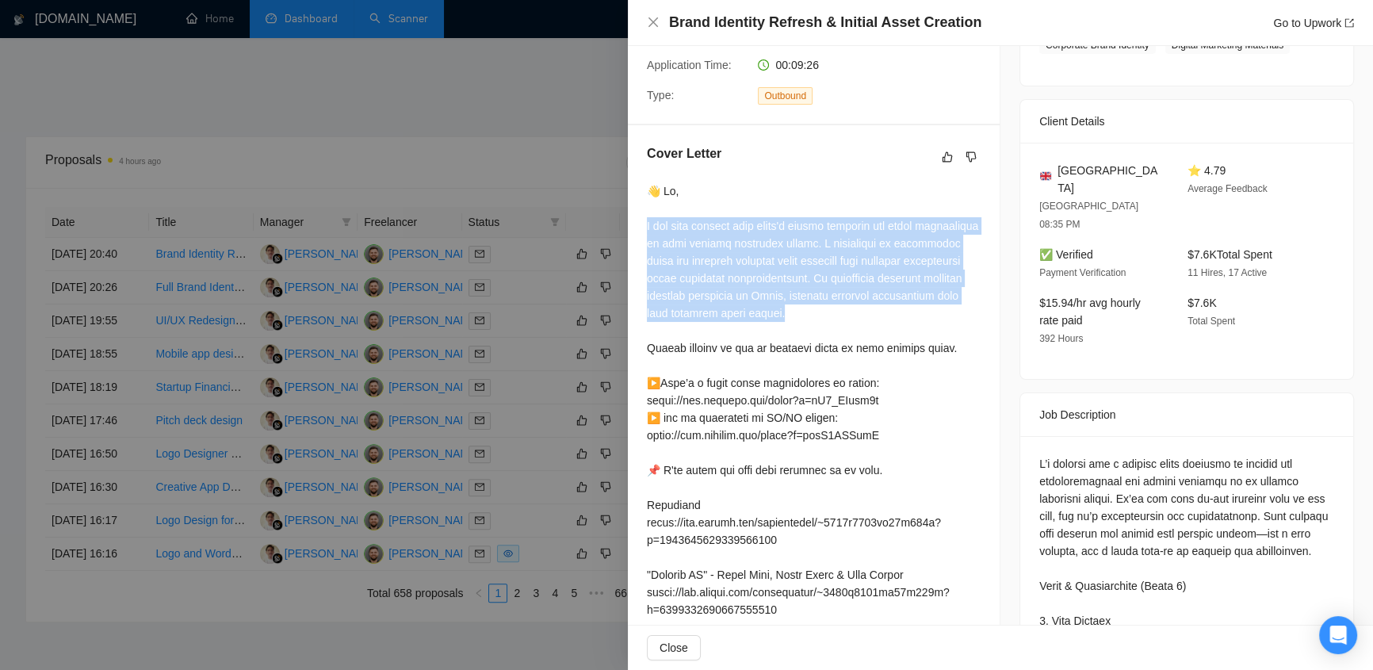
drag, startPoint x: 641, startPoint y: 209, endPoint x: 954, endPoint y: 297, distance: 324.3
click at [954, 297] on div "Cover Letter" at bounding box center [814, 681] width 372 height 1112
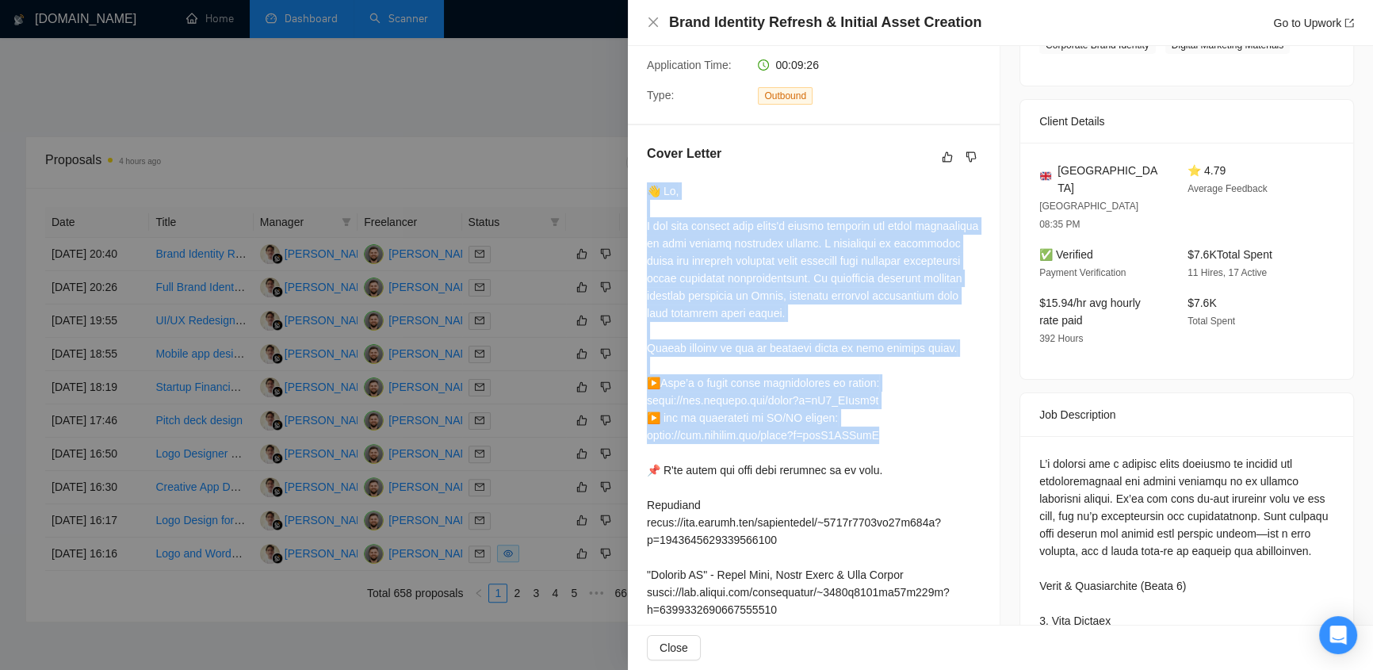
drag, startPoint x: 649, startPoint y: 168, endPoint x: 978, endPoint y: 416, distance: 412.1
click at [982, 416] on div "Cover Letter" at bounding box center [814, 681] width 372 height 1112
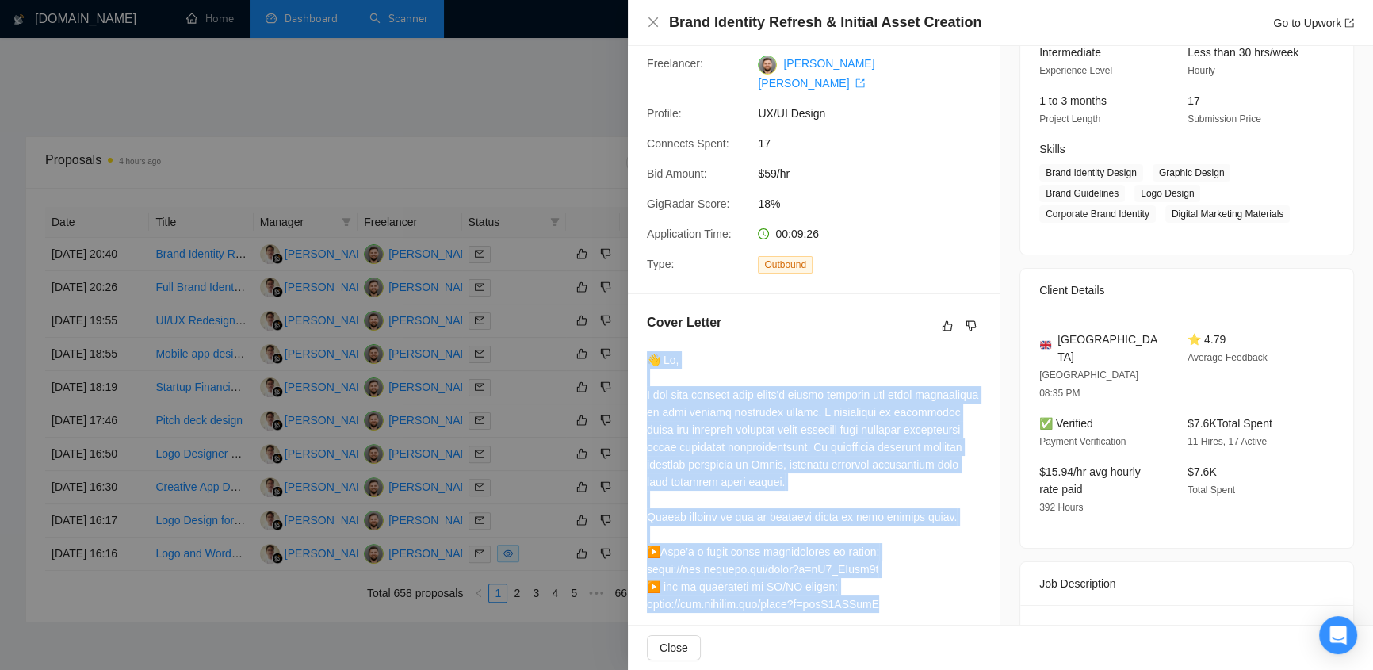
scroll to position [504, 0]
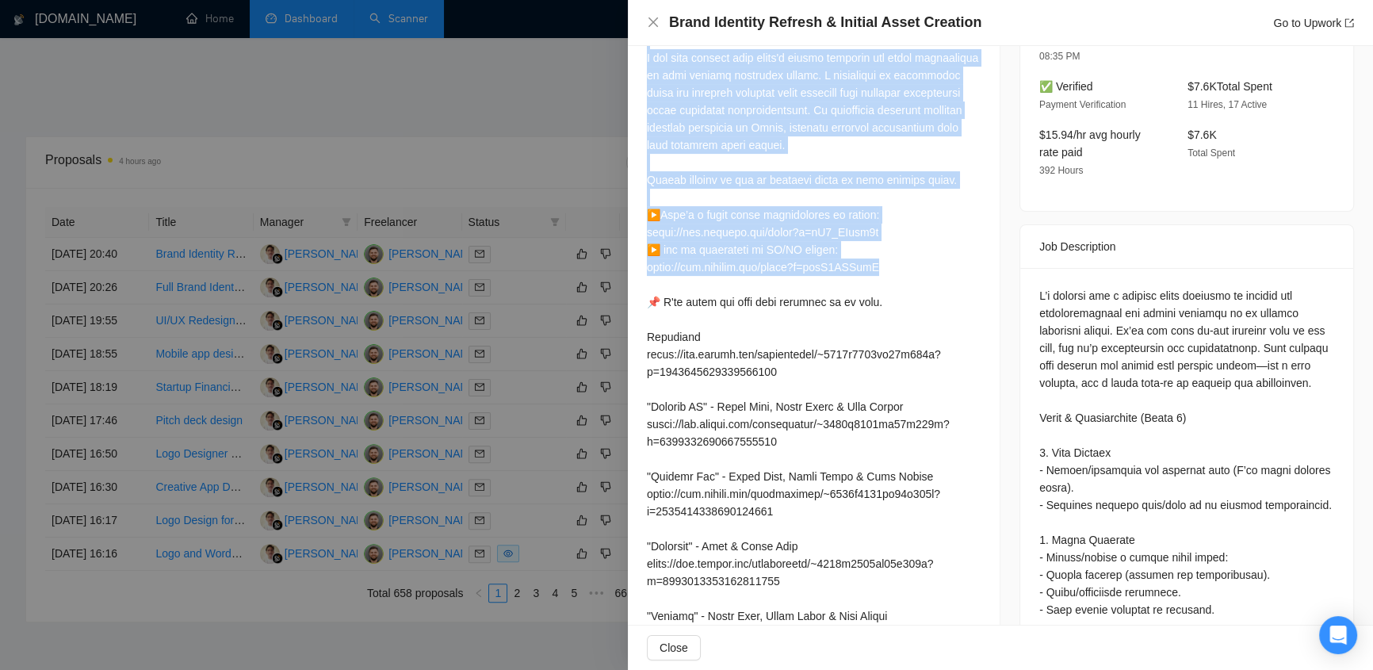
click at [908, 243] on div at bounding box center [814, 528] width 334 height 1029
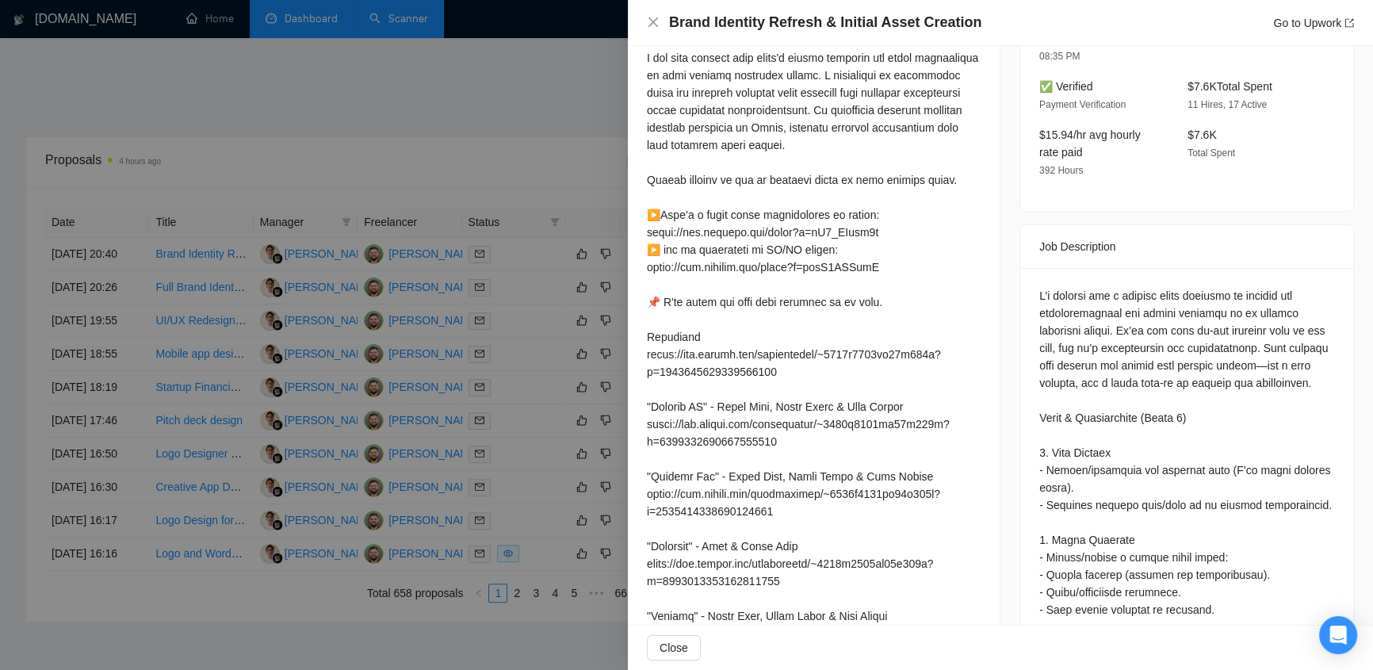
scroll to position [1177, 0]
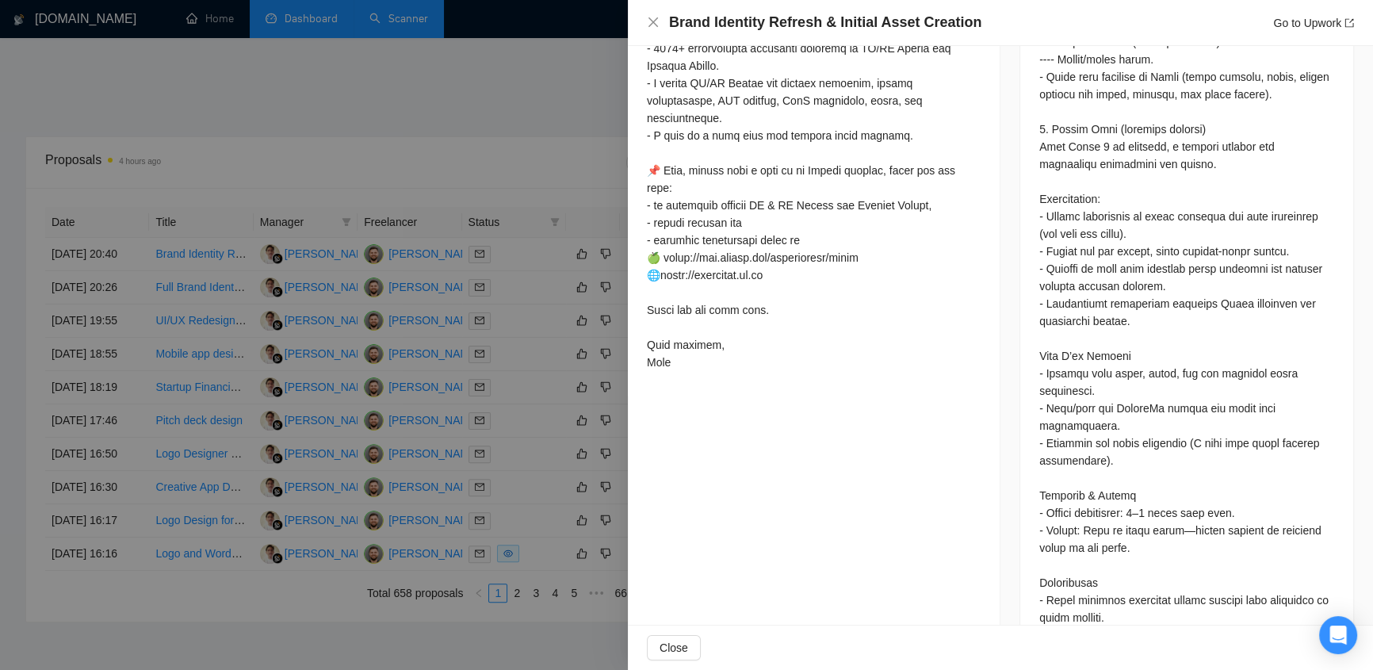
click at [562, 113] on div at bounding box center [686, 335] width 1373 height 670
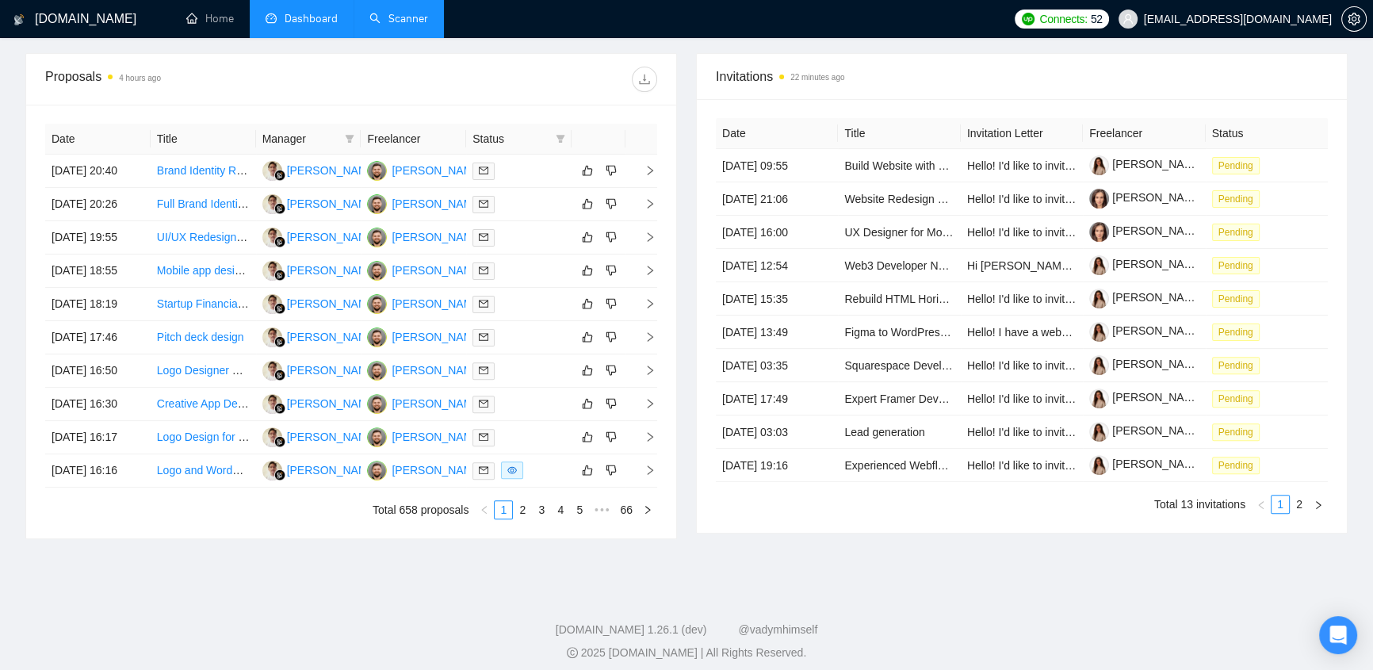
scroll to position [0, 0]
